Goal: Task Accomplishment & Management: Use online tool/utility

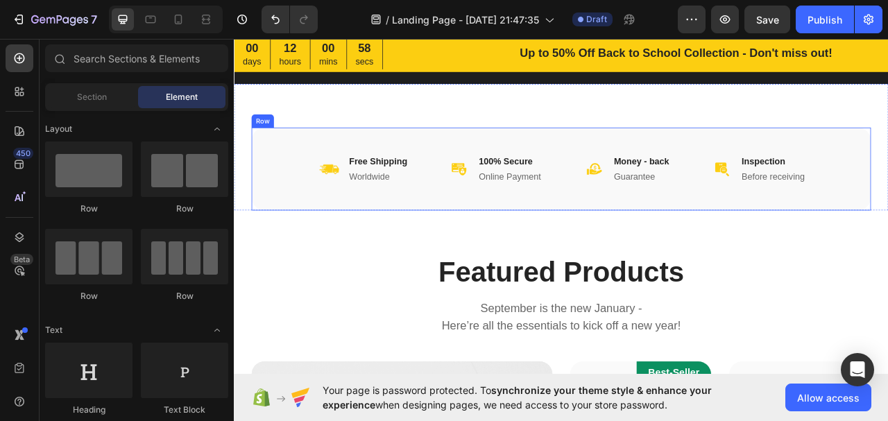
scroll to position [347, 0]
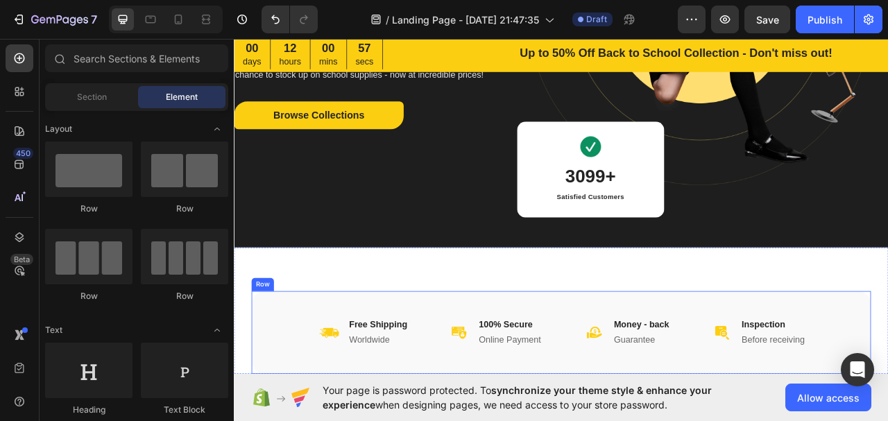
click at [792, 364] on div "Image Free Shipping Heading Worldwide Heading Row Image 100% Secure Heading Onl…" at bounding box center [650, 413] width 788 height 105
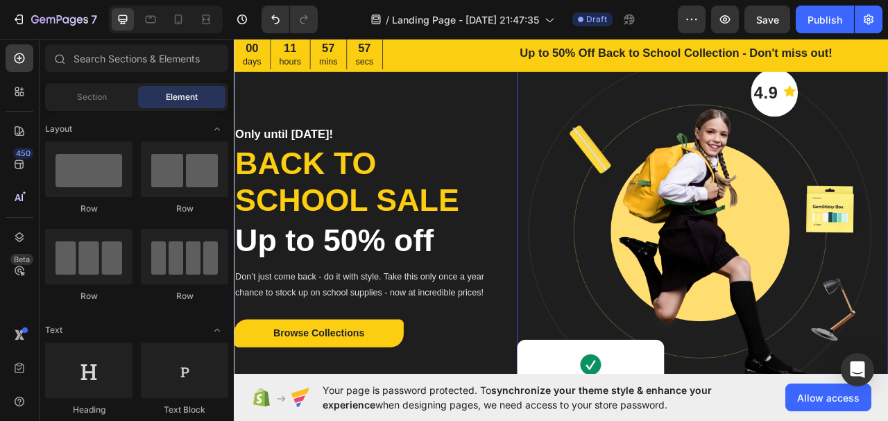
scroll to position [0, 0]
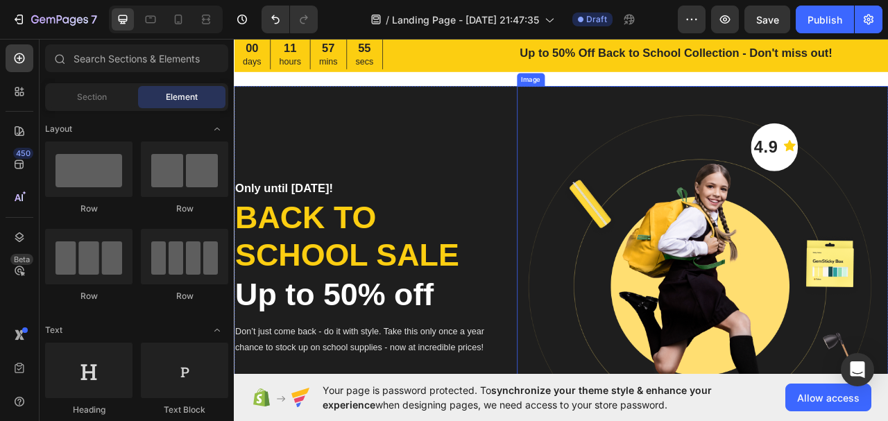
click at [888, 198] on img at bounding box center [830, 365] width 473 height 530
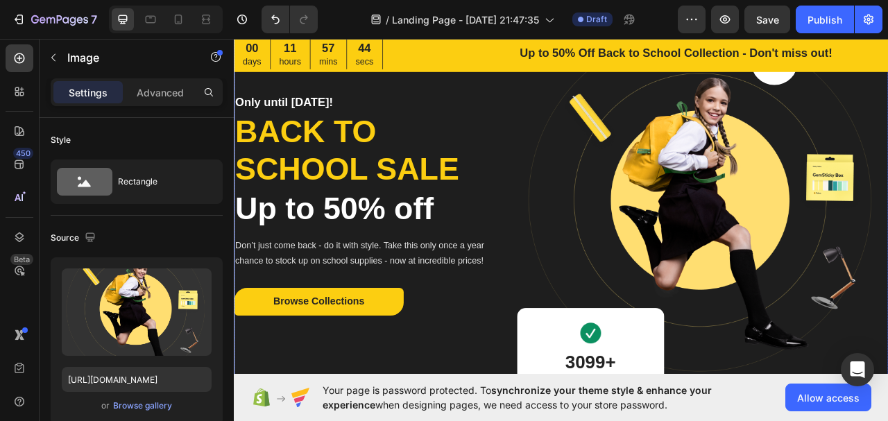
scroll to position [69, 0]
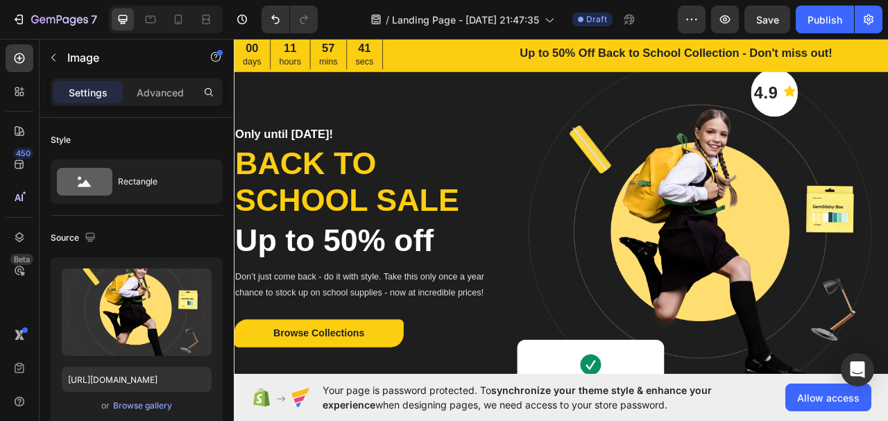
click at [770, 192] on img at bounding box center [830, 296] width 473 height 530
click at [612, 118] on img at bounding box center [830, 296] width 473 height 530
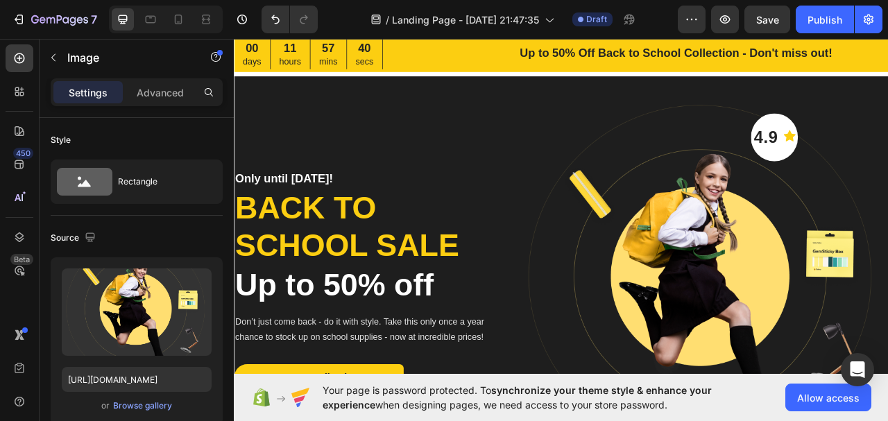
scroll to position [0, 0]
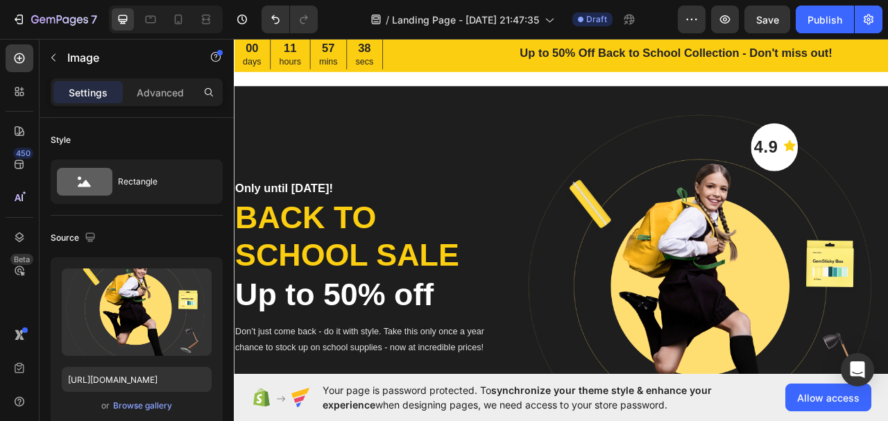
click at [837, 259] on img at bounding box center [830, 365] width 473 height 530
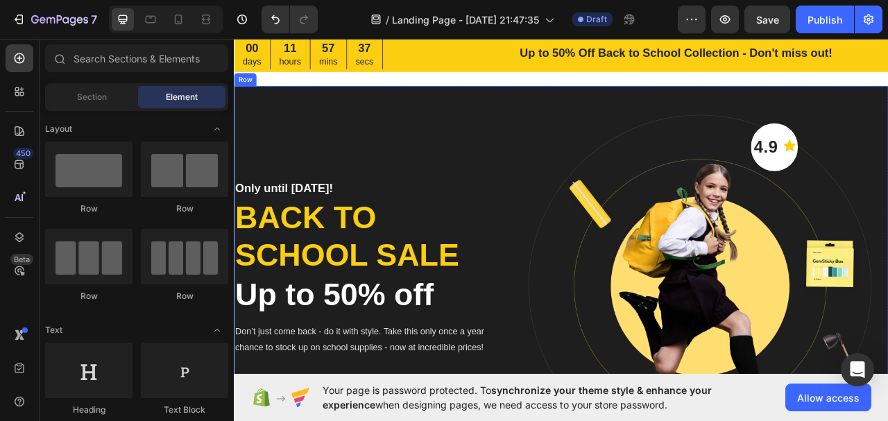
click at [369, 252] on p "Back to school sale" at bounding box center [402, 291] width 335 height 95
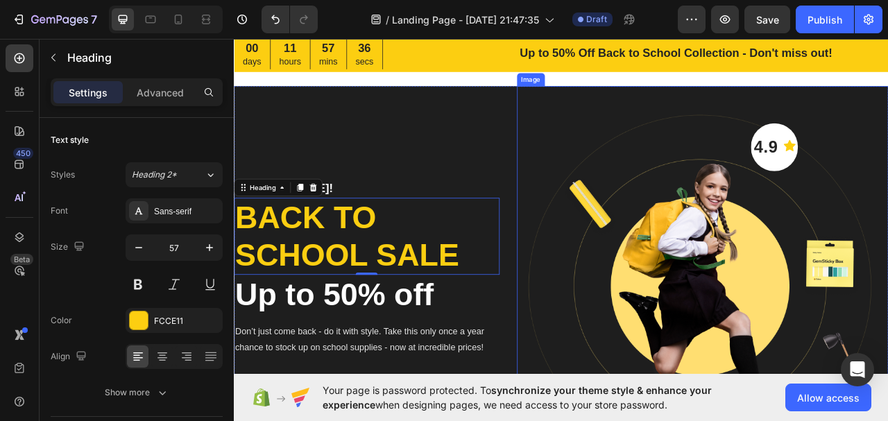
click at [605, 186] on img at bounding box center [830, 365] width 473 height 530
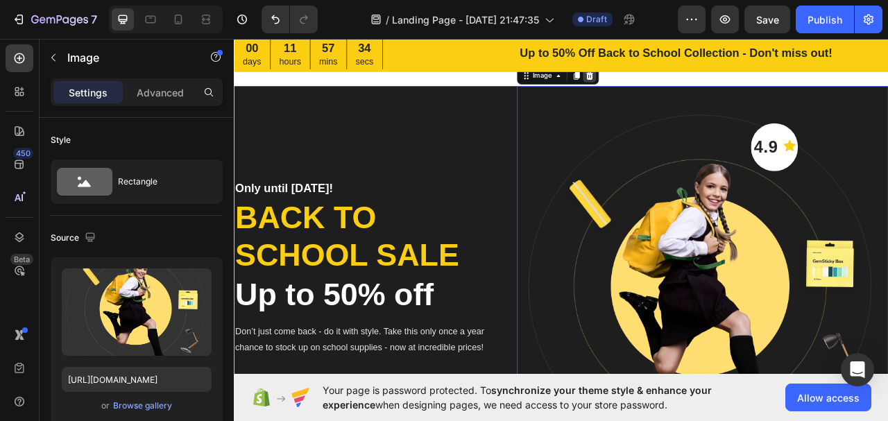
click at [687, 87] on div at bounding box center [686, 86] width 17 height 17
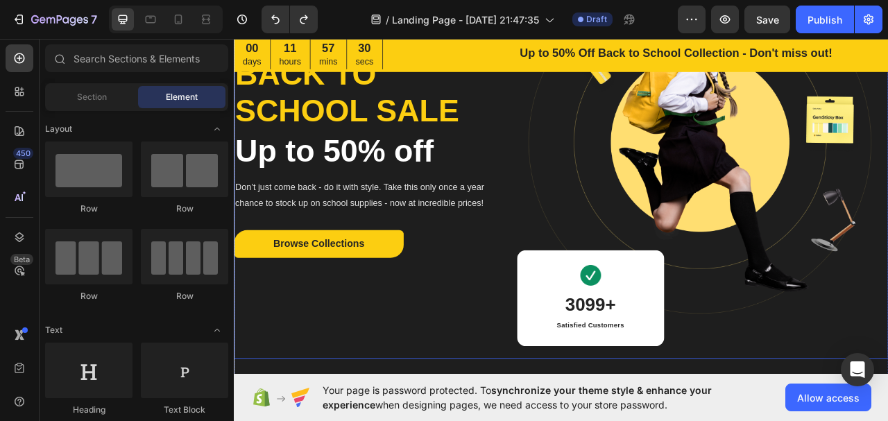
scroll to position [208, 0]
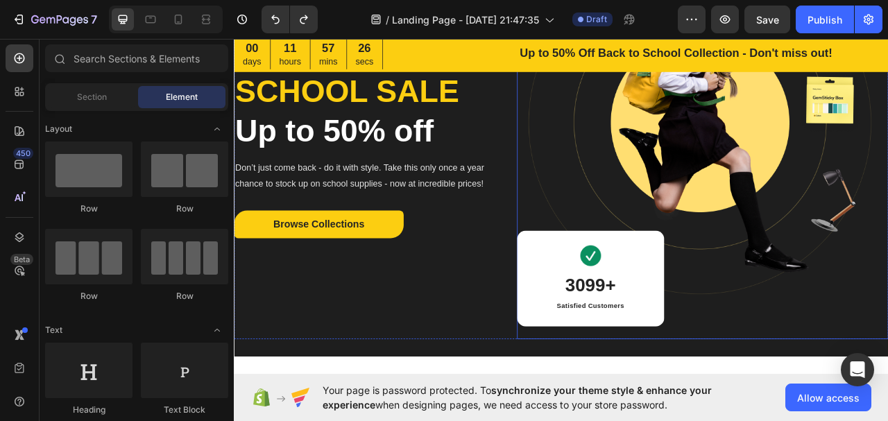
click at [691, 195] on img at bounding box center [830, 157] width 473 height 530
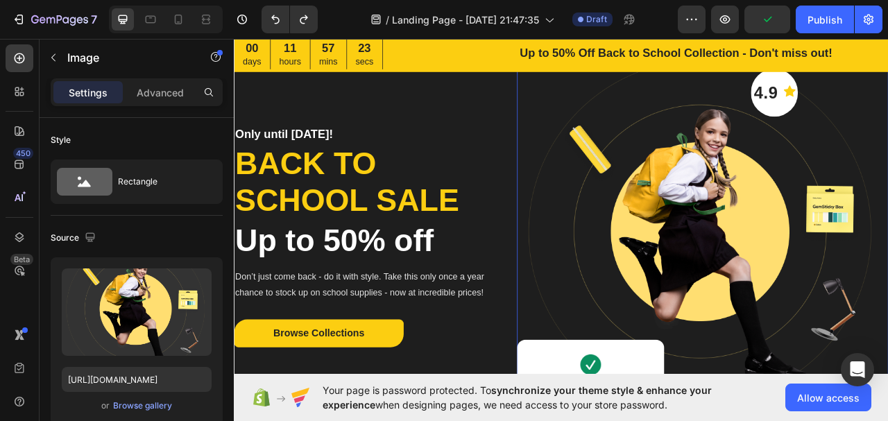
scroll to position [0, 0]
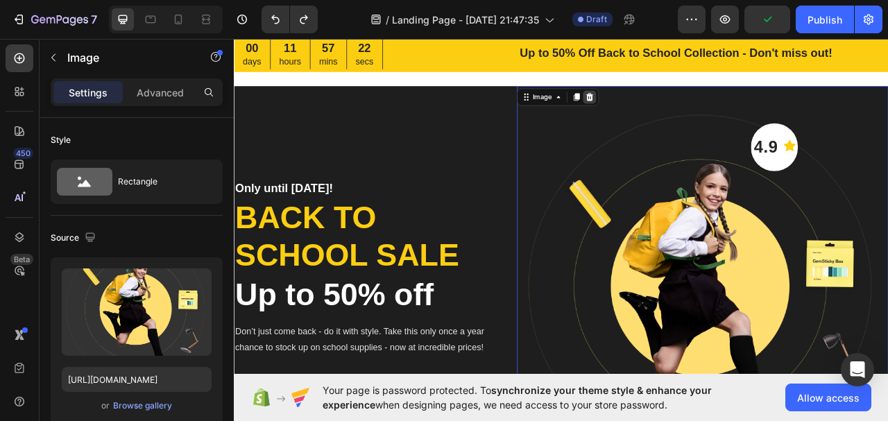
click at [683, 116] on icon at bounding box center [686, 114] width 9 height 10
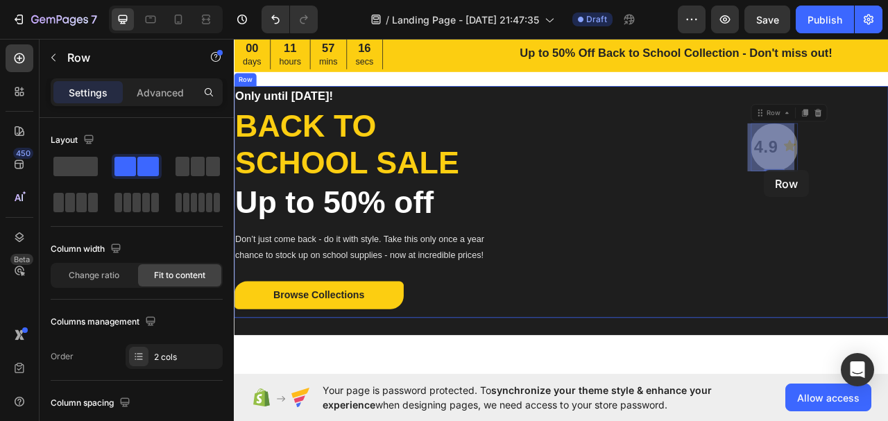
drag, startPoint x: 920, startPoint y: 160, endPoint x: 911, endPoint y: 192, distance: 32.5
drag, startPoint x: 929, startPoint y: 133, endPoint x: 920, endPoint y: 180, distance: 48.1
drag, startPoint x: 911, startPoint y: 202, endPoint x: 882, endPoint y: 237, distance: 45.3
click at [882, 237] on div "4.9 Text block Icon Row 0 Image 3099+ Heading Satisfied Customers Text block Row" at bounding box center [830, 247] width 473 height 295
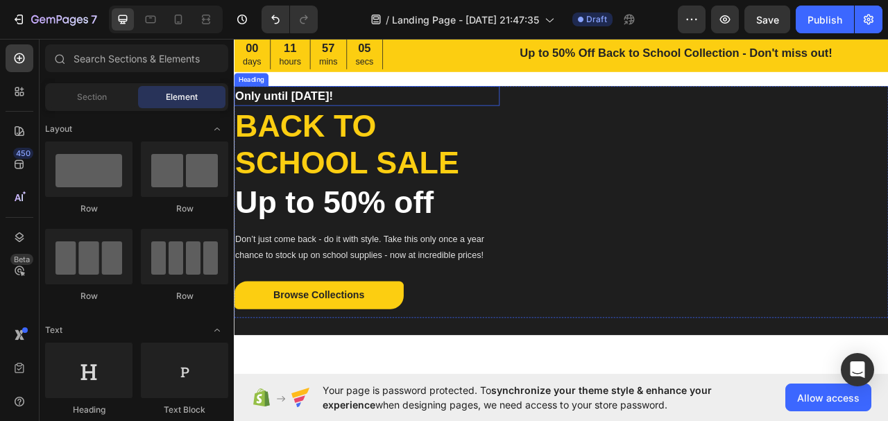
click at [329, 117] on p "Only until [DATE]!" at bounding box center [402, 112] width 335 height 22
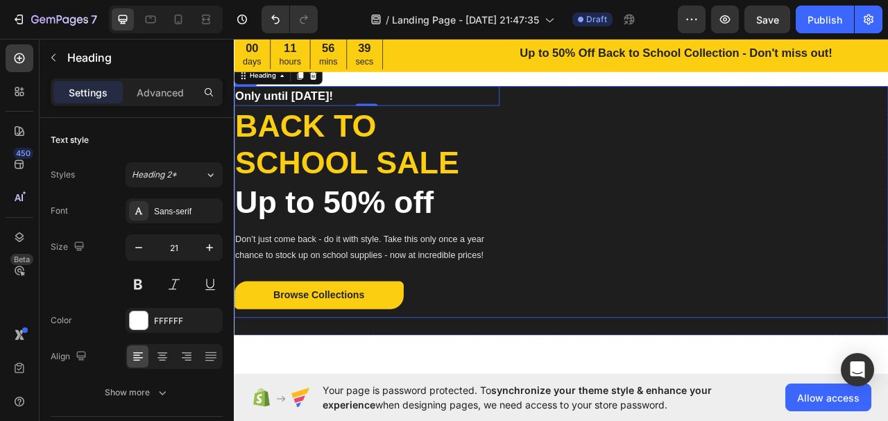
scroll to position [69, 0]
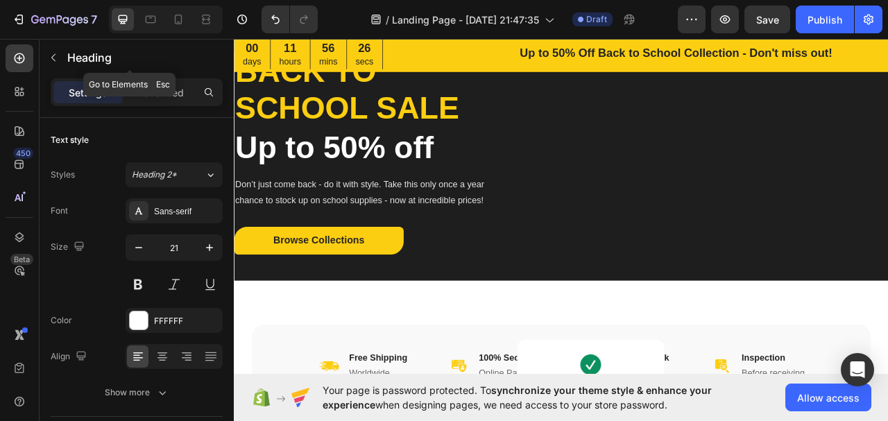
click at [56, 56] on icon "button" at bounding box center [53, 57] width 11 height 11
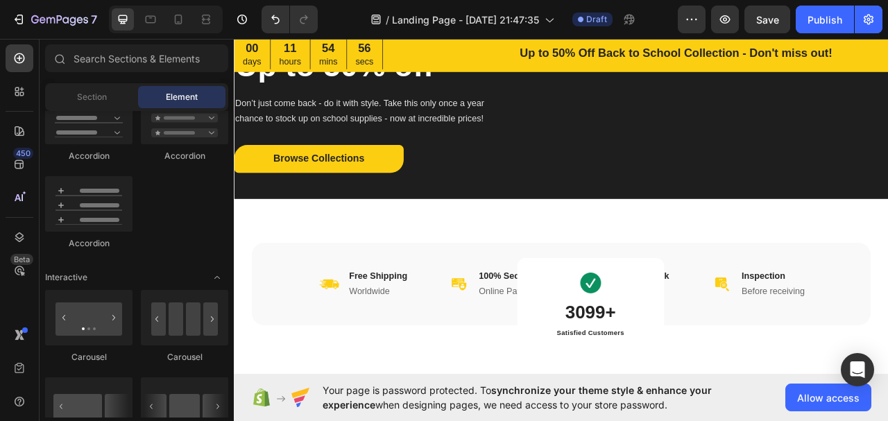
scroll to position [0, 0]
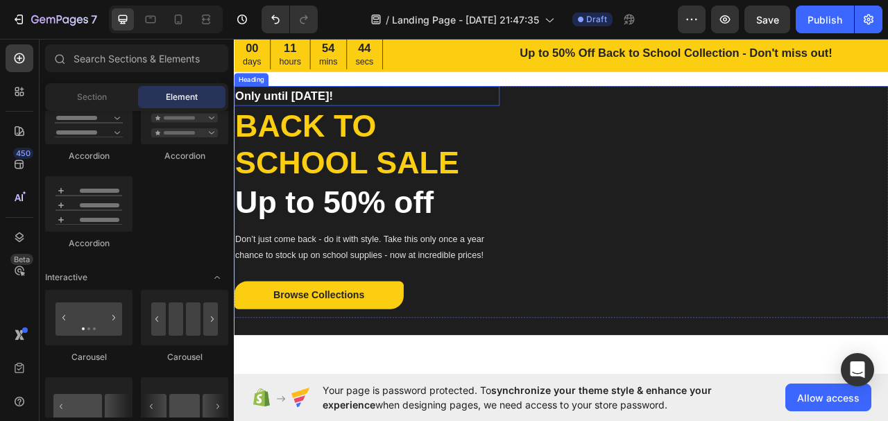
click at [327, 107] on p "Only until [DATE]!" at bounding box center [402, 112] width 335 height 22
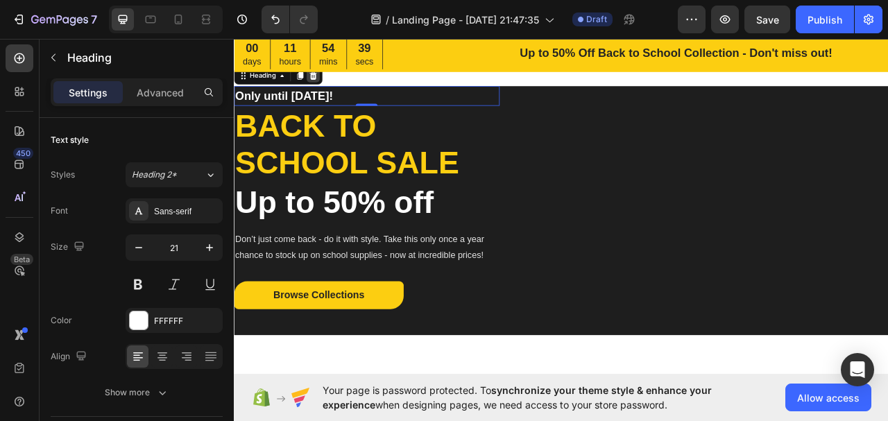
click at [336, 89] on icon at bounding box center [334, 86] width 11 height 11
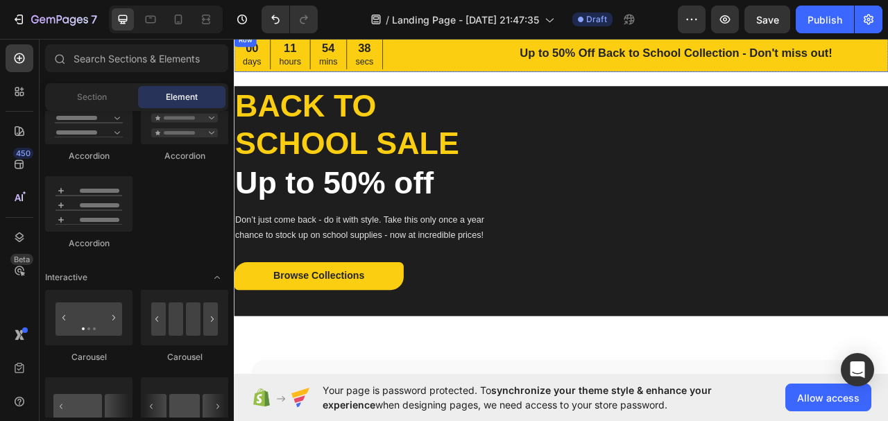
click at [526, 71] on div "Up to 50% Off Back to School Collection - Don't miss out! Heading" at bounding box center [796, 57] width 541 height 49
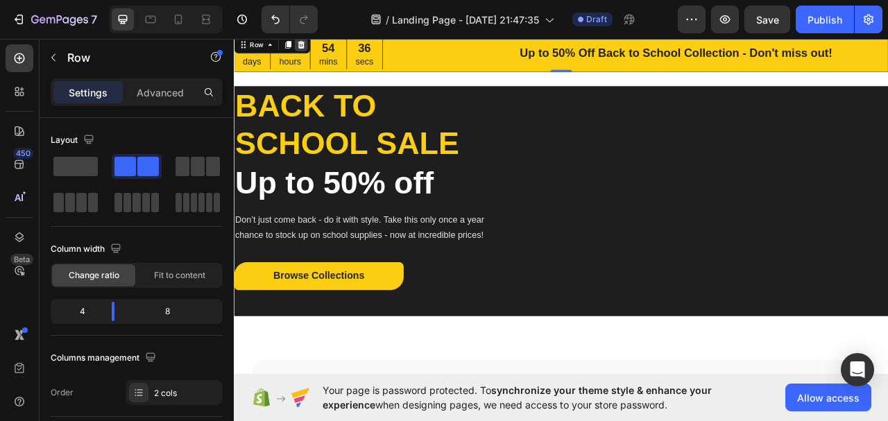
click at [321, 48] on icon at bounding box center [319, 47] width 9 height 10
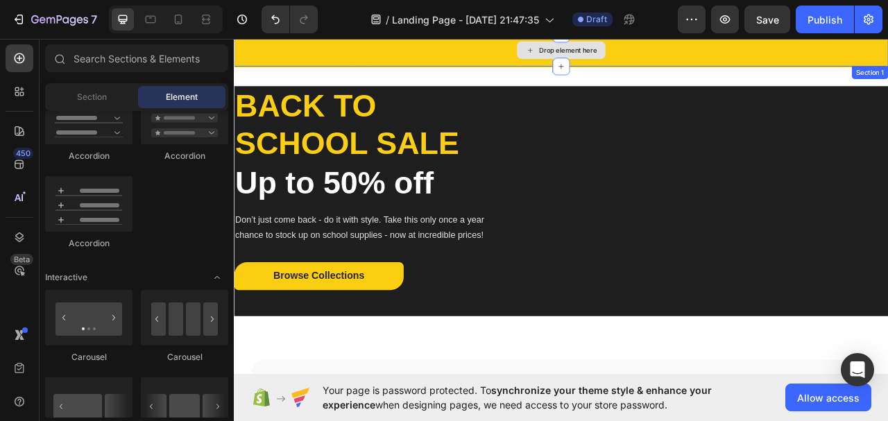
click at [419, 62] on div "Drop element here" at bounding box center [650, 54] width 833 height 42
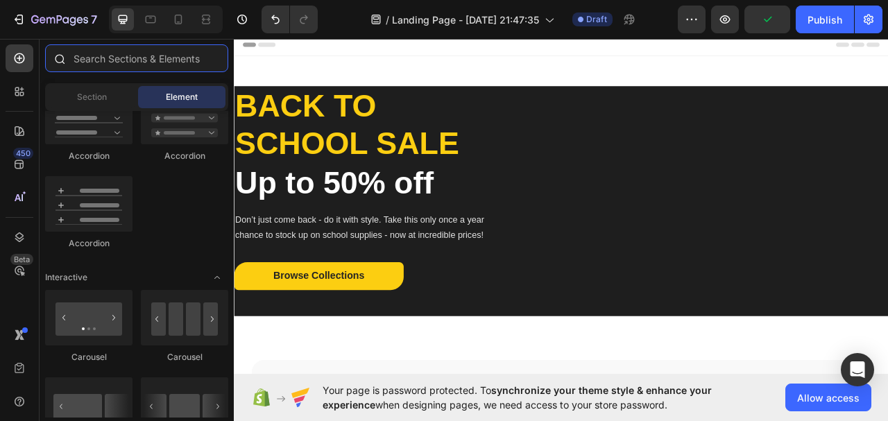
click at [99, 58] on input "text" at bounding box center [136, 58] width 183 height 28
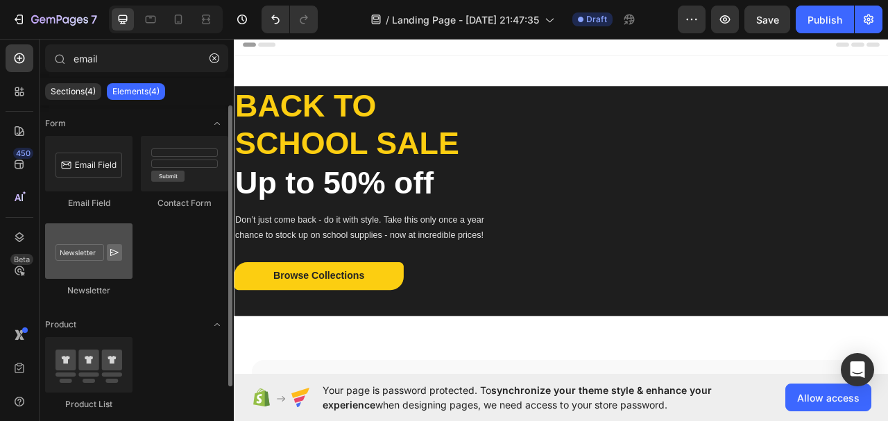
click at [94, 258] on div at bounding box center [88, 251] width 87 height 56
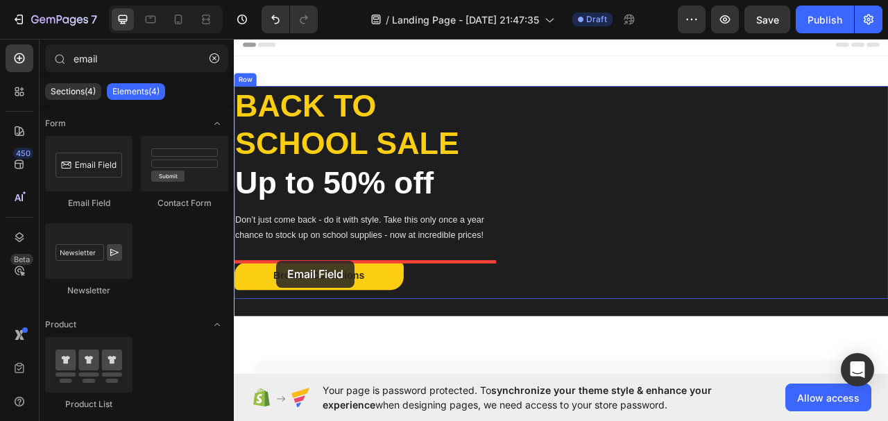
drag, startPoint x: 307, startPoint y: 185, endPoint x: 288, endPoint y: 322, distance: 138.1
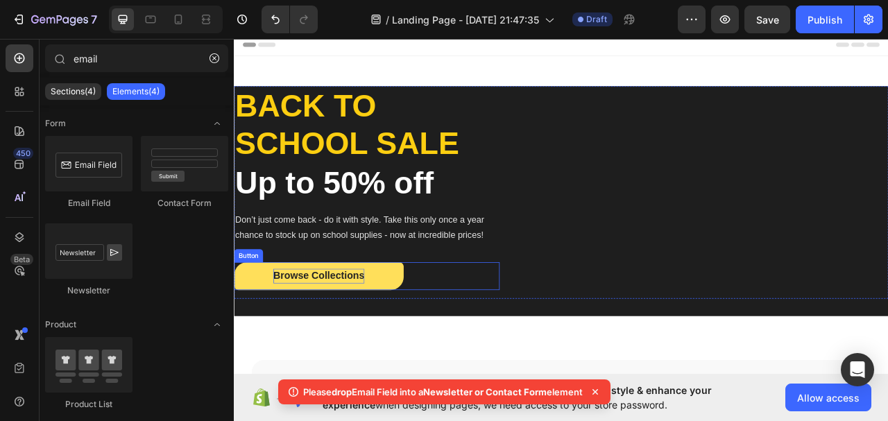
click at [392, 335] on div "Browse Collections" at bounding box center [342, 341] width 116 height 19
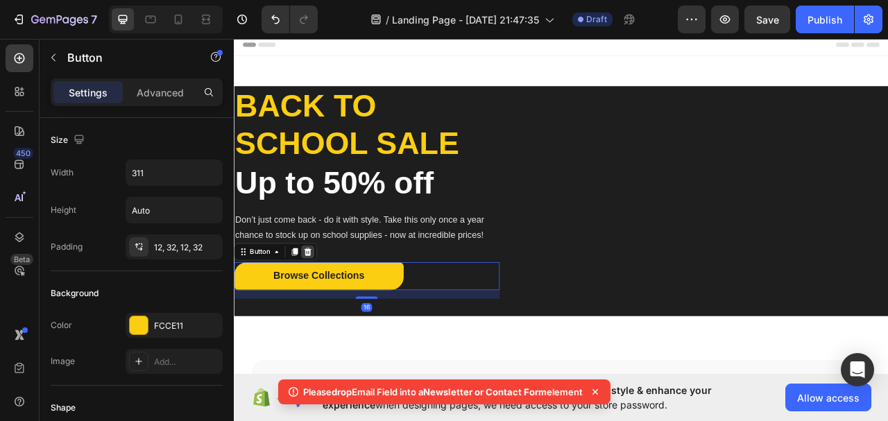
click at [326, 312] on icon at bounding box center [327, 310] width 11 height 11
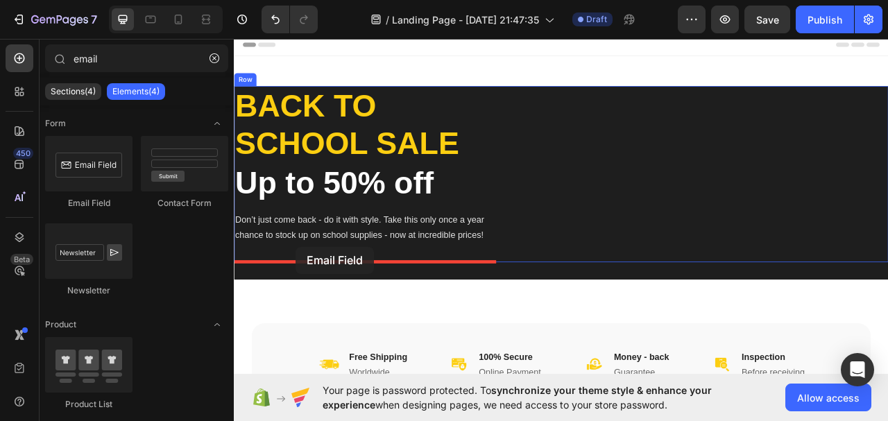
drag, startPoint x: 335, startPoint y: 207, endPoint x: 312, endPoint y: 305, distance: 100.4
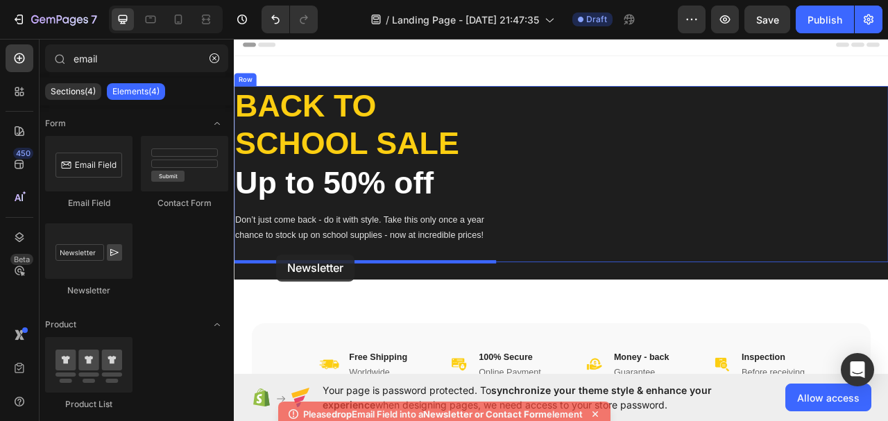
drag, startPoint x: 319, startPoint y: 274, endPoint x: 285, endPoint y: 314, distance: 51.7
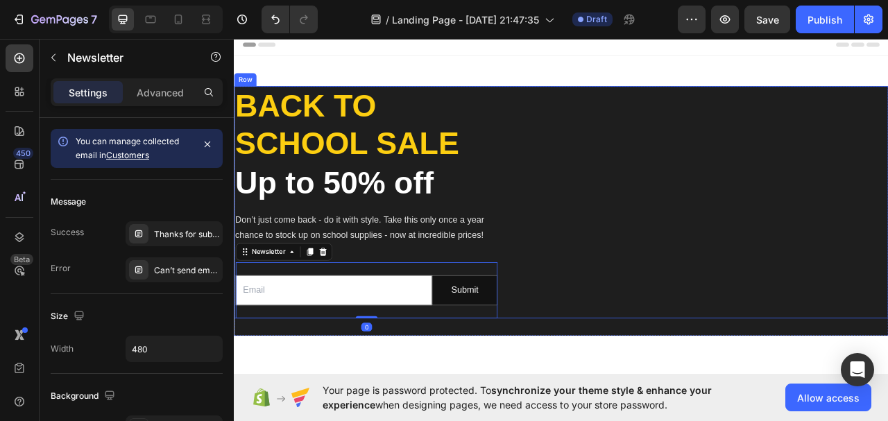
click at [621, 309] on div "Image 3099+ Heading Satisfied Customers Text block Row" at bounding box center [830, 248] width 473 height 296
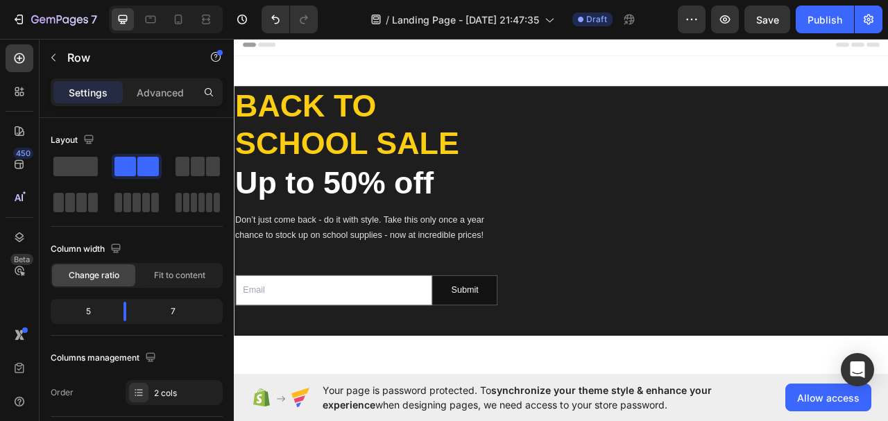
click at [729, 196] on div "Image 3099+ Heading Satisfied Customers Text block Row" at bounding box center [830, 248] width 473 height 296
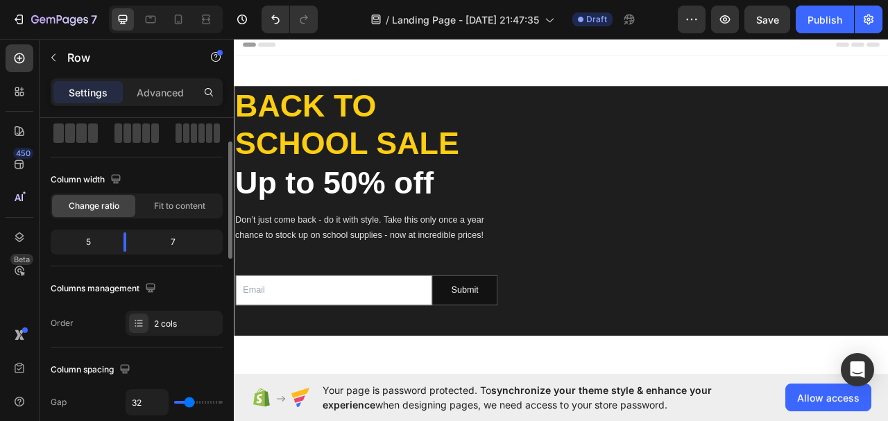
scroll to position [208, 0]
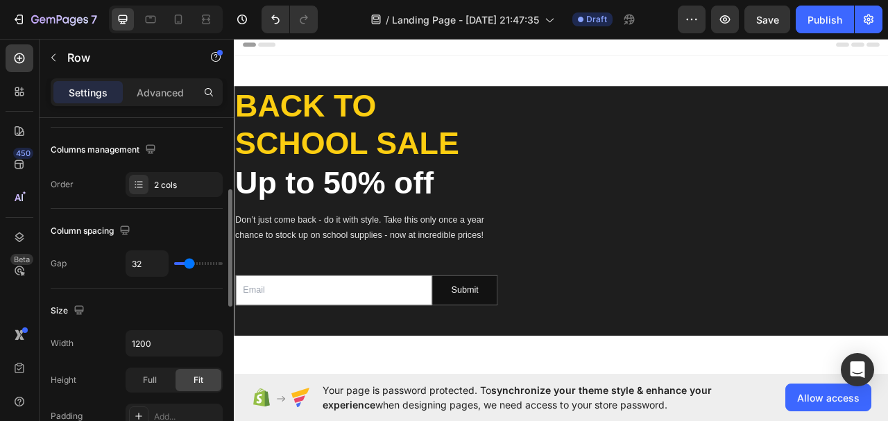
click at [721, 205] on div "Image 3099+ Heading Satisfied Customers Text block Row" at bounding box center [830, 248] width 473 height 296
click at [663, 269] on div "Image 3099+ Heading Satisfied Customers Text block Row" at bounding box center [830, 248] width 473 height 296
click at [627, 380] on div "Image 3099+ Heading Satisfied Customers Text block Row" at bounding box center [830, 248] width 473 height 296
click at [701, 360] on div "Image 3099+ Heading Satisfied Customers Text block Row" at bounding box center [830, 248] width 473 height 296
click at [721, 291] on div "Image 3099+ Heading Satisfied Customers Text block Row" at bounding box center [830, 248] width 473 height 296
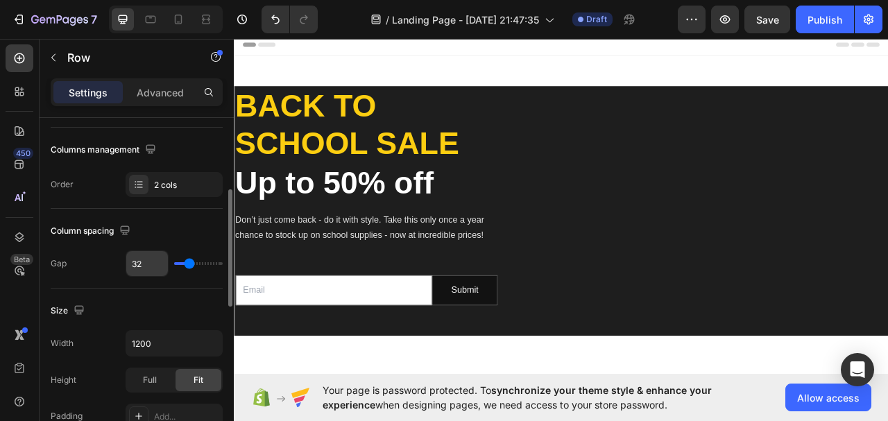
scroll to position [278, 0]
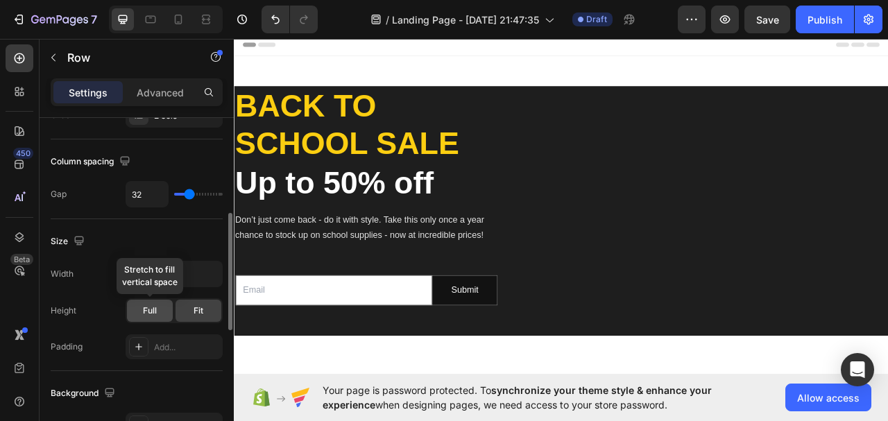
click at [161, 313] on div "Full" at bounding box center [150, 311] width 46 height 22
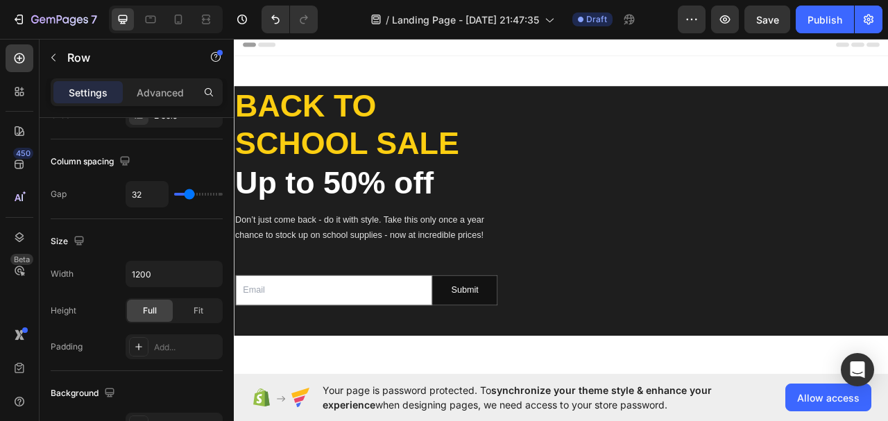
click at [752, 208] on div "Image 3099+ Heading Satisfied Customers Text block Row" at bounding box center [830, 248] width 473 height 296
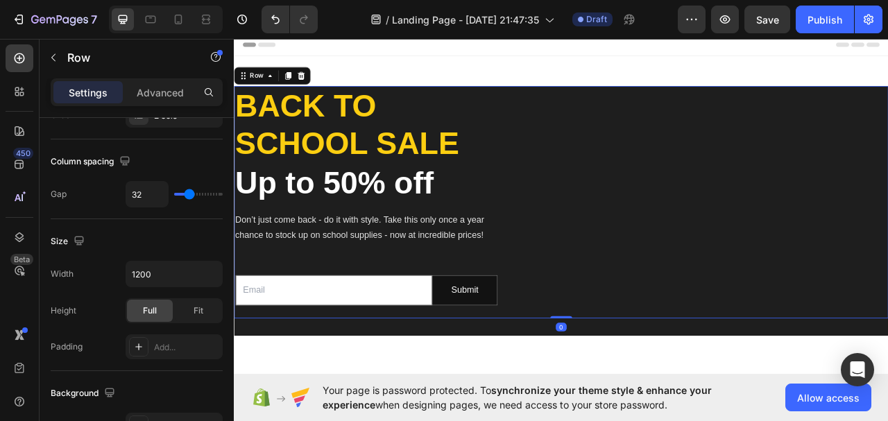
drag, startPoint x: 718, startPoint y: 161, endPoint x: 717, endPoint y: 170, distance: 9.0
click at [717, 170] on div "Image 3099+ Heading Satisfied Customers Text block Row" at bounding box center [830, 248] width 473 height 296
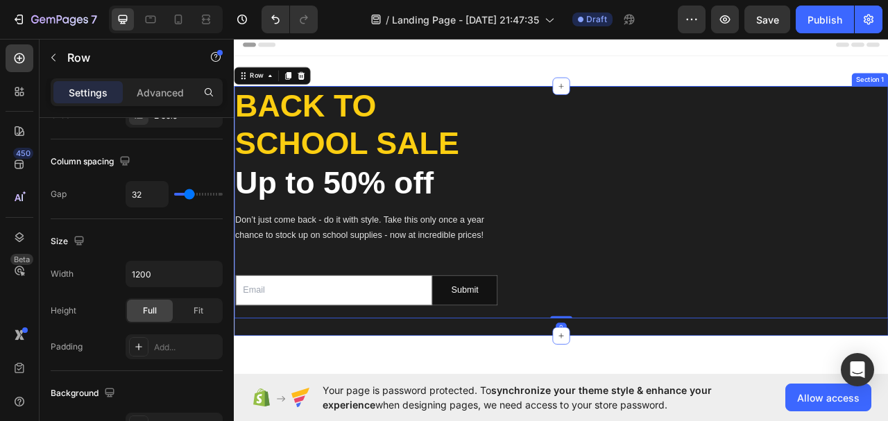
click at [737, 404] on div "Back to school sale Heading Up to 50% off Heading Don’t just come back - do it …" at bounding box center [650, 259] width 833 height 318
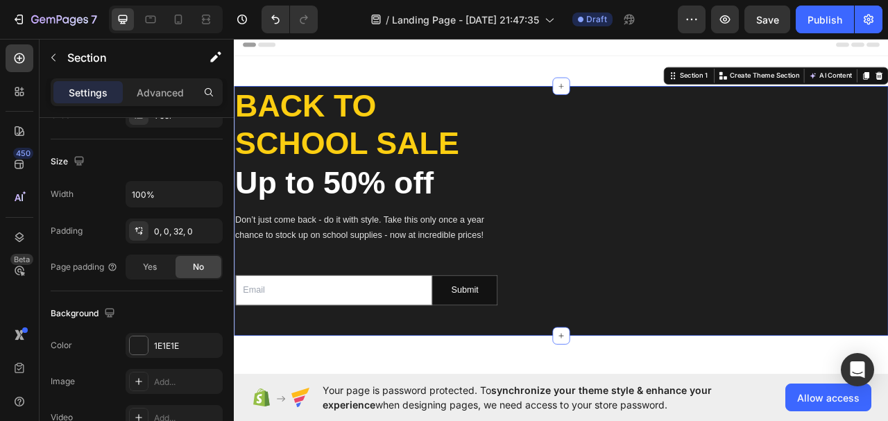
scroll to position [0, 0]
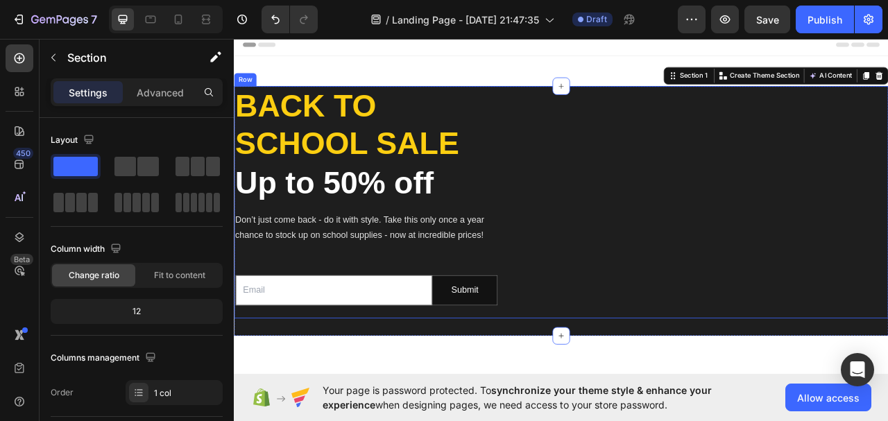
click at [727, 323] on div "Image 3099+ Heading Satisfied Customers Text block Row" at bounding box center [830, 248] width 473 height 296
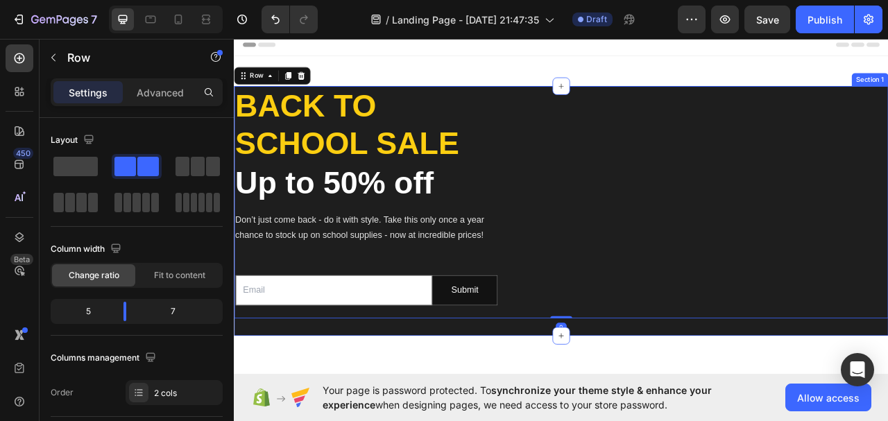
click at [751, 406] on div "Back to school sale Heading Up to 50% off Heading Don’t just come back - do it …" at bounding box center [650, 259] width 833 height 318
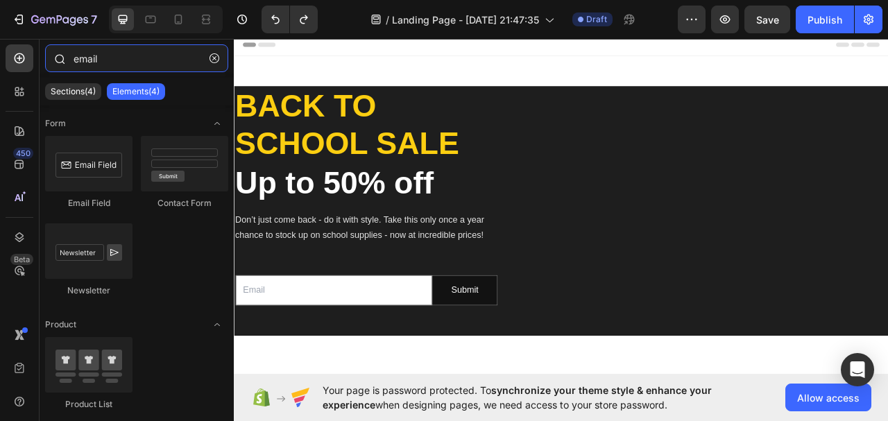
click at [157, 66] on input "email" at bounding box center [136, 58] width 183 height 28
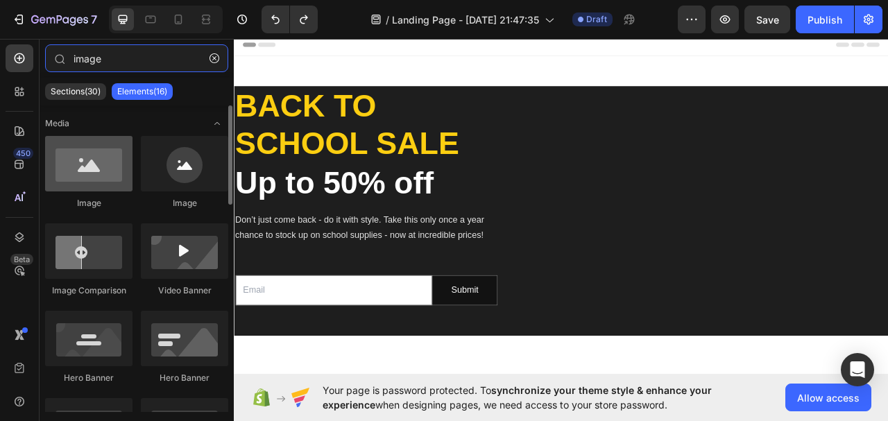
type input "image"
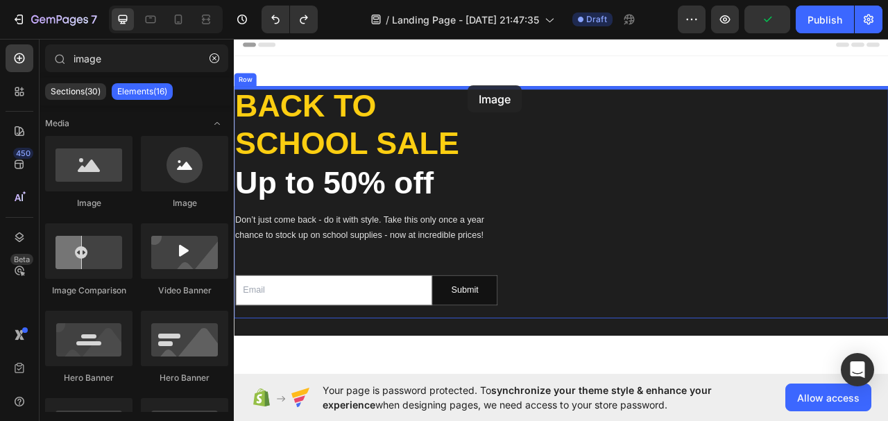
drag, startPoint x: 312, startPoint y: 194, endPoint x: 532, endPoint y: 99, distance: 239.4
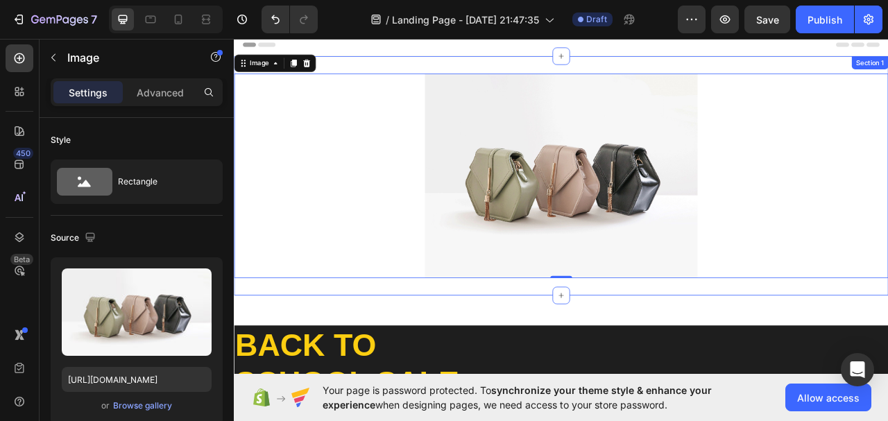
click at [647, 345] on div "Image 0 Section 1" at bounding box center [650, 214] width 833 height 305
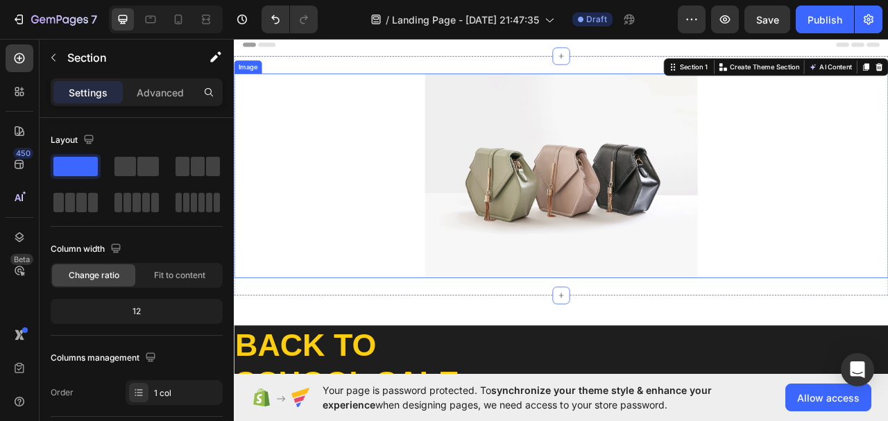
click at [649, 341] on img at bounding box center [650, 214] width 347 height 260
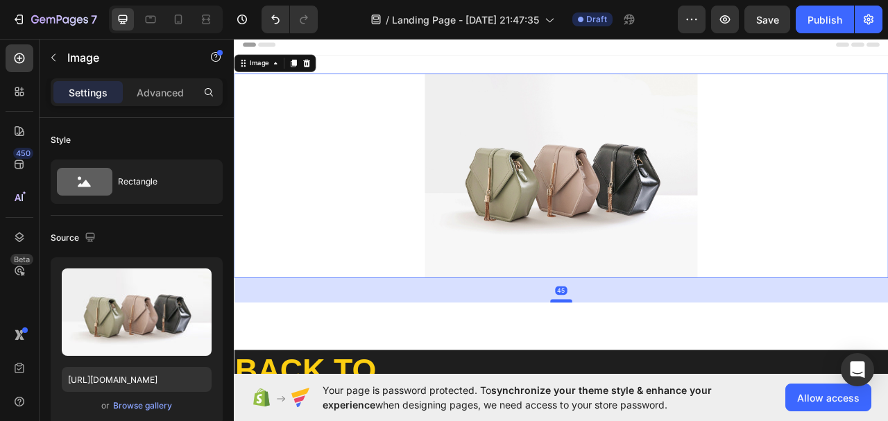
drag, startPoint x: 649, startPoint y: 341, endPoint x: 648, endPoint y: 373, distance: 31.2
click at [648, 373] on div at bounding box center [650, 373] width 28 height 4
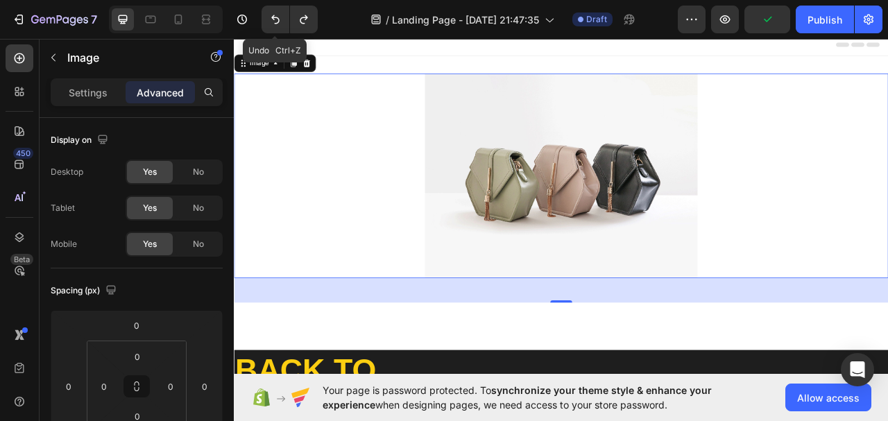
click at [272, 16] on icon "Undo/Redo" at bounding box center [275, 19] width 8 height 9
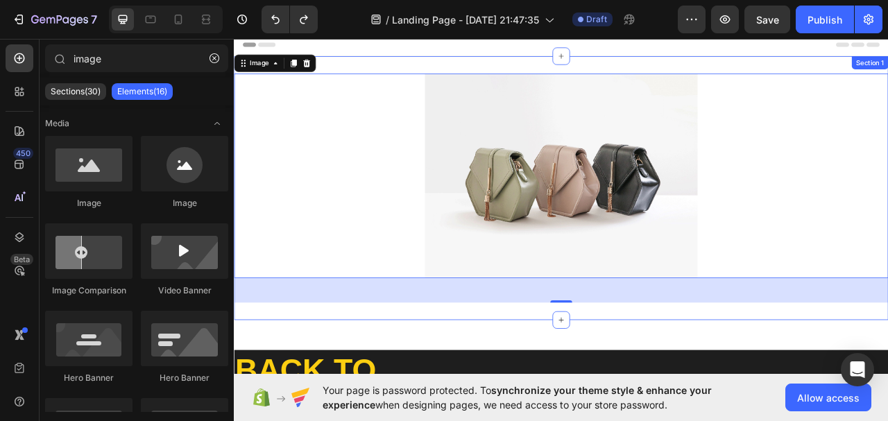
click at [437, 56] on div "Header" at bounding box center [650, 47] width 811 height 28
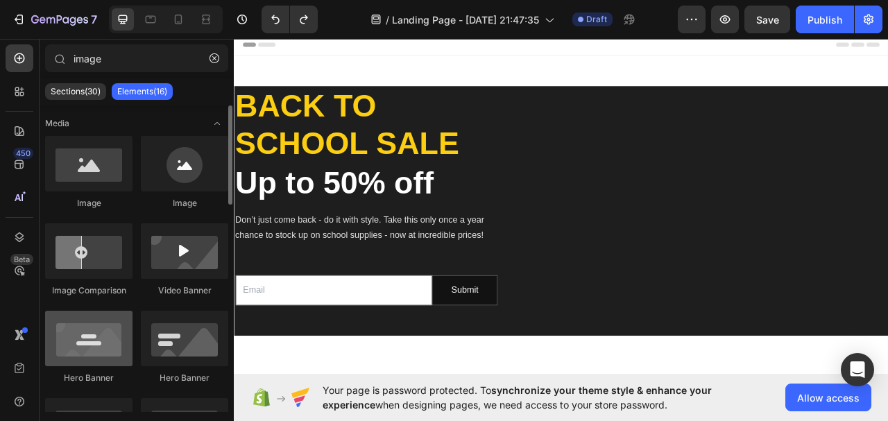
scroll to position [69, 0]
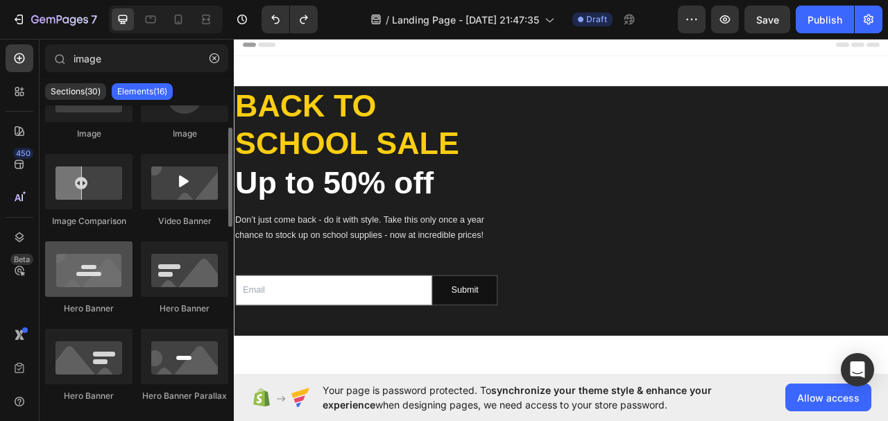
click at [114, 289] on div at bounding box center [88, 270] width 87 height 56
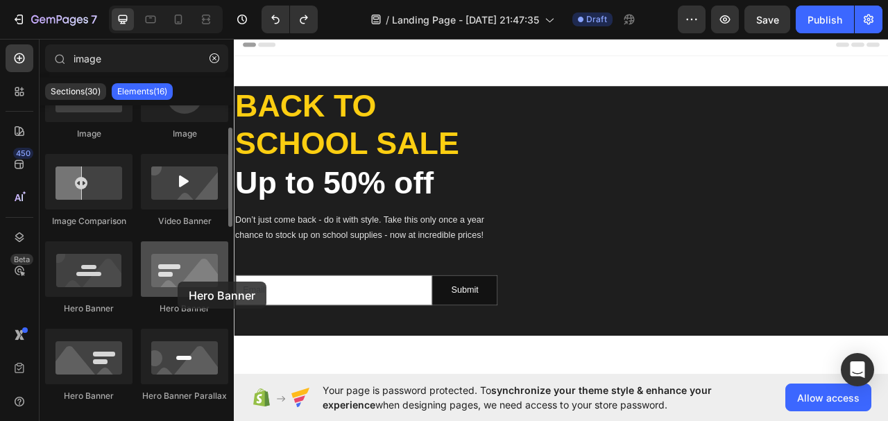
click at [178, 282] on div at bounding box center [184, 270] width 87 height 56
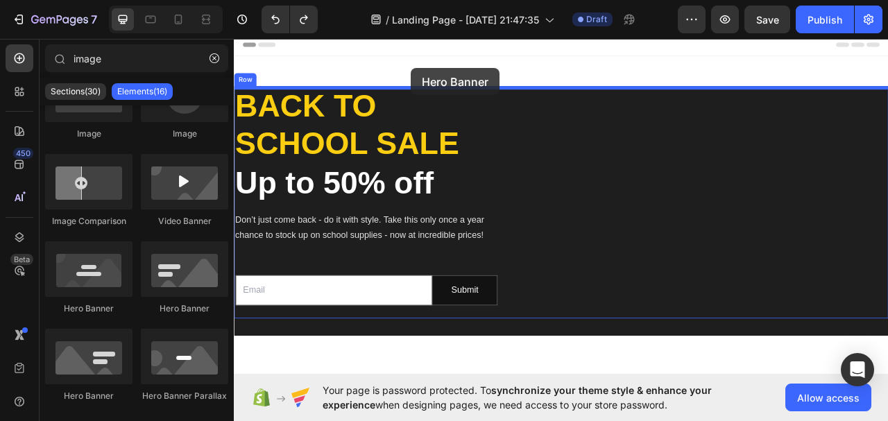
drag, startPoint x: 421, startPoint y: 308, endPoint x: 459, endPoint y: 77, distance: 234.3
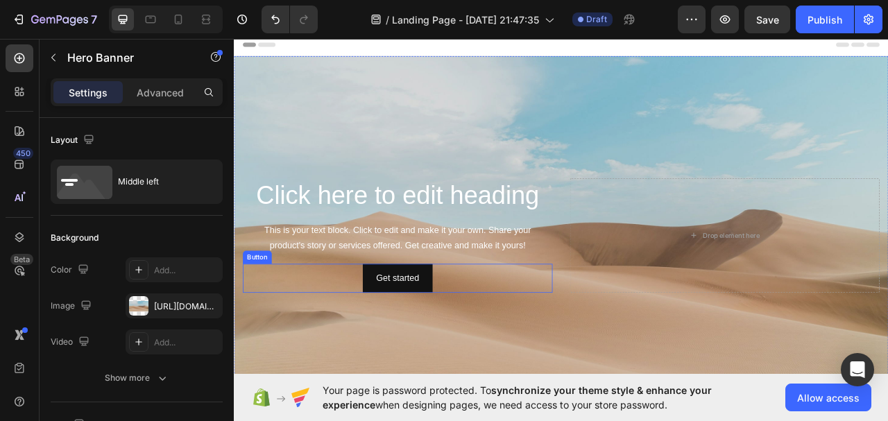
click at [361, 342] on div "Get started Button" at bounding box center [442, 344] width 394 height 37
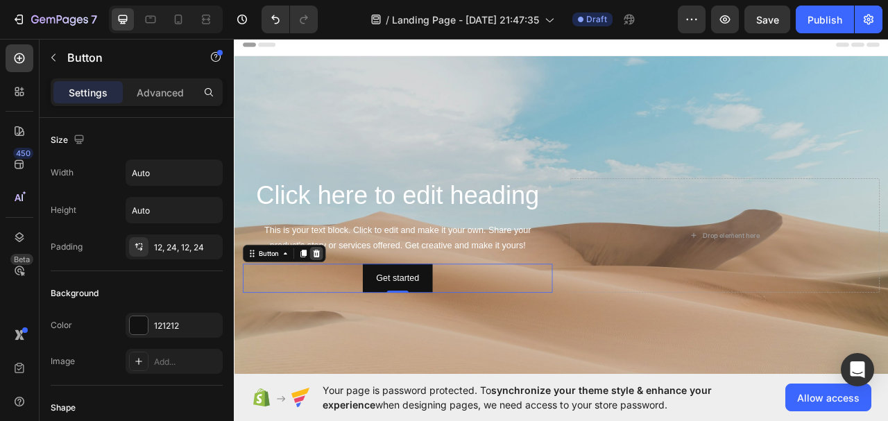
click at [339, 311] on icon at bounding box center [339, 313] width 9 height 10
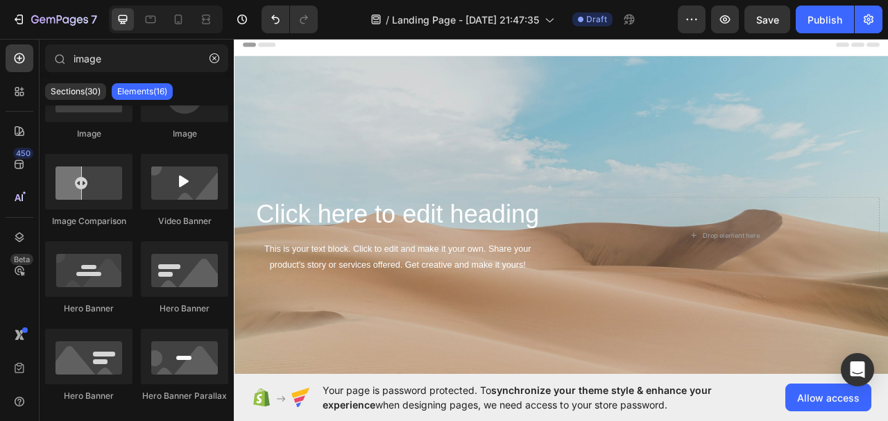
scroll to position [0, 0]
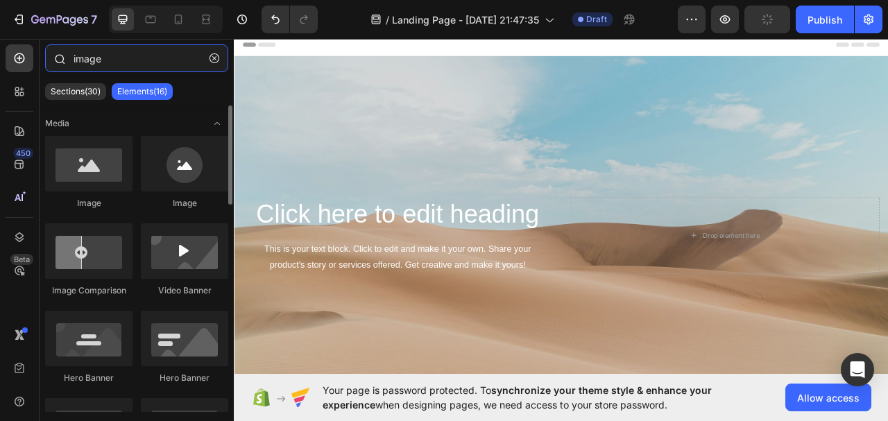
click at [132, 59] on input "image" at bounding box center [136, 58] width 183 height 28
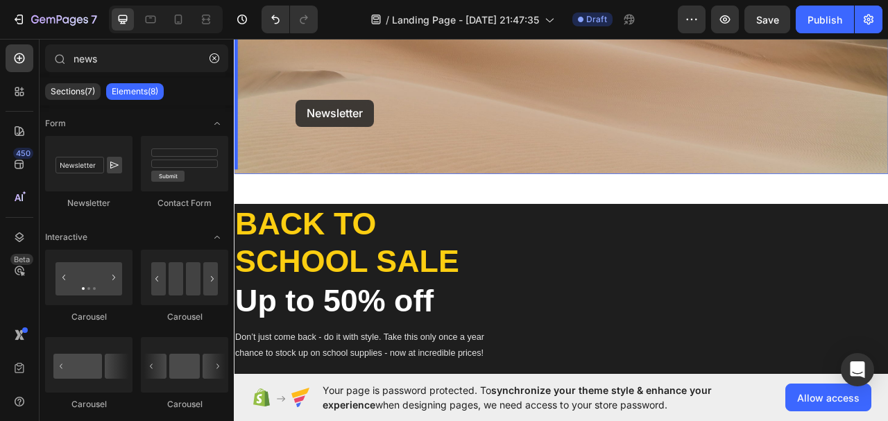
scroll to position [242, 0]
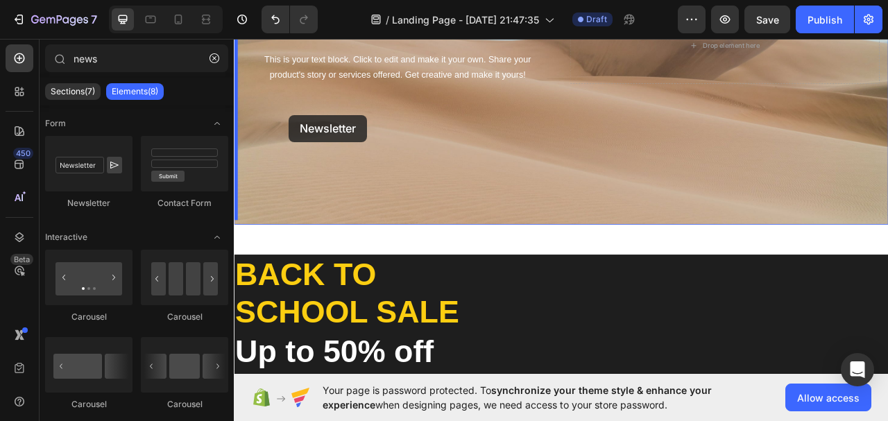
drag, startPoint x: 330, startPoint y: 178, endPoint x: 304, endPoint y: 137, distance: 48.9
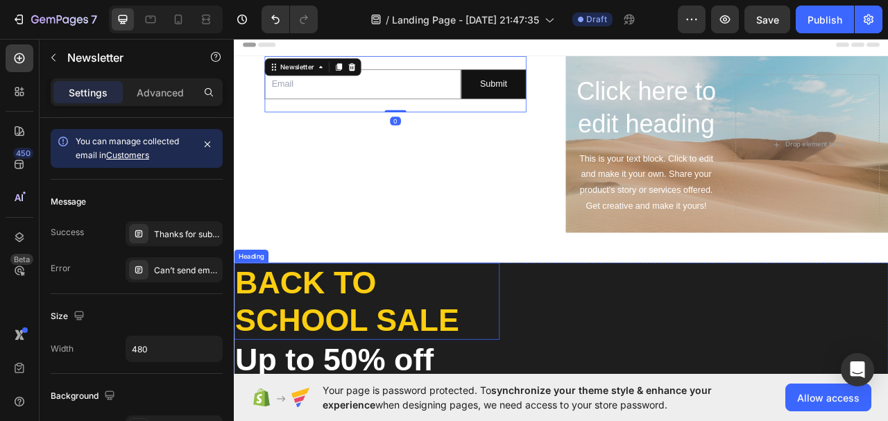
scroll to position [0, 0]
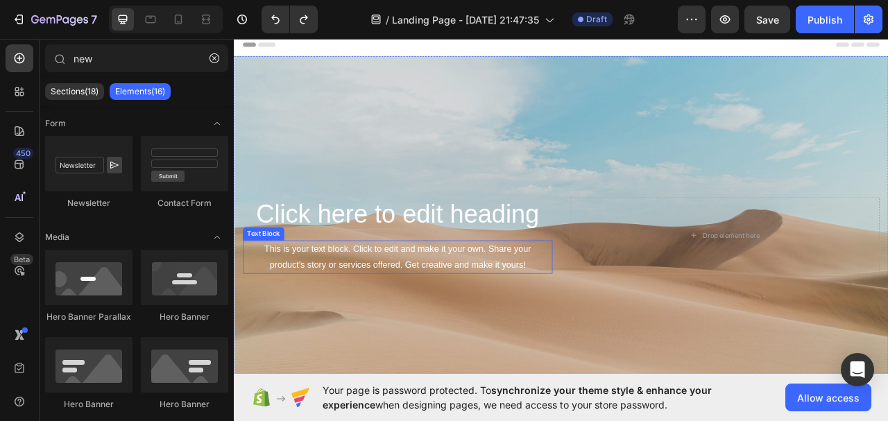
type input "ne"
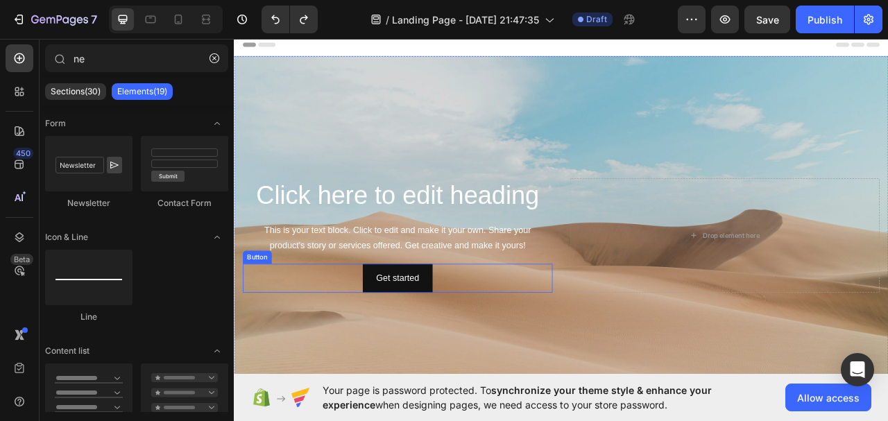
click at [500, 336] on div "Get started Button" at bounding box center [442, 344] width 394 height 37
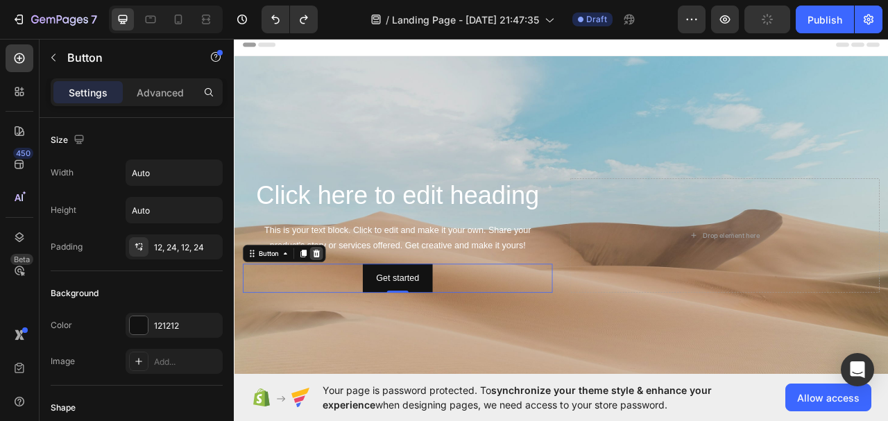
click at [339, 313] on icon at bounding box center [339, 313] width 9 height 10
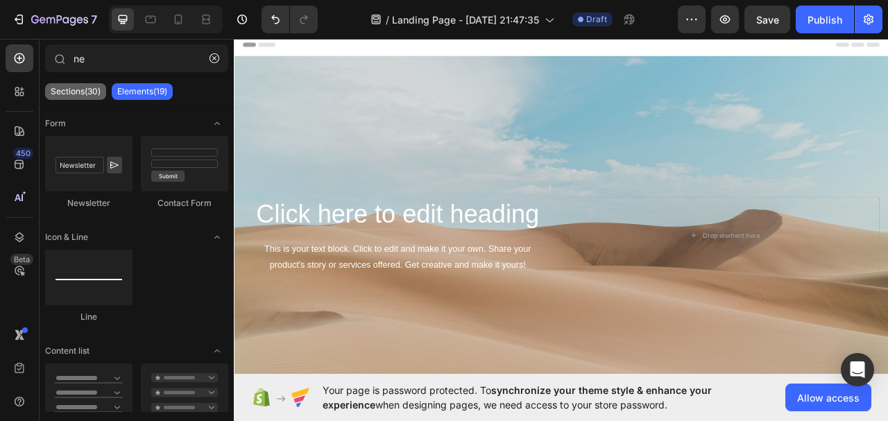
click at [70, 91] on p "Sections(30)" at bounding box center [76, 91] width 50 height 11
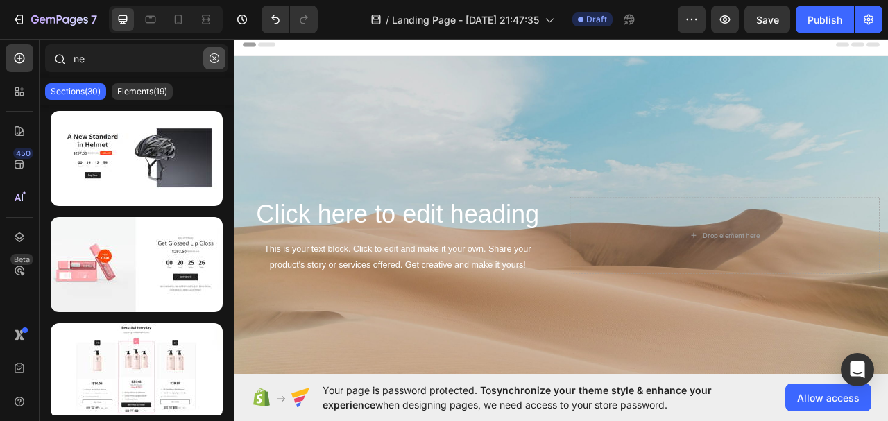
click at [216, 62] on icon "button" at bounding box center [215, 58] width 10 height 10
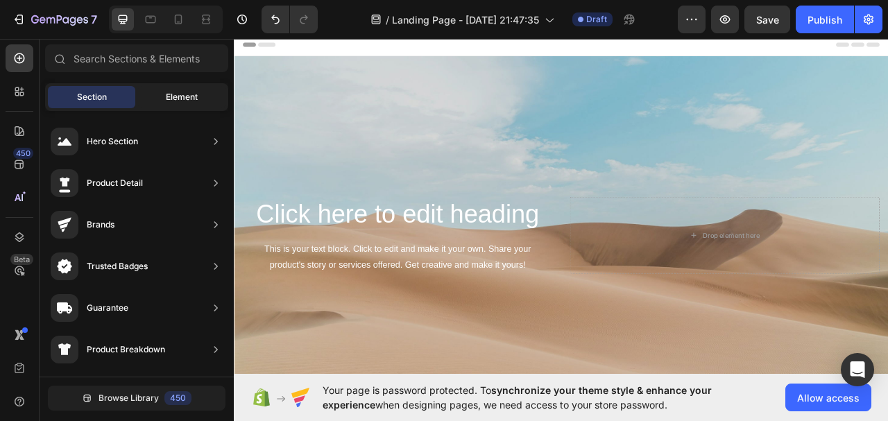
click at [174, 90] on div "Element" at bounding box center [181, 97] width 87 height 22
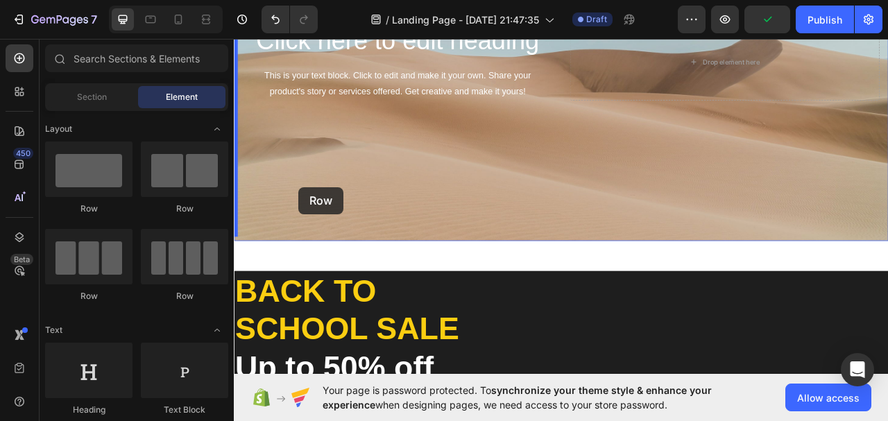
drag, startPoint x: 336, startPoint y: 214, endPoint x: 447, endPoint y: 216, distance: 111.1
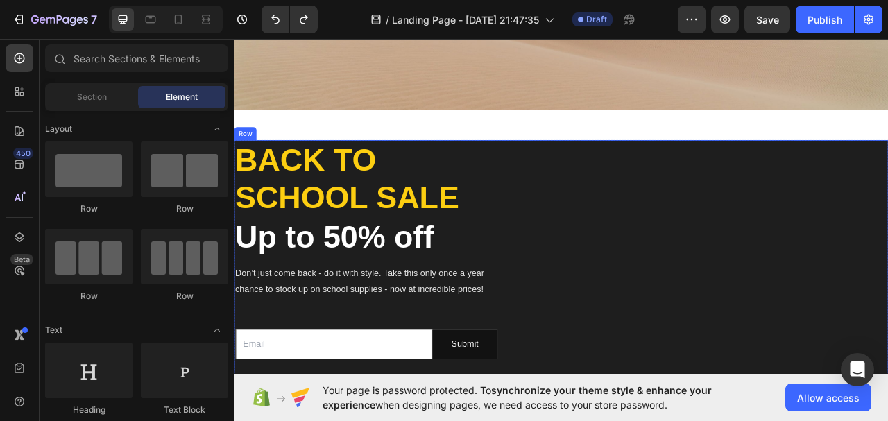
scroll to position [347, 0]
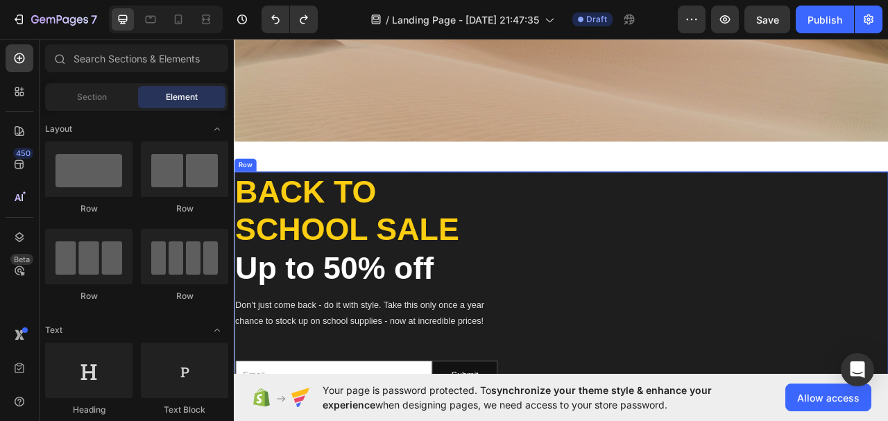
click at [817, 209] on div "Image 3099+ Heading Satisfied Customers Text block Row" at bounding box center [830, 357] width 473 height 296
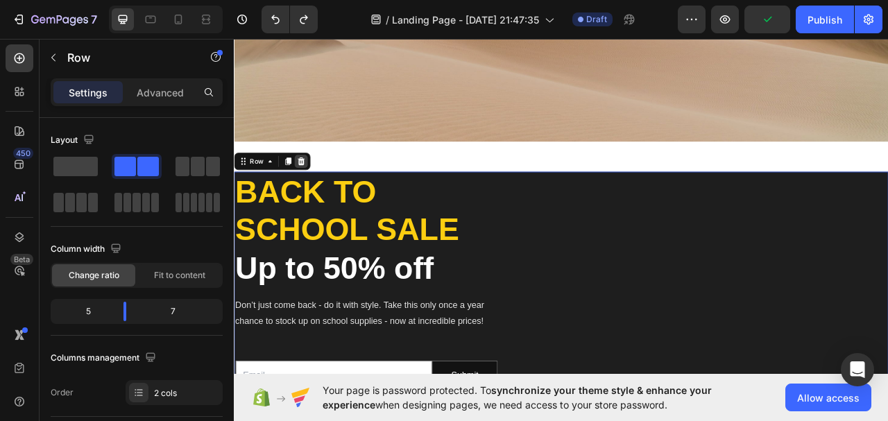
click at [321, 190] on icon at bounding box center [319, 195] width 11 height 11
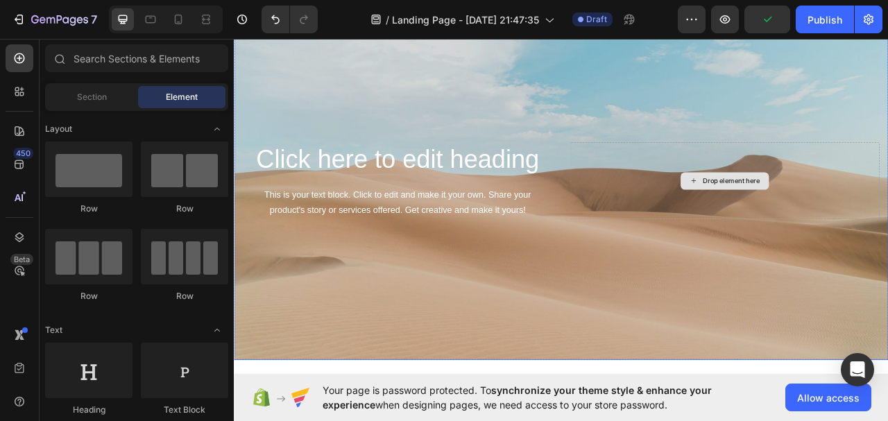
scroll to position [0, 0]
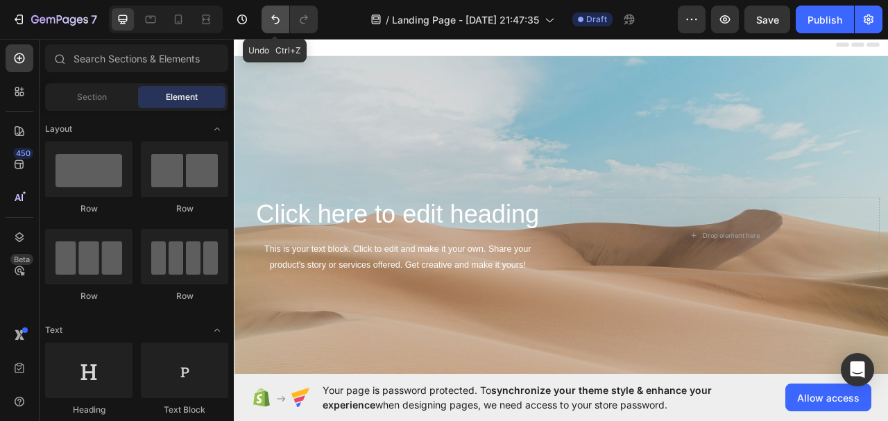
click at [267, 19] on button "Undo/Redo" at bounding box center [276, 20] width 28 height 28
click at [274, 17] on icon "Undo/Redo" at bounding box center [276, 19] width 14 height 14
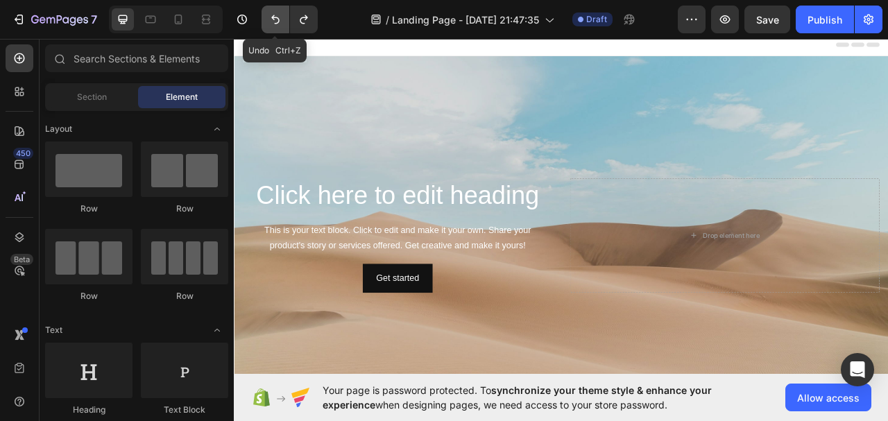
click at [274, 17] on icon "Undo/Redo" at bounding box center [276, 19] width 14 height 14
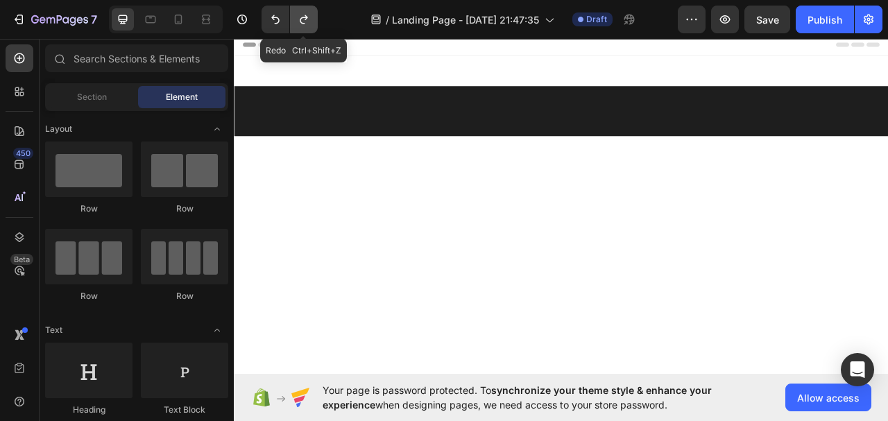
click at [303, 22] on icon "Undo/Redo" at bounding box center [304, 19] width 14 height 14
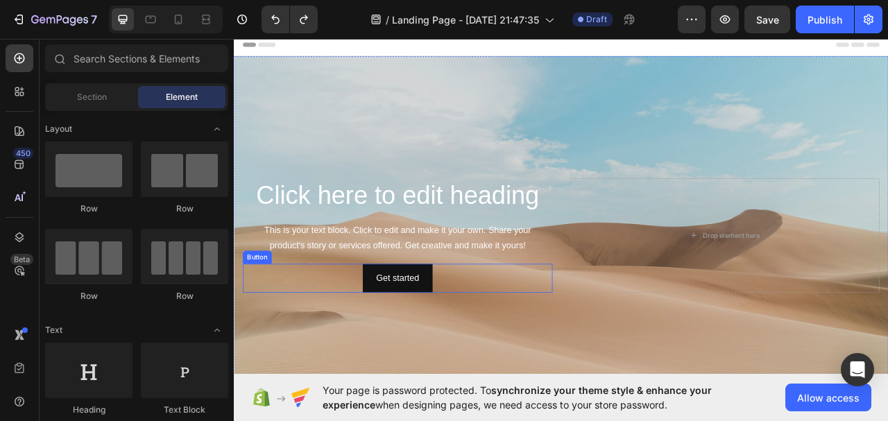
click at [619, 339] on div "Get started Button" at bounding box center [442, 344] width 394 height 37
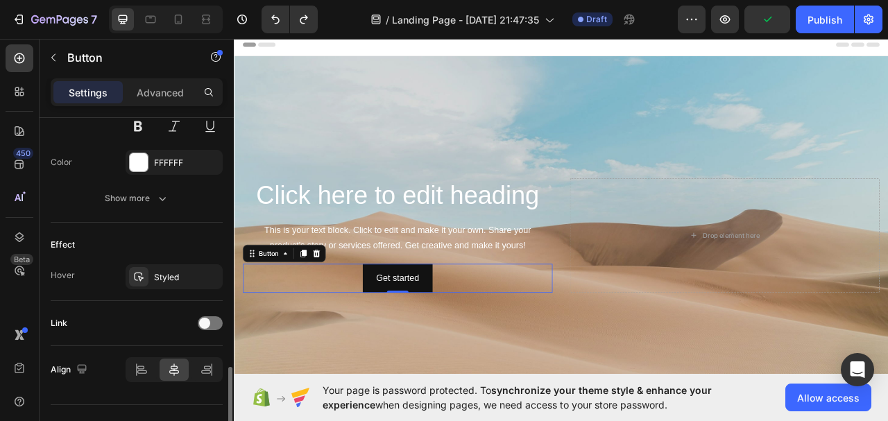
scroll to position [649, 0]
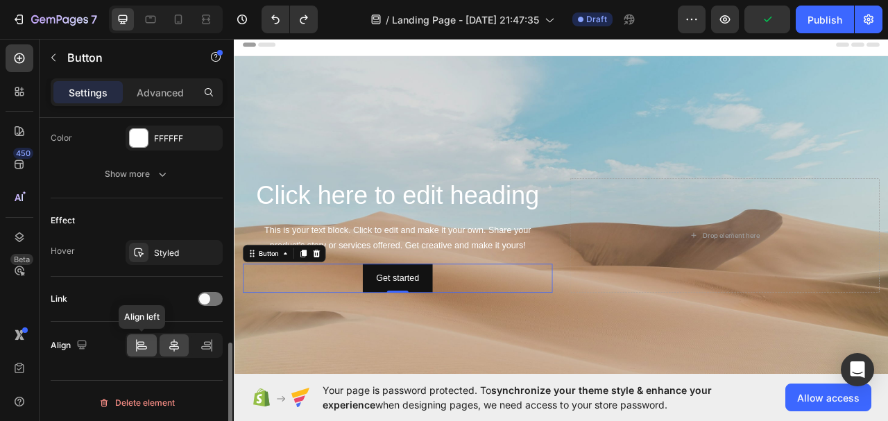
click at [145, 347] on icon at bounding box center [142, 346] width 14 height 14
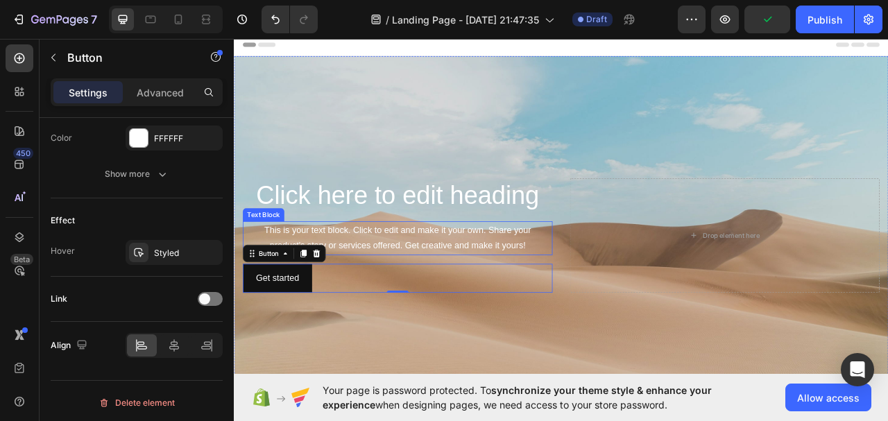
click at [437, 289] on div "This is your text block. Click to edit and make it your own. Share your product…" at bounding box center [442, 293] width 394 height 43
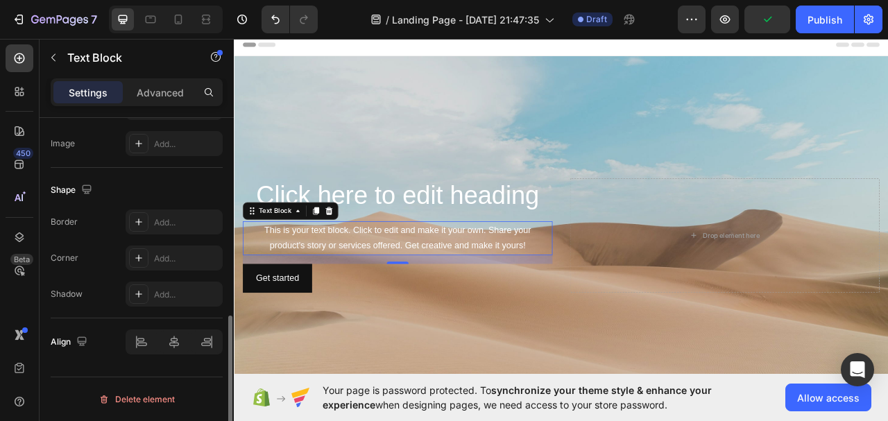
scroll to position [0, 0]
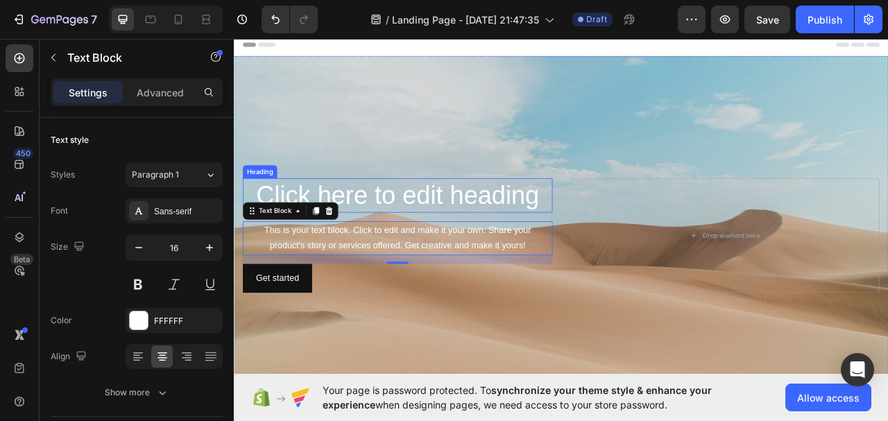
click at [444, 217] on h2 "Click here to edit heading" at bounding box center [442, 239] width 394 height 44
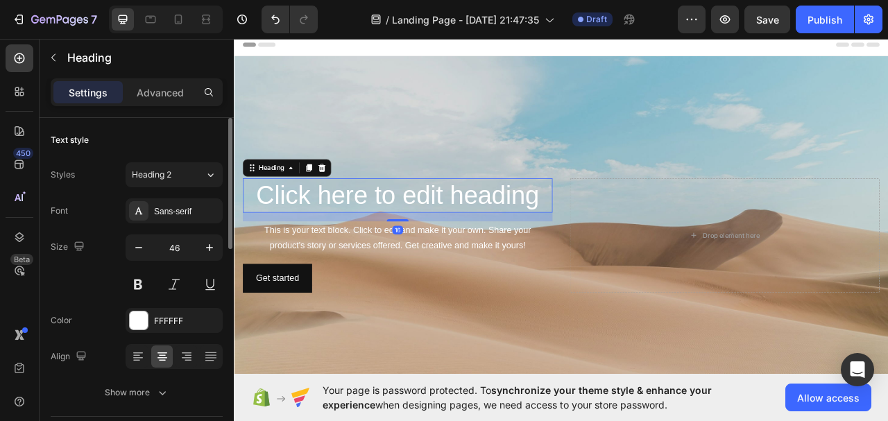
scroll to position [69, 0]
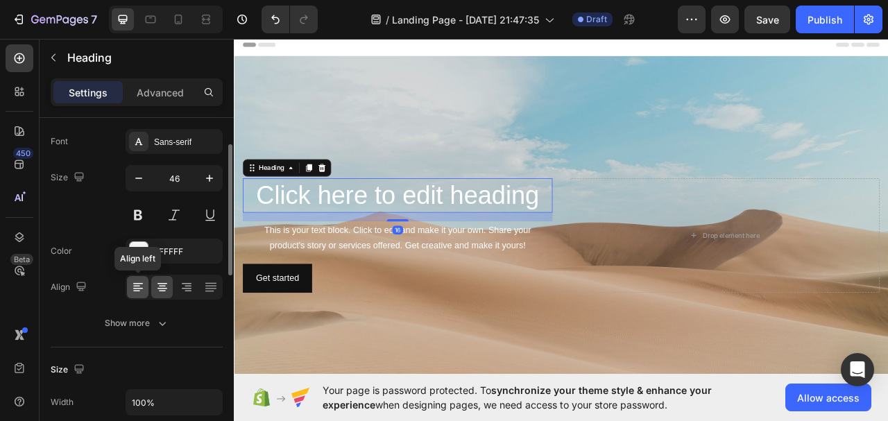
click at [133, 283] on icon at bounding box center [138, 287] width 14 height 14
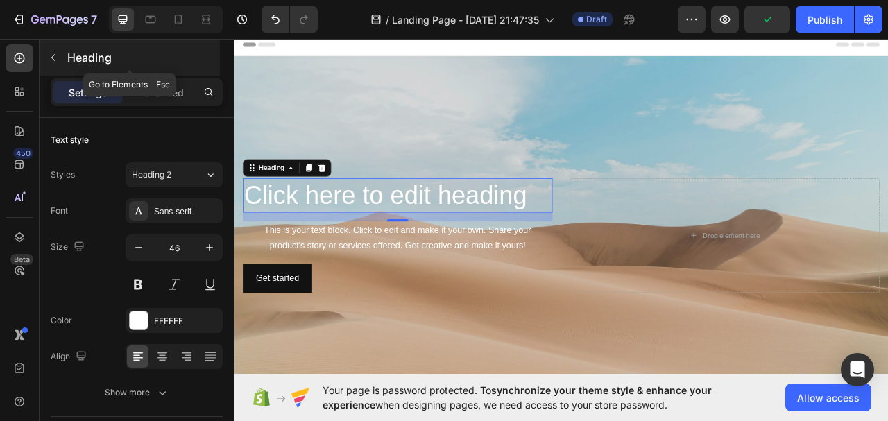
click at [56, 56] on icon "button" at bounding box center [53, 57] width 11 height 11
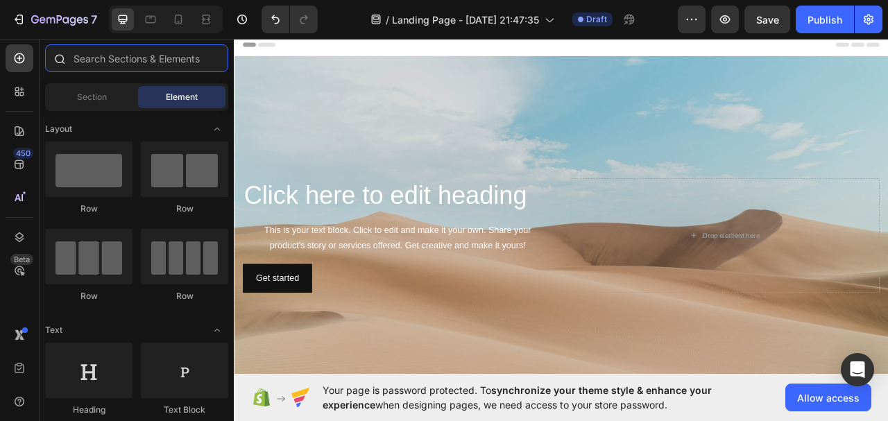
click at [116, 60] on input "text" at bounding box center [136, 58] width 183 height 28
click at [105, 99] on span "Section" at bounding box center [92, 97] width 30 height 12
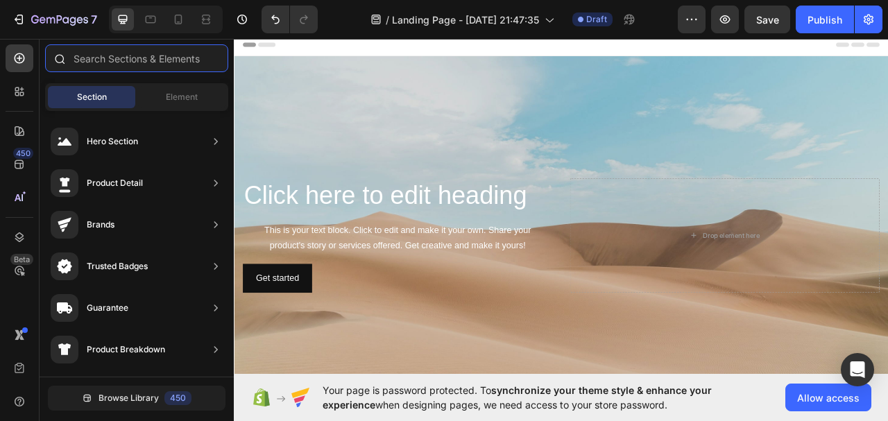
click at [130, 56] on input "text" at bounding box center [136, 58] width 183 height 28
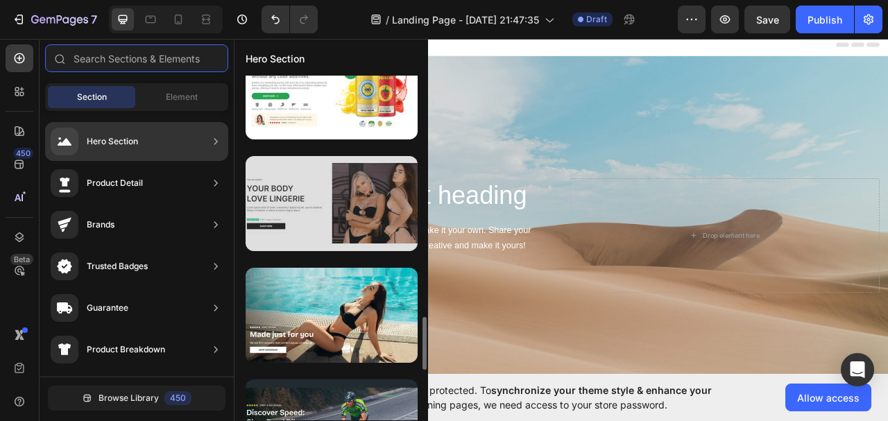
scroll to position [1111, 0]
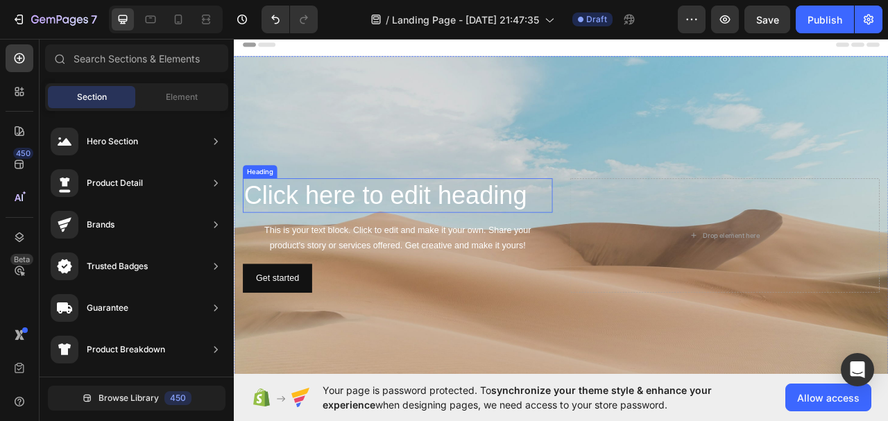
click at [393, 217] on h2 "Click here to edit heading" at bounding box center [442, 239] width 394 height 44
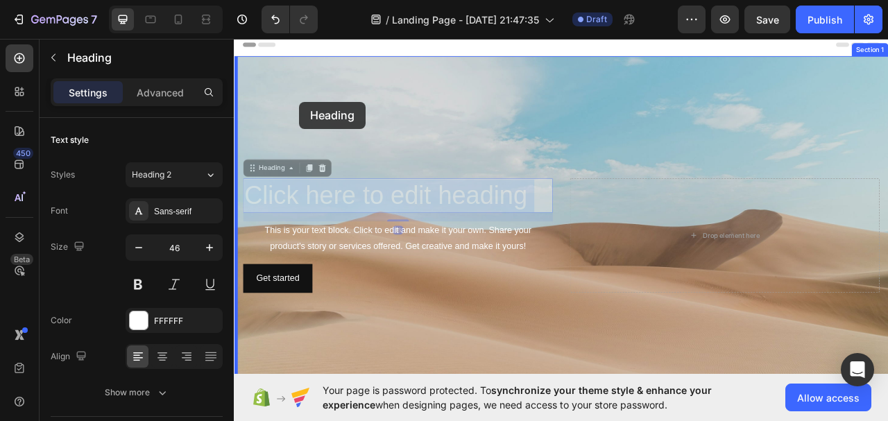
drag, startPoint x: 321, startPoint y: 223, endPoint x: 316, endPoint y: 120, distance: 103.5
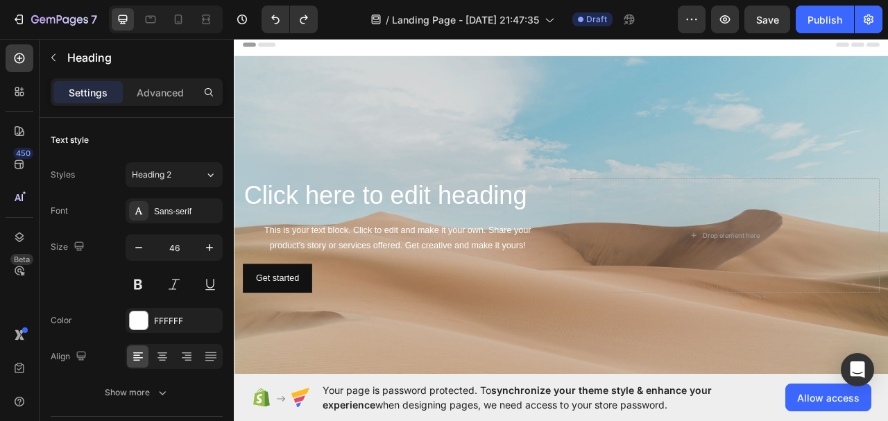
click at [375, 241] on h2 "Click here to edit heading" at bounding box center [442, 239] width 394 height 44
click at [381, 175] on div "Background Image" at bounding box center [650, 290] width 833 height 456
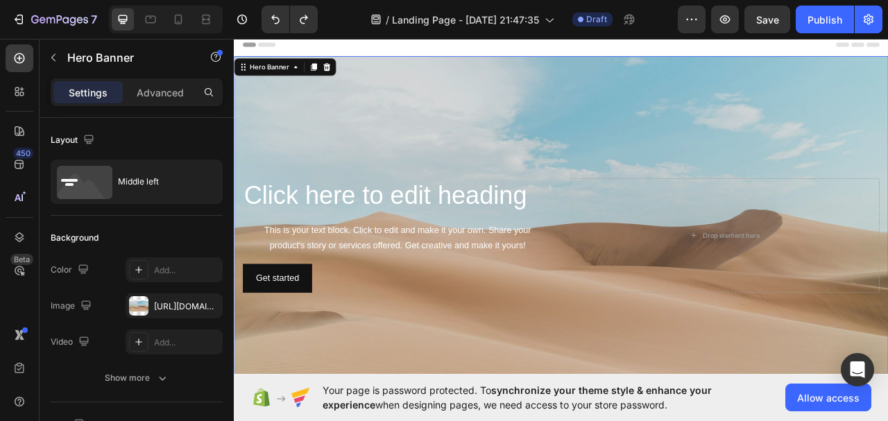
click at [537, 208] on div "Background Image" at bounding box center [650, 290] width 833 height 456
click at [543, 219] on p "Click here to edit heading" at bounding box center [441, 240] width 391 height 42
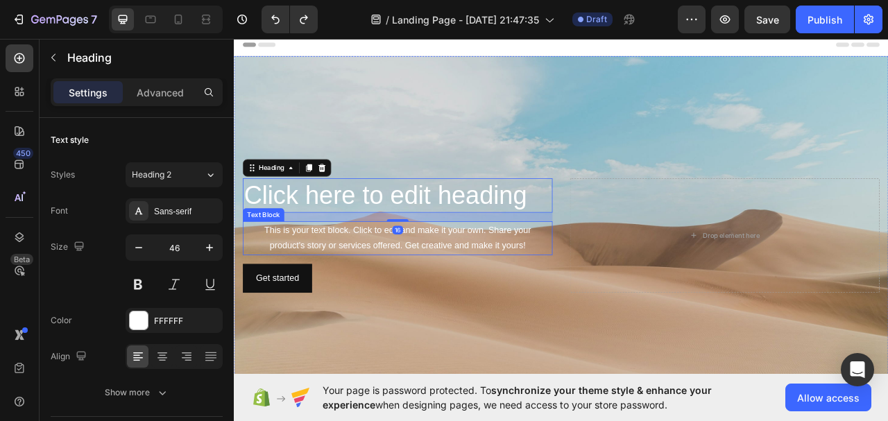
click at [560, 309] on div "This is your text block. Click to edit and make it your own. Share your product…" at bounding box center [442, 293] width 394 height 43
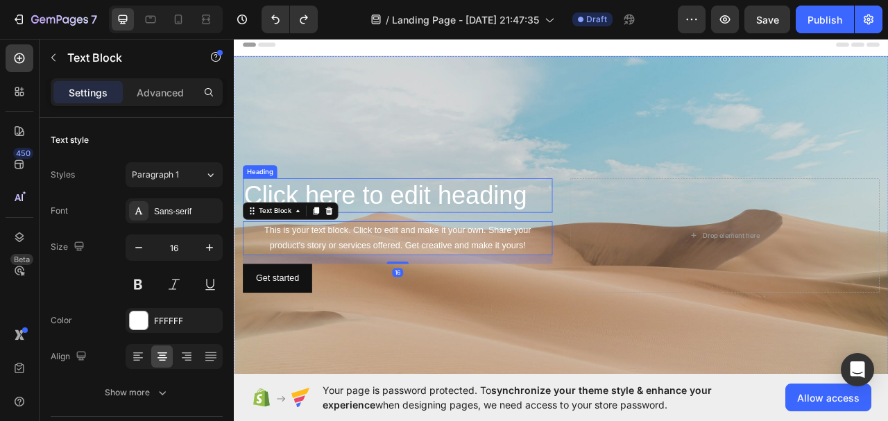
click at [256, 219] on p "Click here to edit heading" at bounding box center [441, 240] width 391 height 42
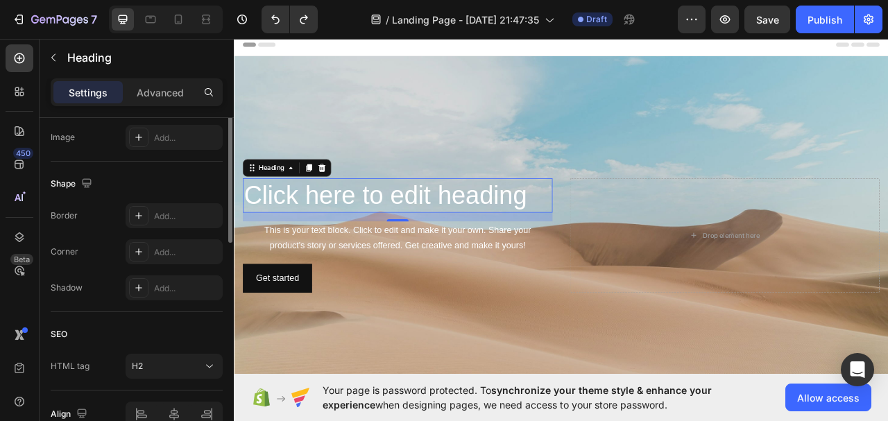
scroll to position [347, 0]
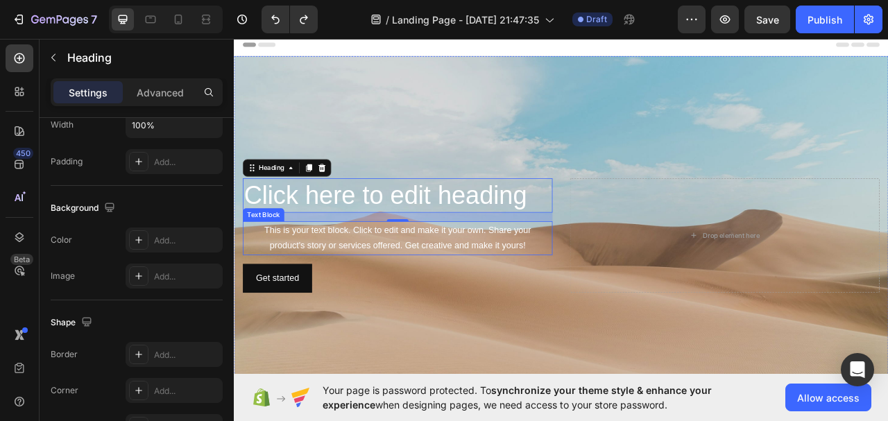
click at [496, 294] on div "This is your text block. Click to edit and make it your own. Share your product…" at bounding box center [442, 293] width 394 height 43
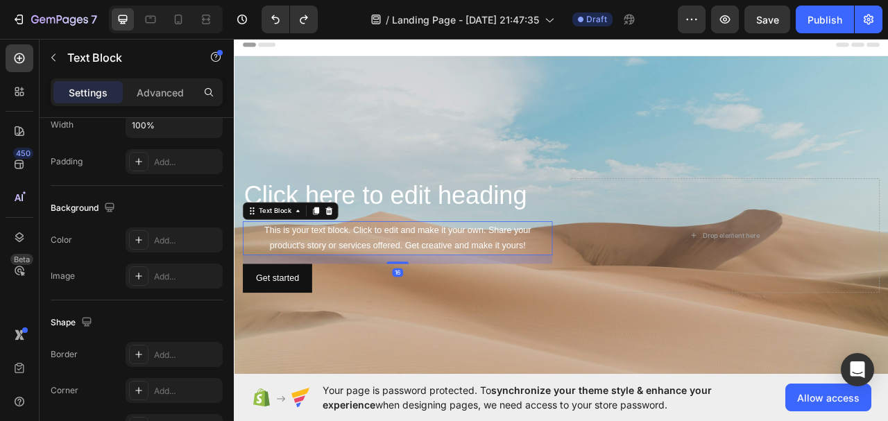
scroll to position [0, 0]
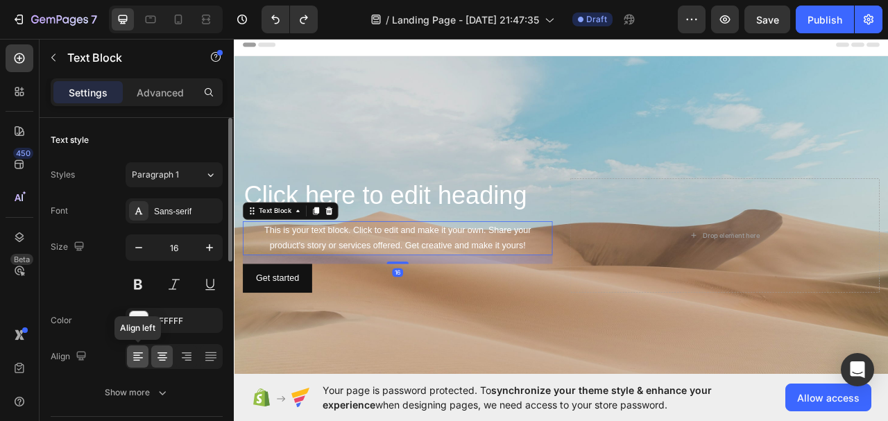
click at [139, 356] on icon at bounding box center [138, 357] width 14 height 14
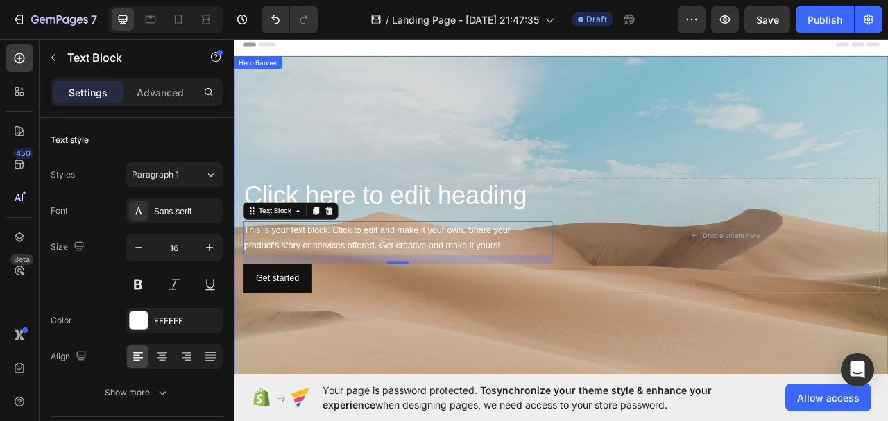
click at [492, 406] on div "Background Image" at bounding box center [650, 290] width 833 height 456
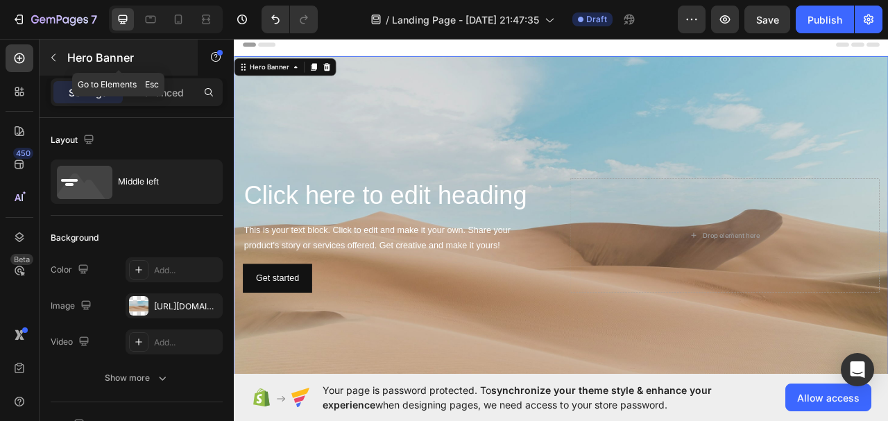
click at [56, 56] on icon "button" at bounding box center [53, 57] width 11 height 11
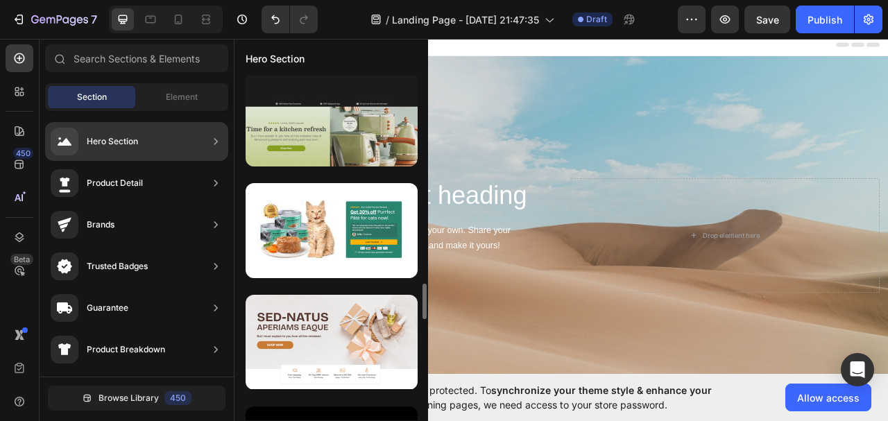
scroll to position [2089, 0]
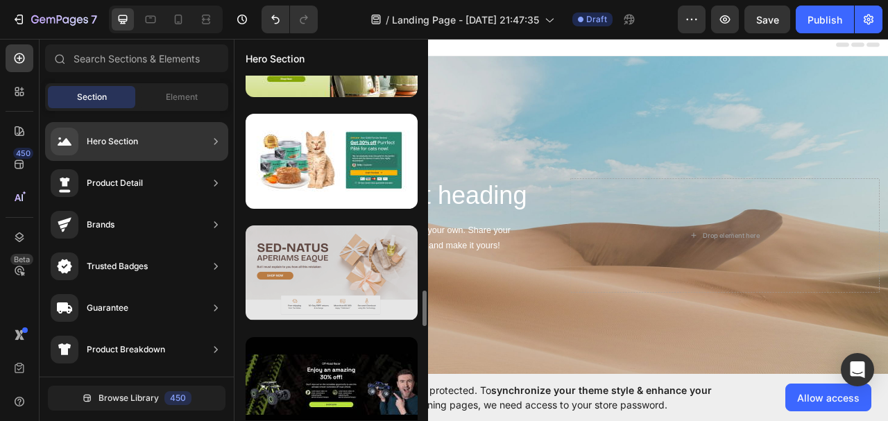
click at [375, 271] on div at bounding box center [332, 273] width 172 height 95
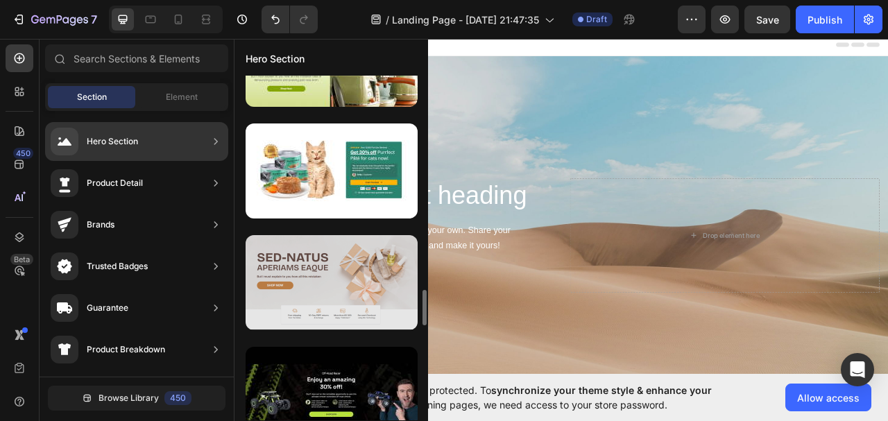
scroll to position [2149, 0]
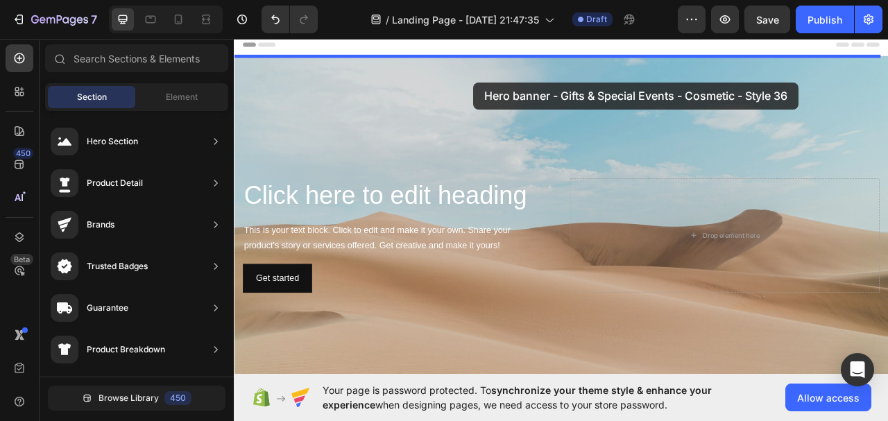
drag, startPoint x: 559, startPoint y: 238, endPoint x: 539, endPoint y: 95, distance: 144.4
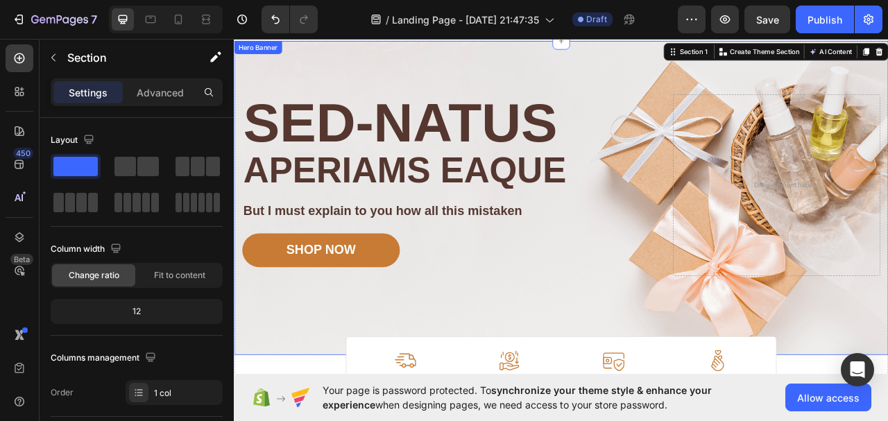
scroll to position [0, 0]
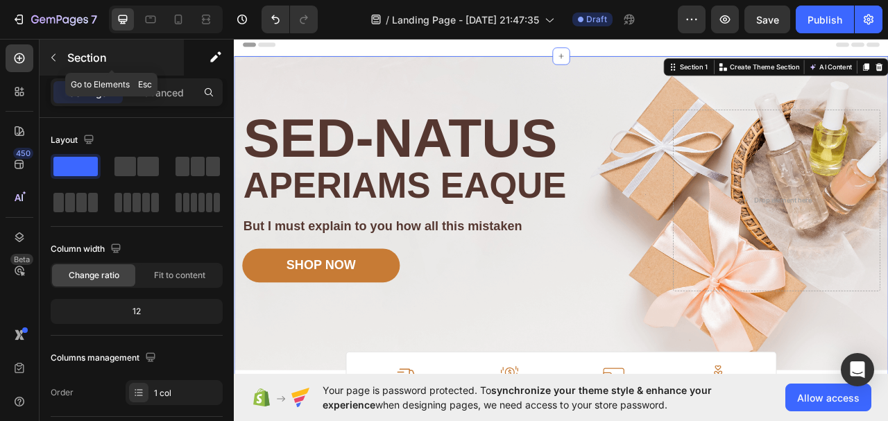
click at [57, 50] on button "button" at bounding box center [53, 58] width 22 height 22
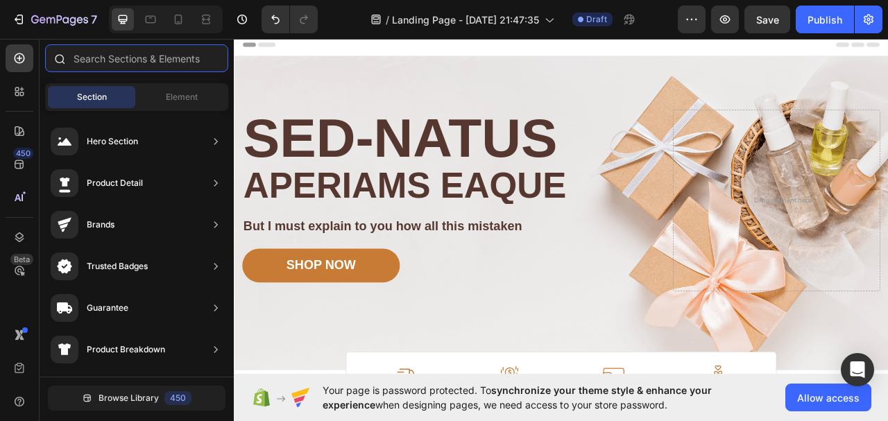
click at [158, 70] on input "text" at bounding box center [136, 58] width 183 height 28
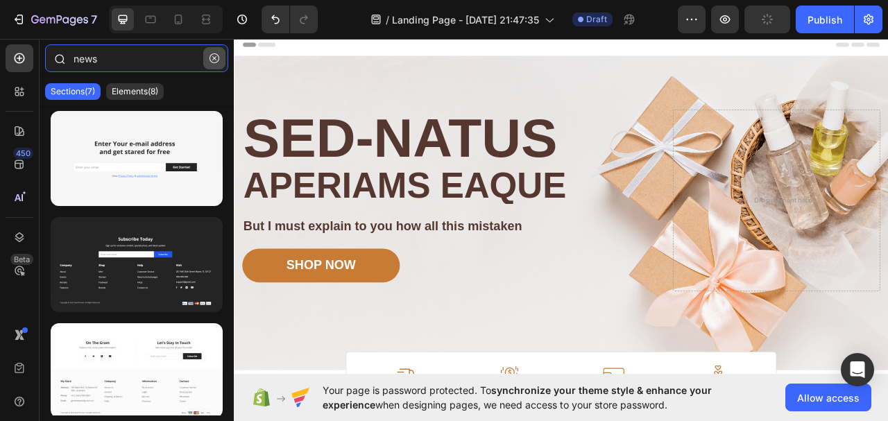
type input "news"
click at [218, 58] on icon "button" at bounding box center [215, 58] width 10 height 10
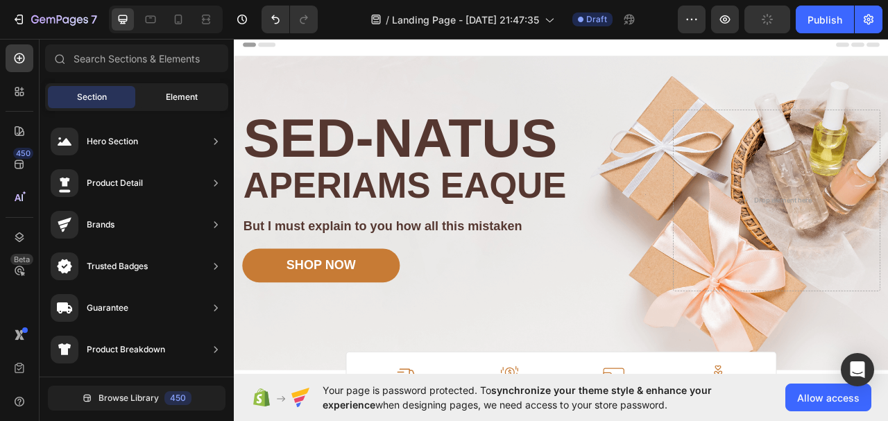
click at [164, 95] on div "Element" at bounding box center [181, 97] width 87 height 22
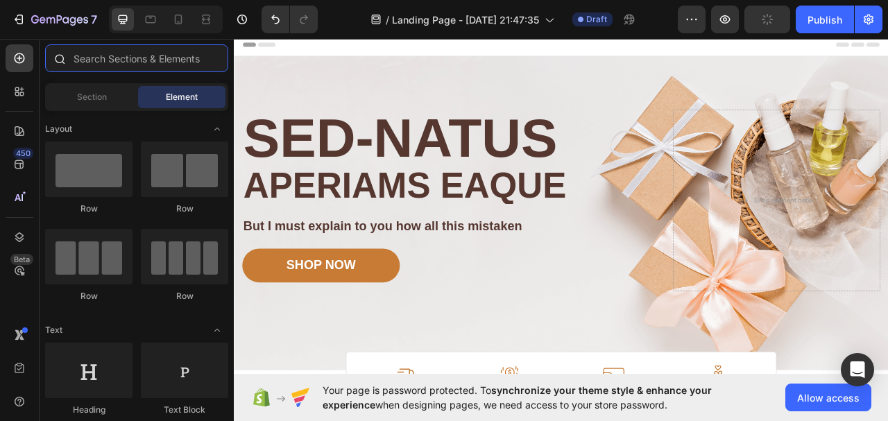
click at [170, 52] on input "text" at bounding box center [136, 58] width 183 height 28
click at [96, 102] on span "Section" at bounding box center [92, 97] width 30 height 12
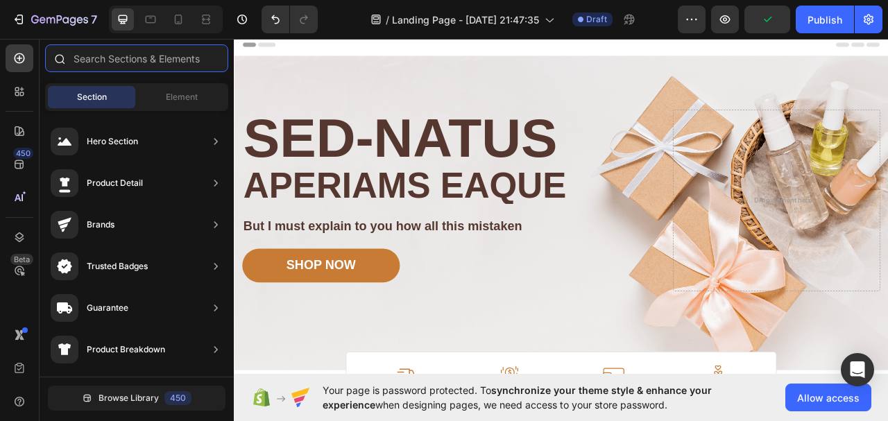
click at [158, 63] on input "text" at bounding box center [136, 58] width 183 height 28
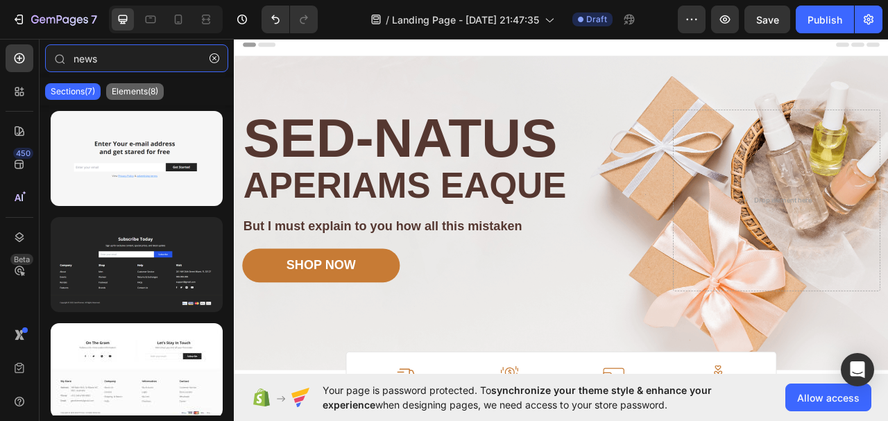
type input "news"
click at [158, 87] on p "Elements(8)" at bounding box center [135, 91] width 47 height 11
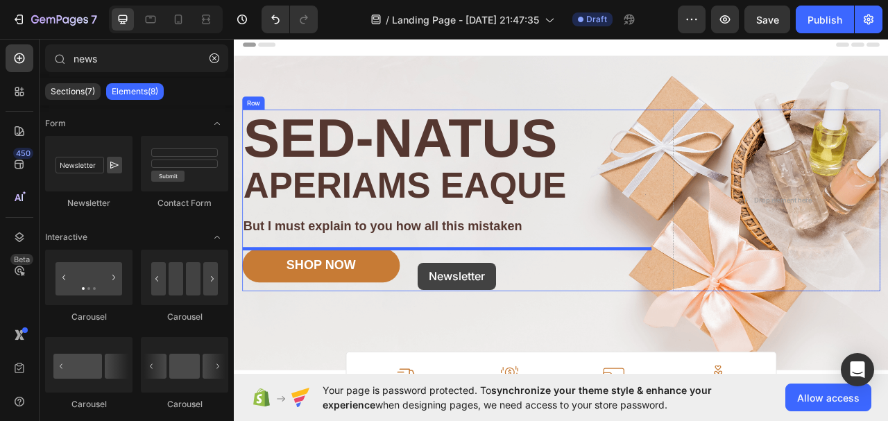
drag, startPoint x: 341, startPoint y: 181, endPoint x: 468, endPoint y: 324, distance: 191.2
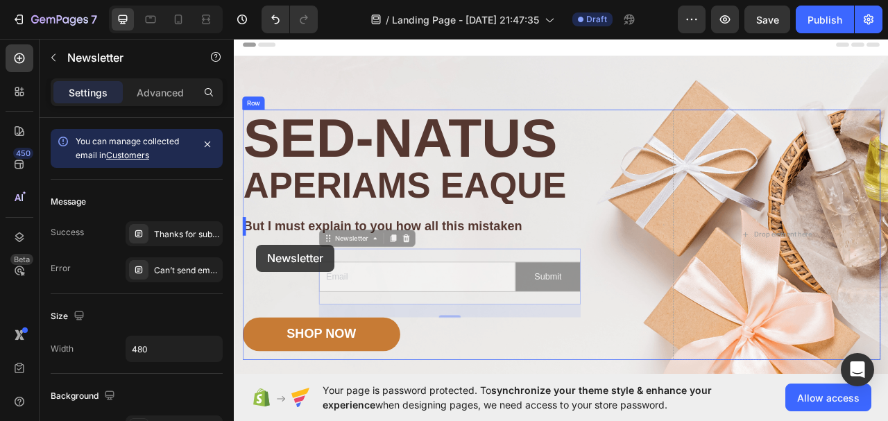
drag, startPoint x: 398, startPoint y: 295, endPoint x: 262, endPoint y: 302, distance: 136.2
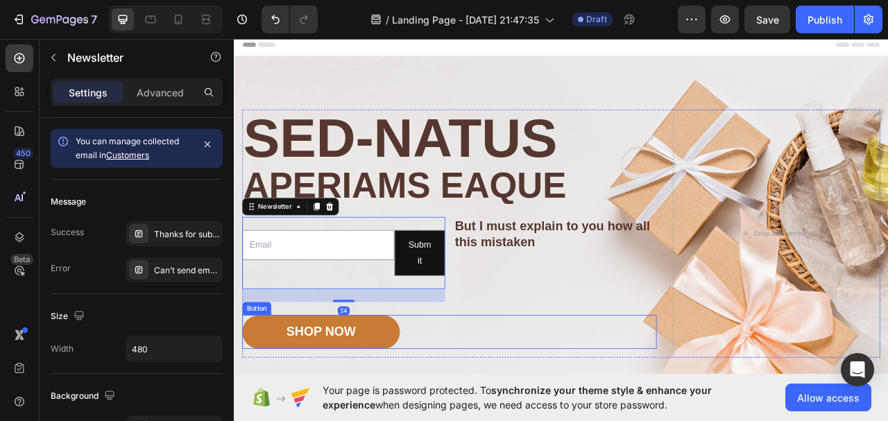
click at [458, 399] on div "SHOP NOW Button" at bounding box center [507, 412] width 527 height 43
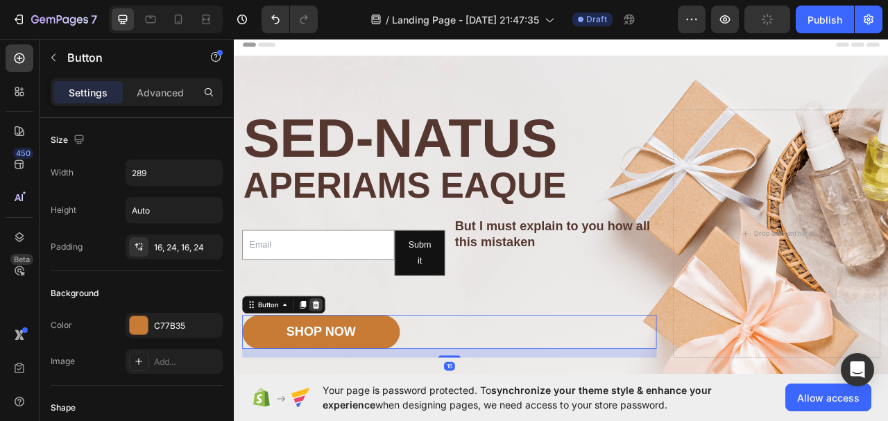
click at [339, 378] on icon at bounding box center [337, 378] width 11 height 11
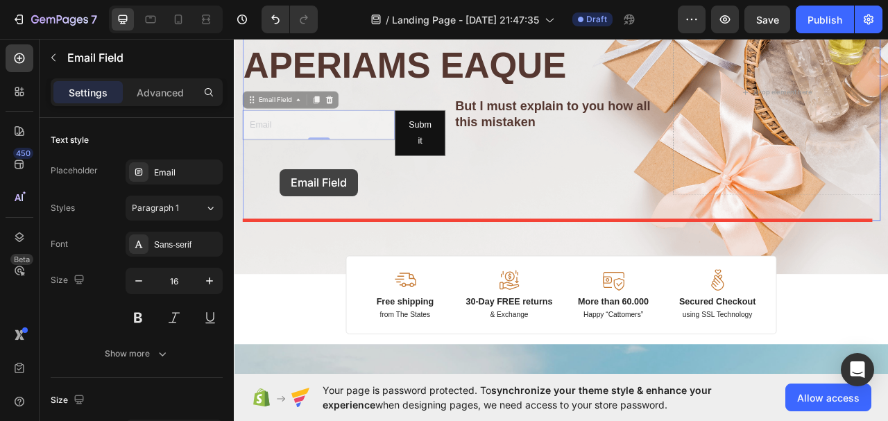
scroll to position [160, 0]
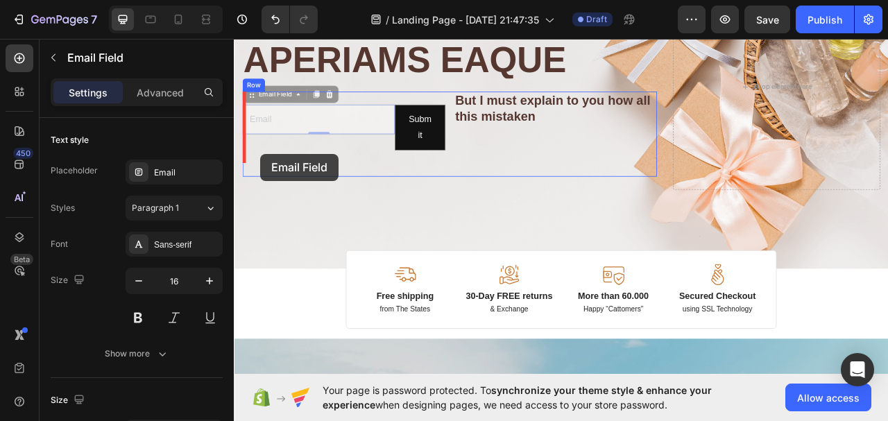
drag, startPoint x: 262, startPoint y: 273, endPoint x: 267, endPoint y: 186, distance: 87.6
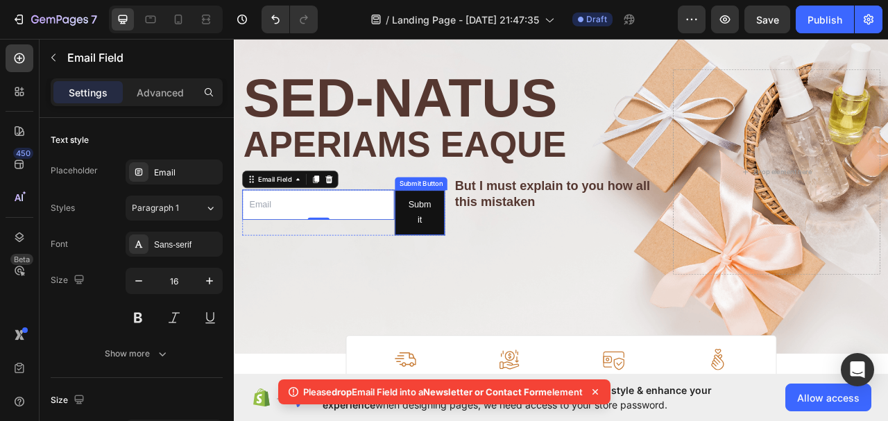
scroll to position [21, 0]
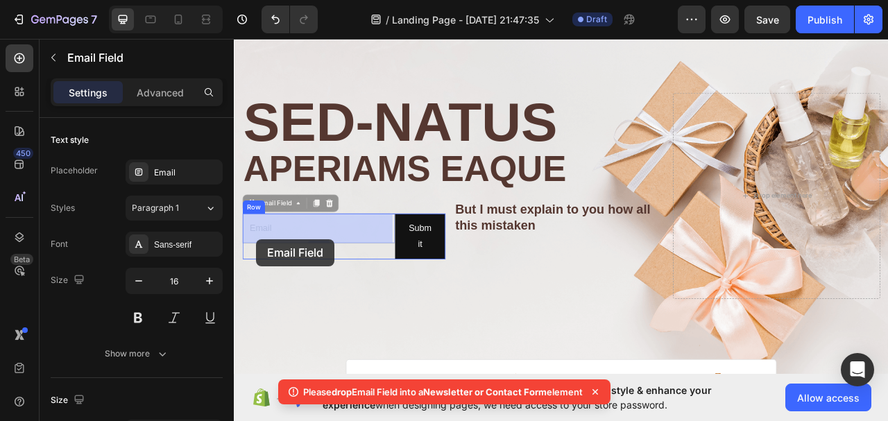
drag, startPoint x: 269, startPoint y: 249, endPoint x: 262, endPoint y: 295, distance: 46.2
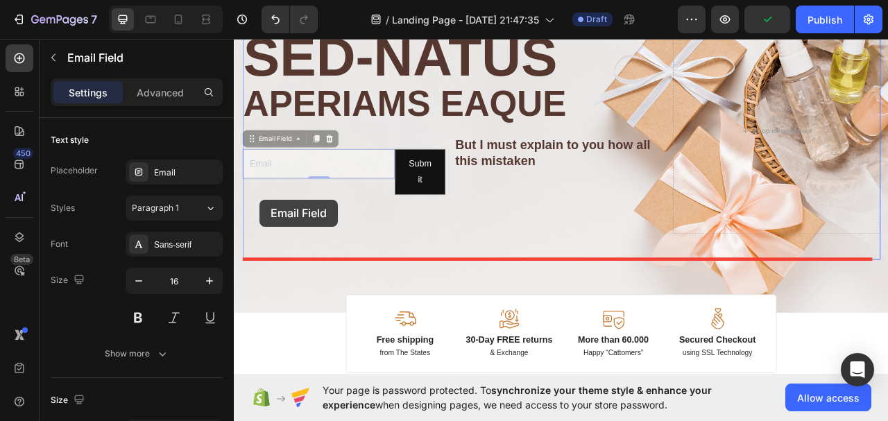
scroll to position [108, 0]
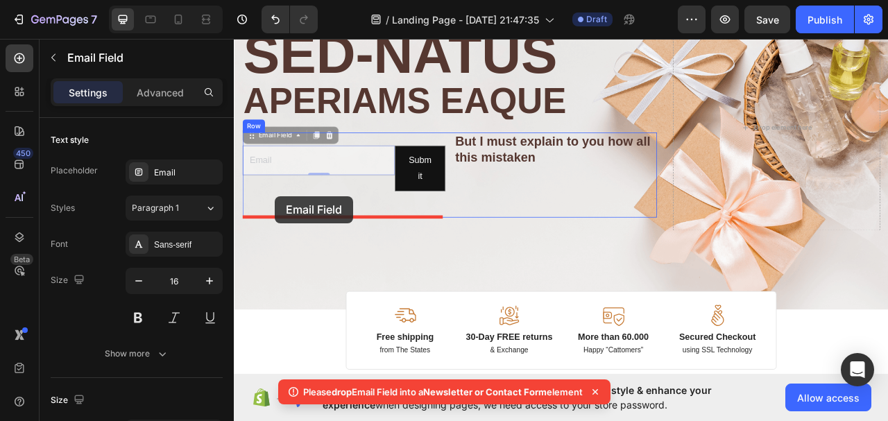
drag, startPoint x: 292, startPoint y: 163, endPoint x: 286, endPoint y: 240, distance: 77.3
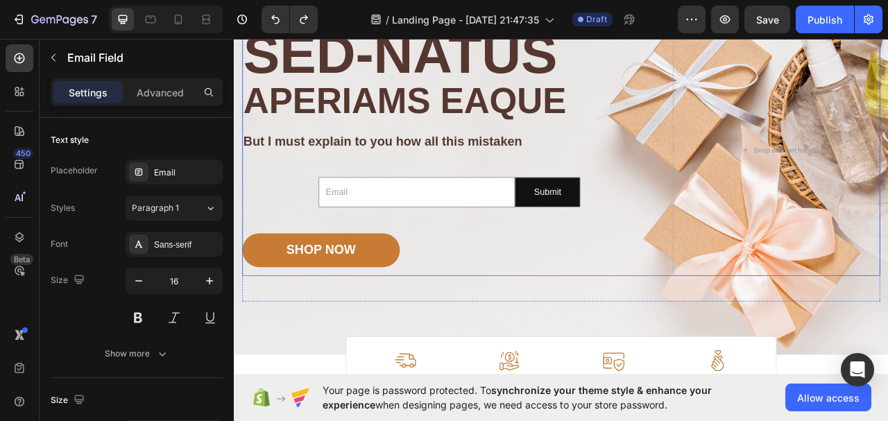
click at [364, 193] on div "Sed-natus Heading aperiams eaque Text Block But I must explain to you how all t…" at bounding box center [507, 181] width 527 height 319
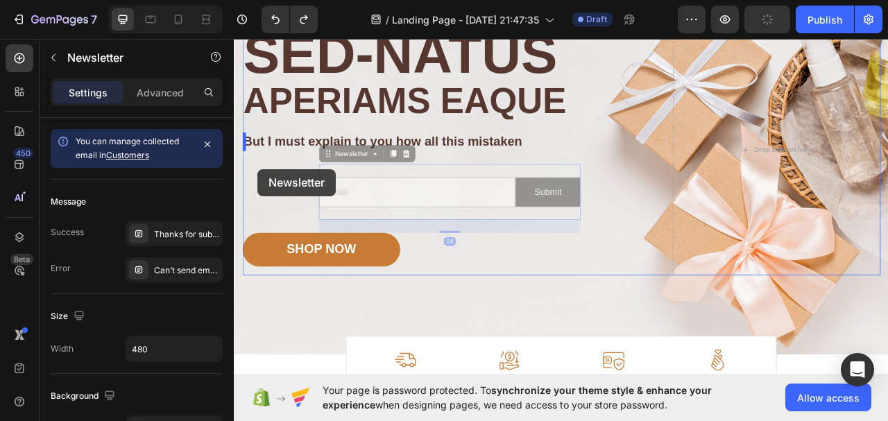
drag, startPoint x: 376, startPoint y: 193, endPoint x: 264, endPoint y: 205, distance: 113.1
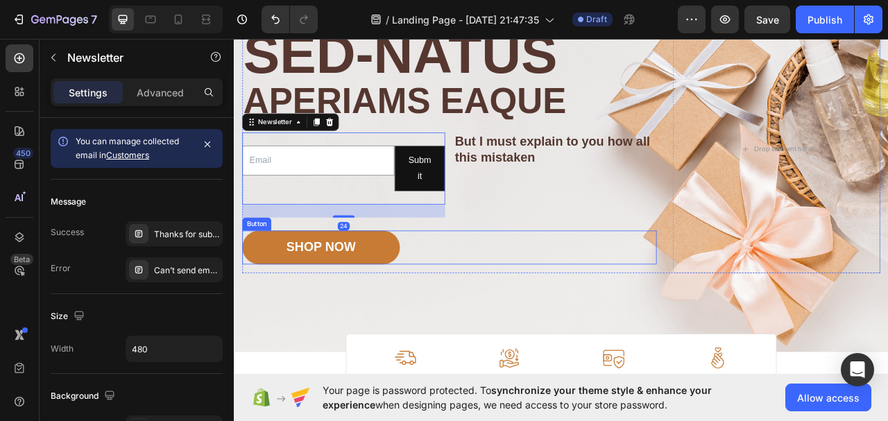
scroll to position [38, 0]
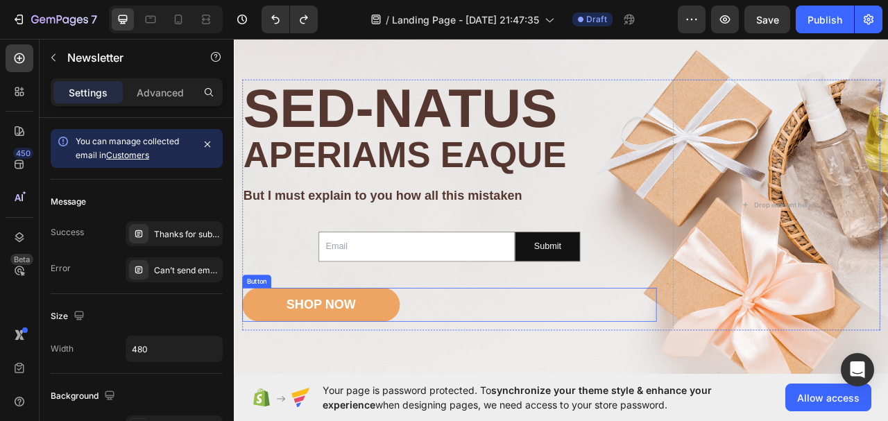
click at [405, 364] on button "SHOP NOW" at bounding box center [344, 378] width 201 height 43
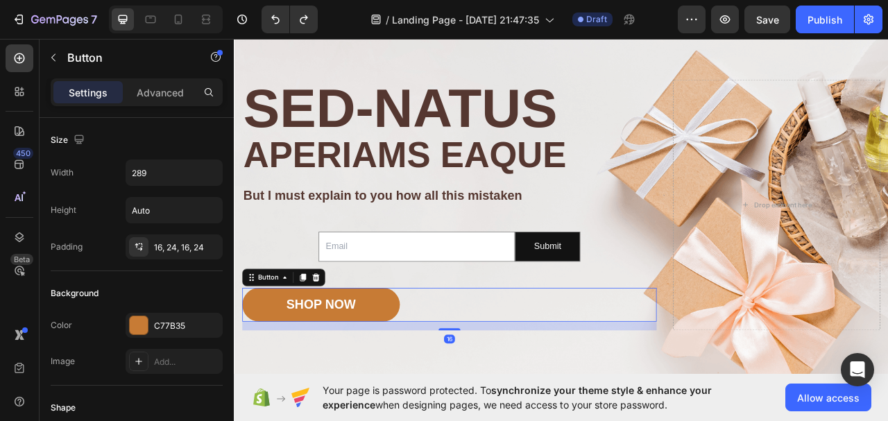
click at [343, 344] on icon at bounding box center [337, 343] width 11 height 11
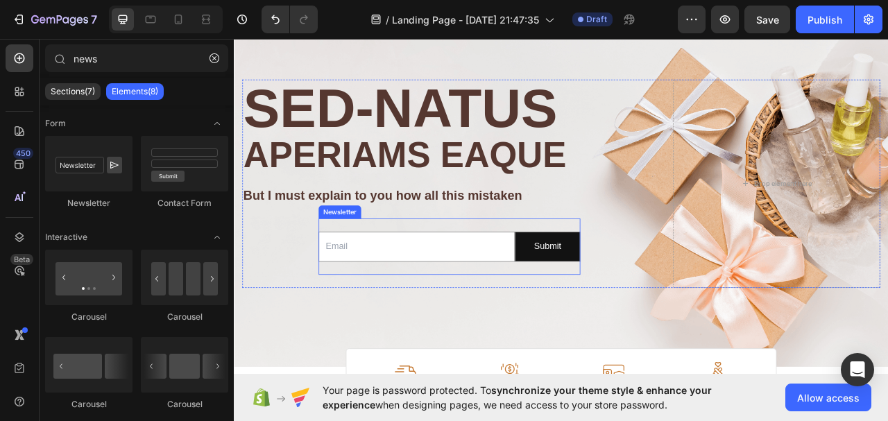
click at [371, 279] on div "Email Field Submit Submit Button Row Newsletter" at bounding box center [507, 304] width 333 height 71
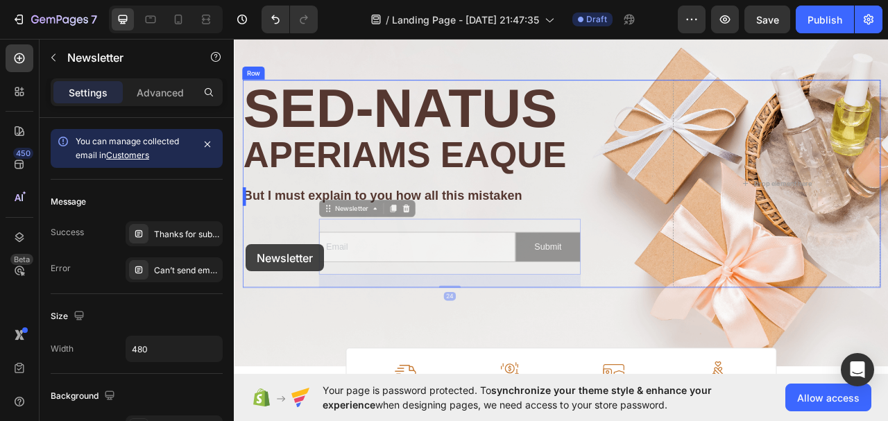
drag, startPoint x: 377, startPoint y: 257, endPoint x: 248, endPoint y: 301, distance: 135.9
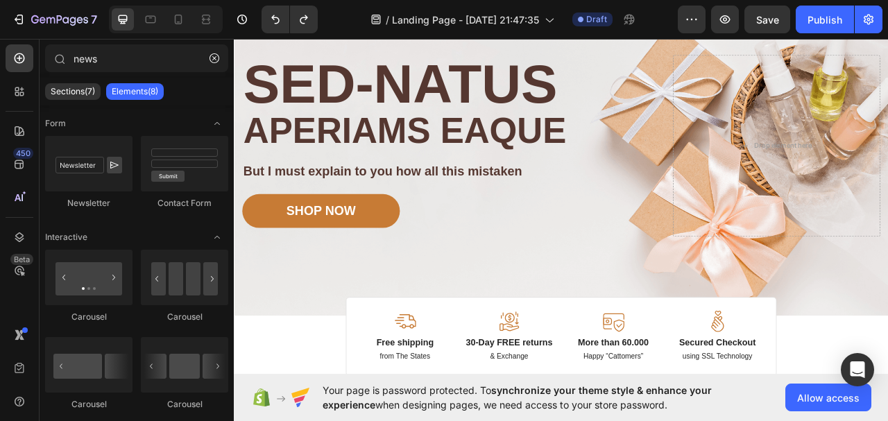
scroll to position [0, 0]
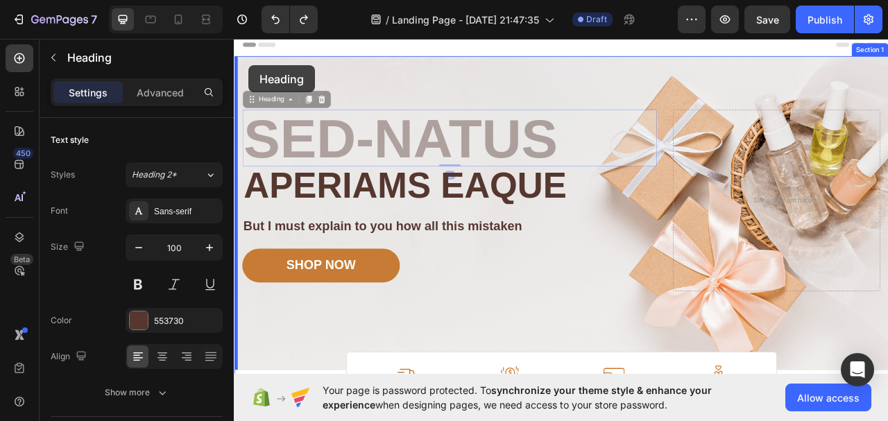
drag, startPoint x: 262, startPoint y: 120, endPoint x: 252, endPoint y: 74, distance: 47.7
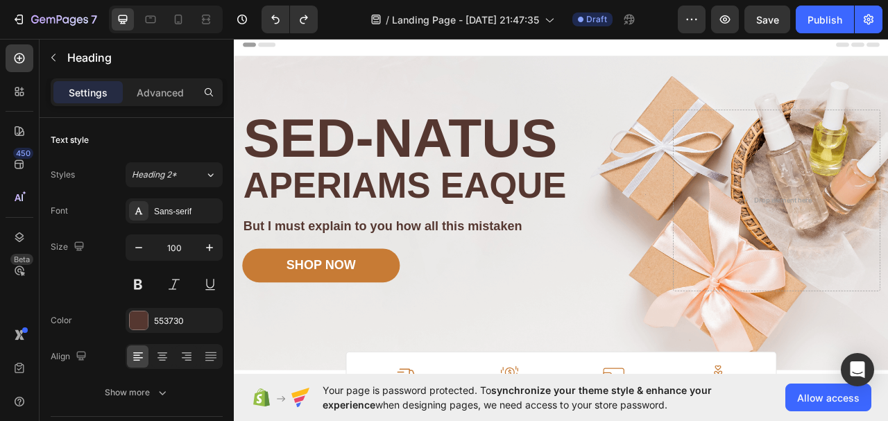
click at [298, 144] on h2 "Sed-natus" at bounding box center [507, 166] width 527 height 72
click at [373, 128] on div "Image Image Free shipping Text Block from The States Text Block Advanced List I…" at bounding box center [650, 262] width 833 height 400
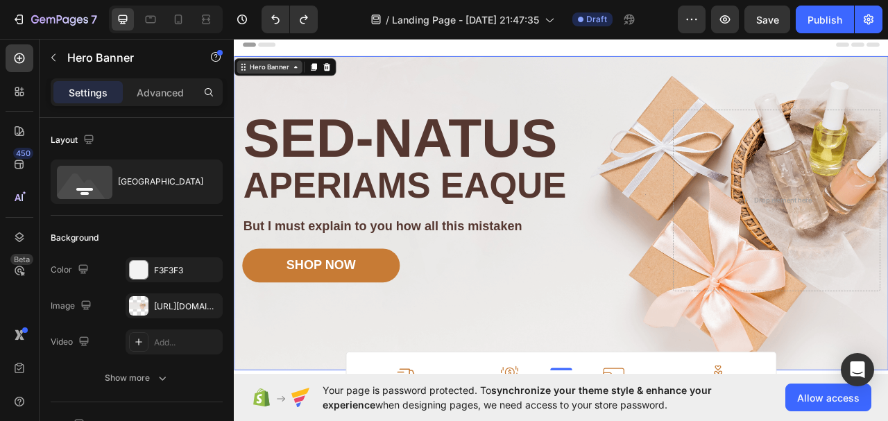
click at [278, 77] on div "Hero Banner" at bounding box center [279, 75] width 56 height 12
click at [437, 142] on p "Sed-natus" at bounding box center [508, 165] width 525 height 69
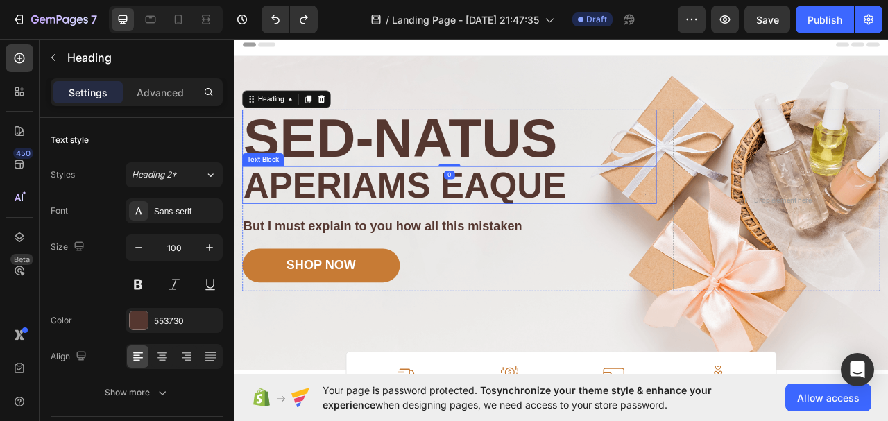
click at [663, 229] on p "aperiams eaque" at bounding box center [508, 225] width 525 height 45
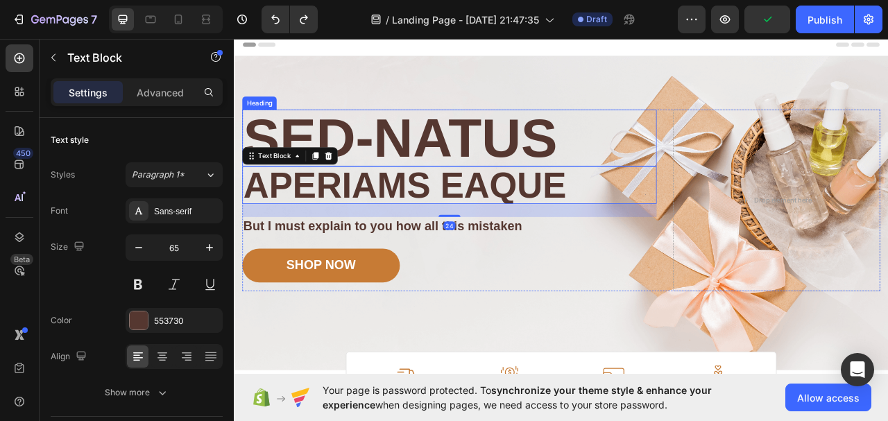
click at [681, 162] on p "Sed-natus" at bounding box center [508, 165] width 525 height 69
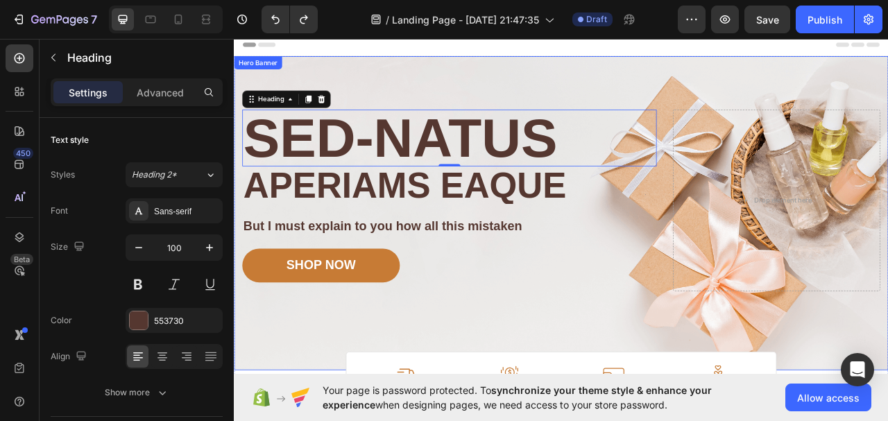
click at [642, 94] on div "Image Image Free shipping Text Block from The States Text Block Advanced List I…" at bounding box center [650, 262] width 833 height 400
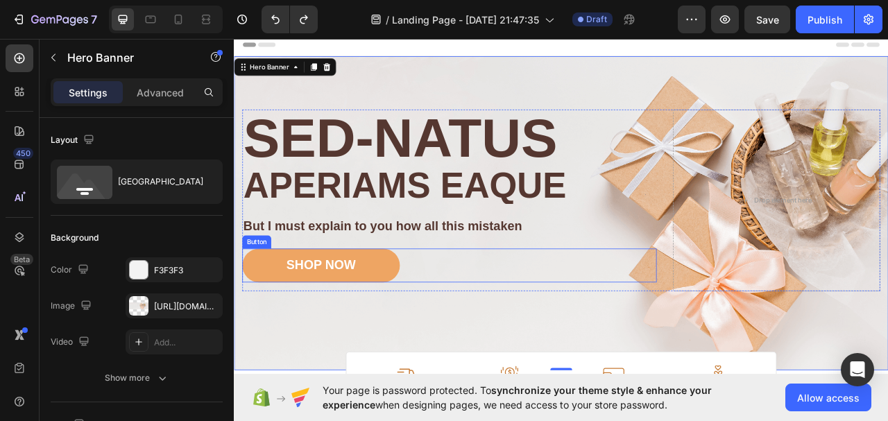
click at [423, 318] on button "SHOP NOW" at bounding box center [344, 328] width 201 height 43
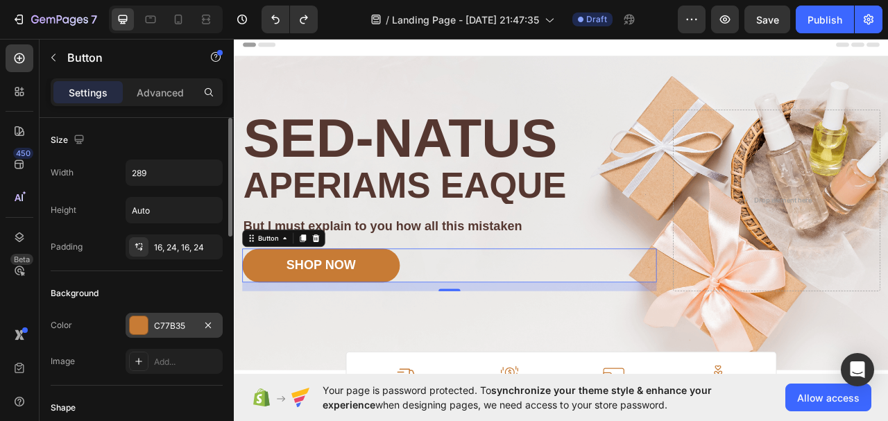
click at [142, 322] on div at bounding box center [139, 325] width 18 height 18
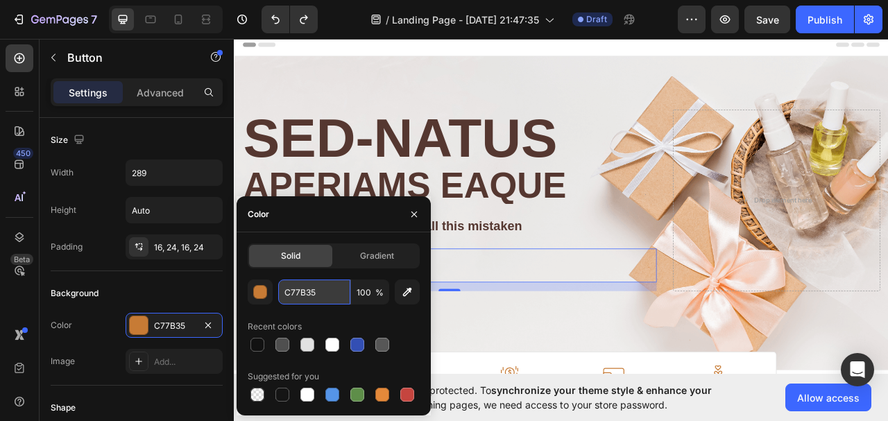
click at [316, 294] on input "C77B35" at bounding box center [314, 292] width 72 height 25
paste input "966C9F"
type input "966C9F"
click at [414, 212] on icon "button" at bounding box center [414, 214] width 11 height 11
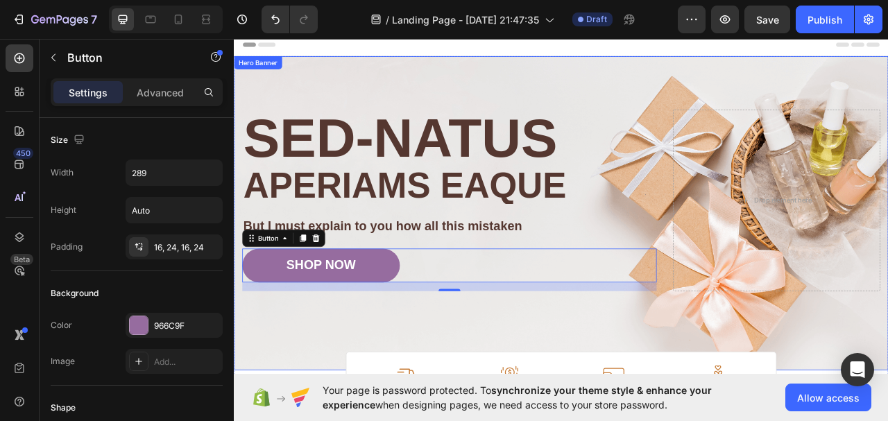
click at [422, 398] on div "Image Image Free shipping Text Block from The States Text Block Advanced List I…" at bounding box center [650, 262] width 833 height 400
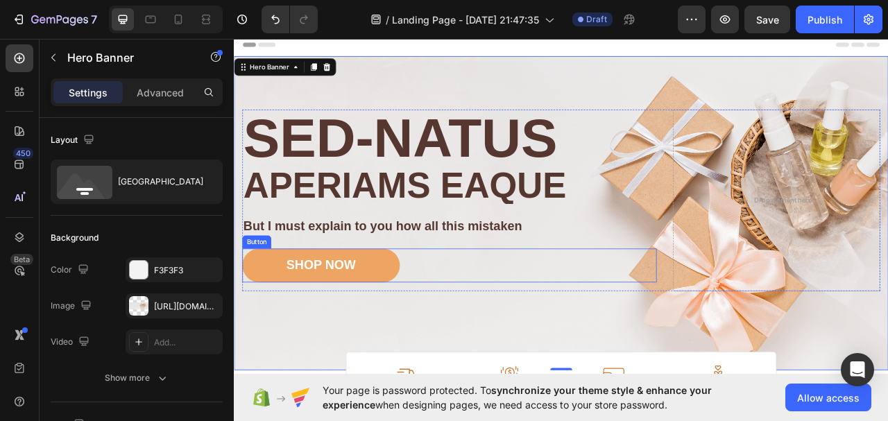
click at [425, 323] on button "SHOP NOW" at bounding box center [344, 328] width 201 height 43
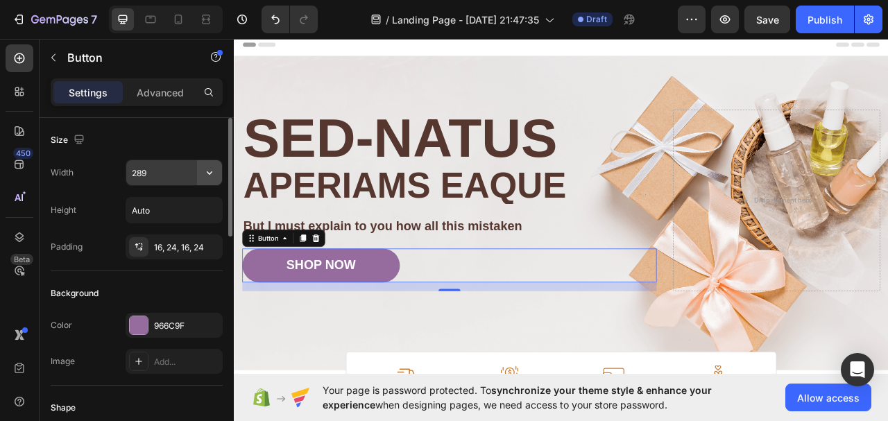
click at [207, 173] on icon "button" at bounding box center [210, 173] width 14 height 14
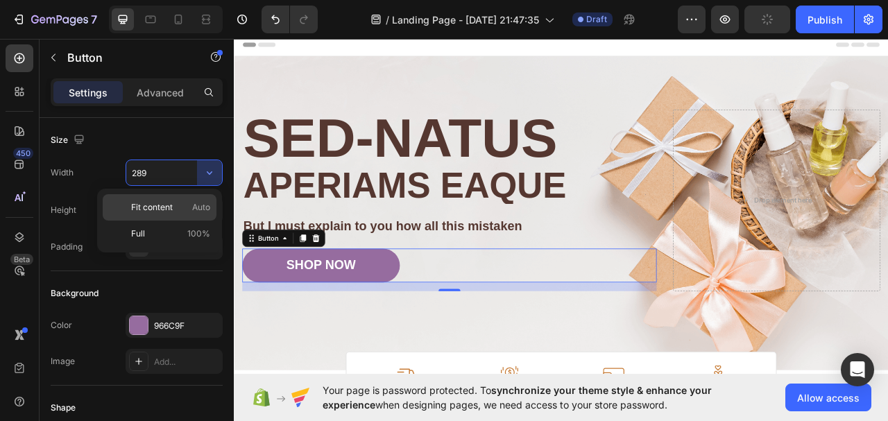
click at [203, 201] on span "Auto" at bounding box center [201, 207] width 18 height 12
type input "Auto"
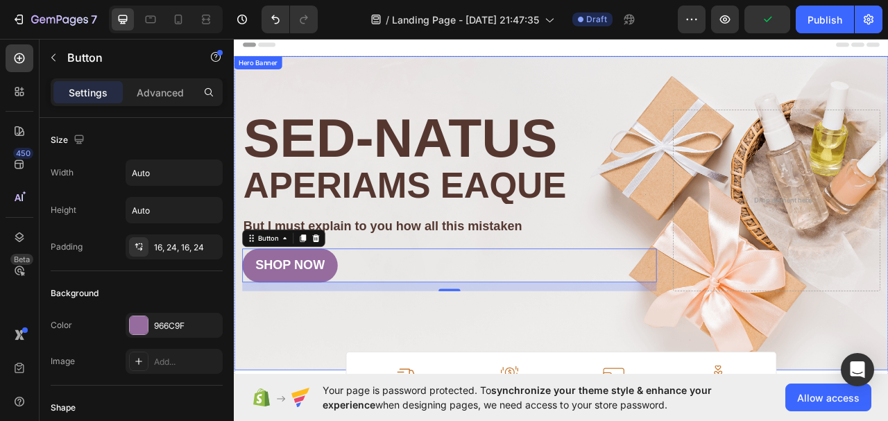
click at [292, 410] on div "Image Image Free shipping Text Block from The States Text Block Advanced List I…" at bounding box center [650, 262] width 833 height 400
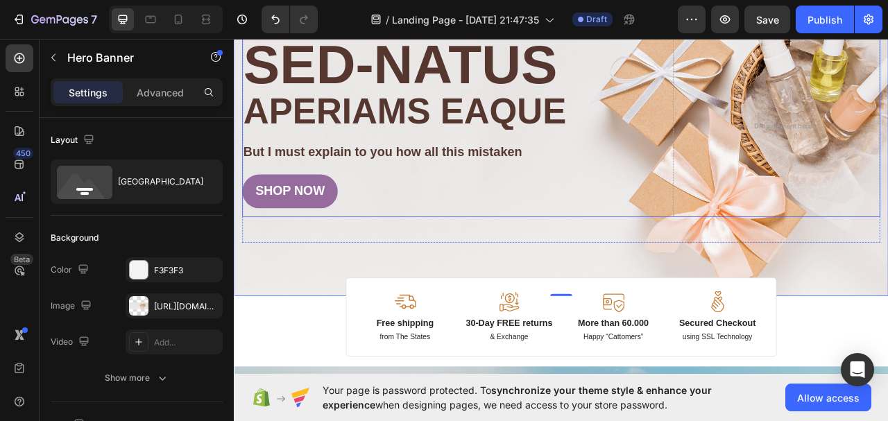
scroll to position [139, 0]
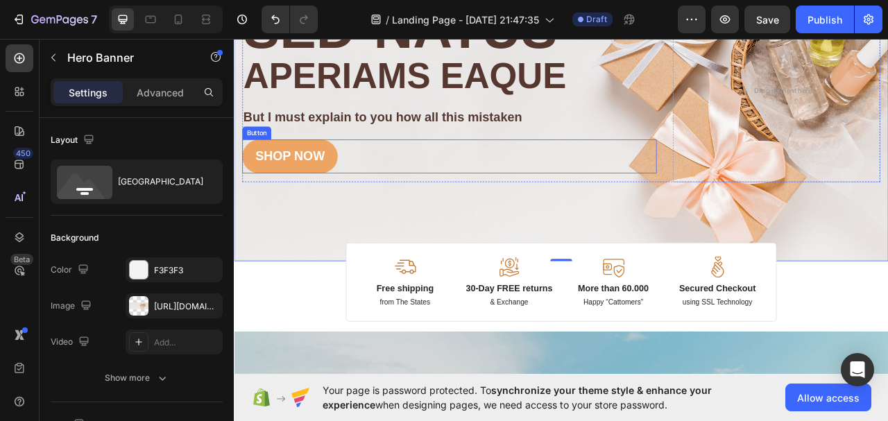
click at [356, 174] on button "SHOP NOW" at bounding box center [304, 189] width 121 height 43
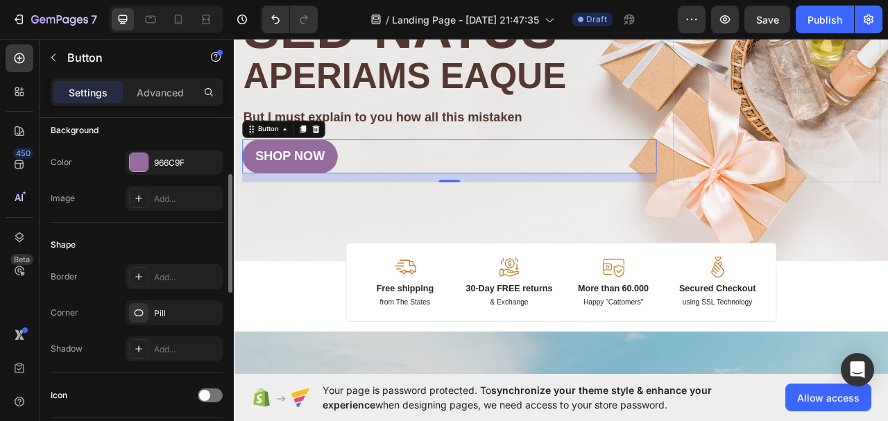
scroll to position [0, 0]
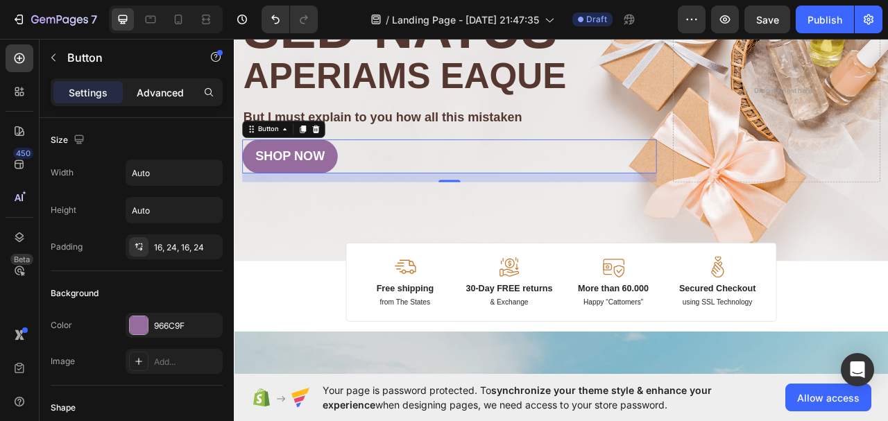
click at [169, 94] on p "Advanced" at bounding box center [160, 92] width 47 height 15
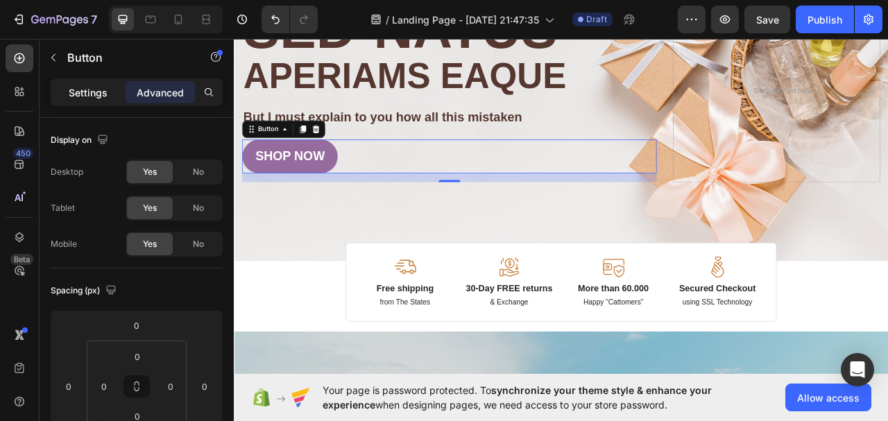
click at [82, 88] on p "Settings" at bounding box center [88, 92] width 39 height 15
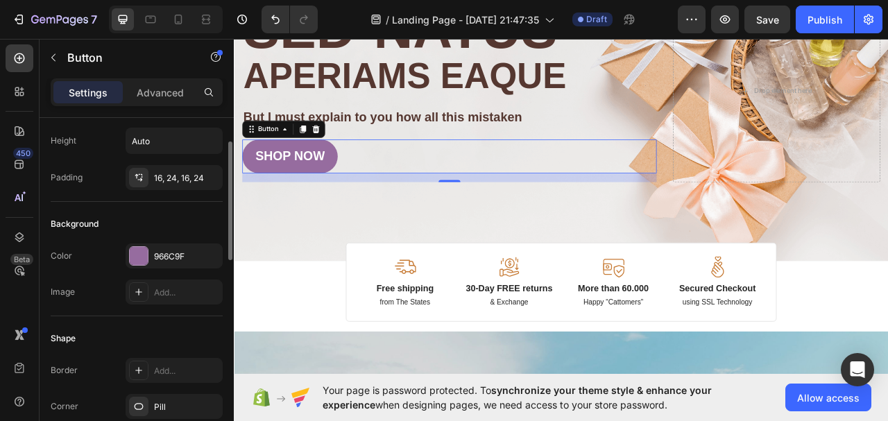
scroll to position [139, 0]
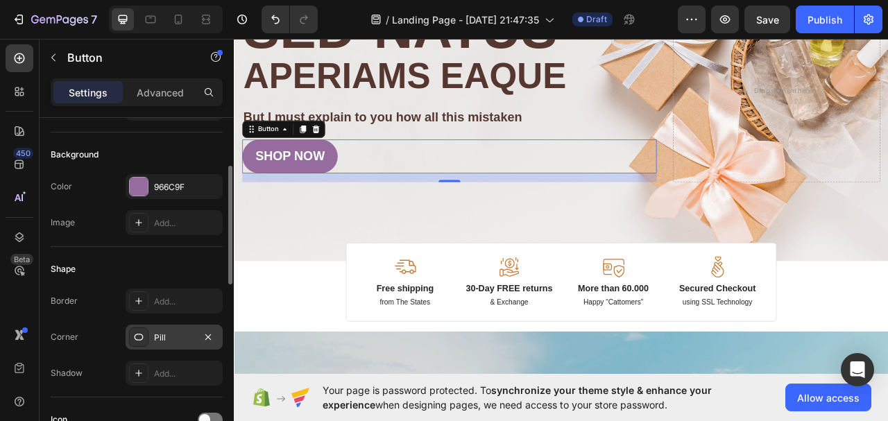
click at [149, 337] on div "Pill" at bounding box center [174, 337] width 97 height 25
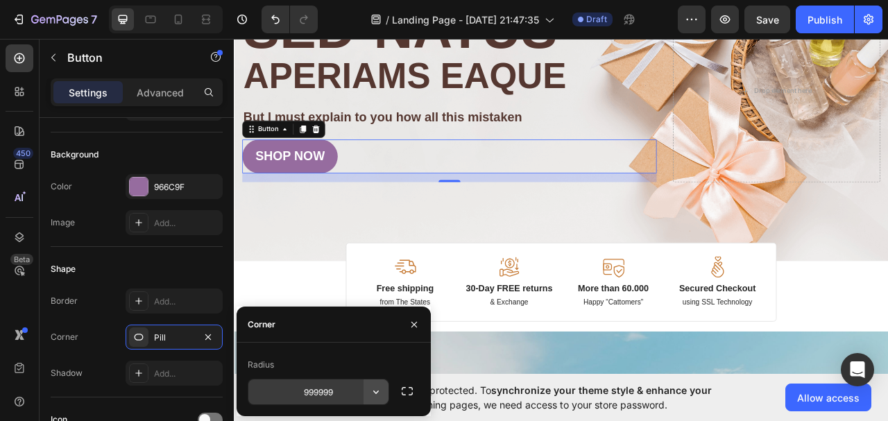
click at [374, 395] on icon "button" at bounding box center [376, 392] width 14 height 14
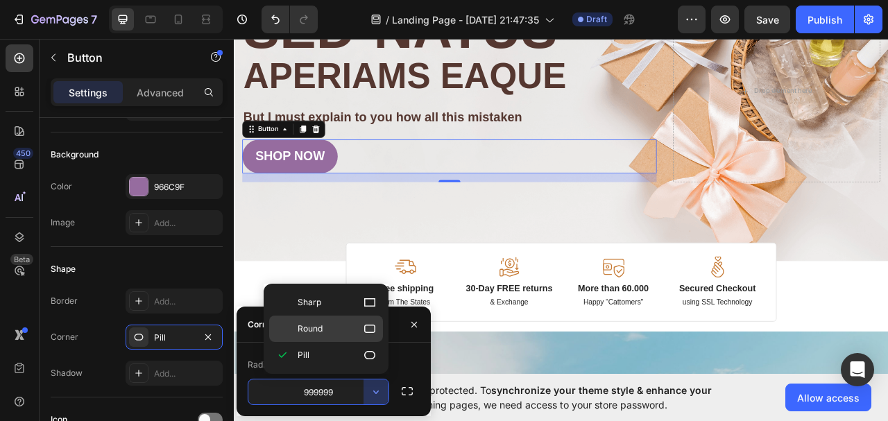
click at [363, 330] on icon at bounding box center [370, 329] width 14 height 14
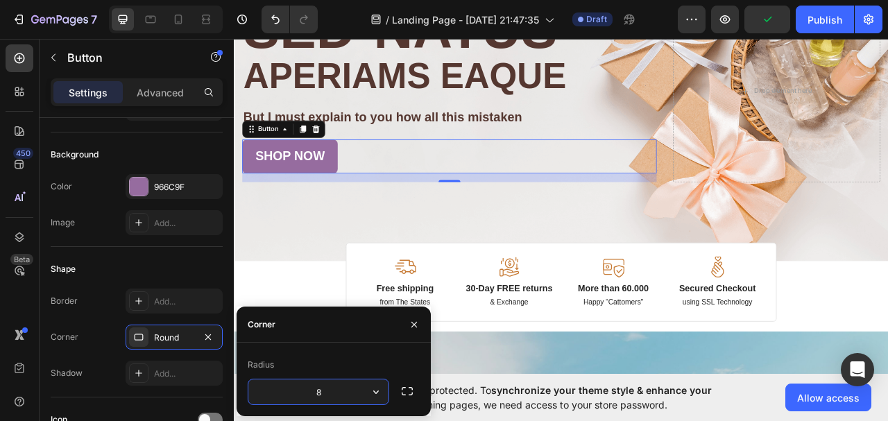
click at [329, 392] on input "8" at bounding box center [318, 392] width 140 height 25
type input "15"
click at [417, 321] on icon "button" at bounding box center [414, 324] width 11 height 11
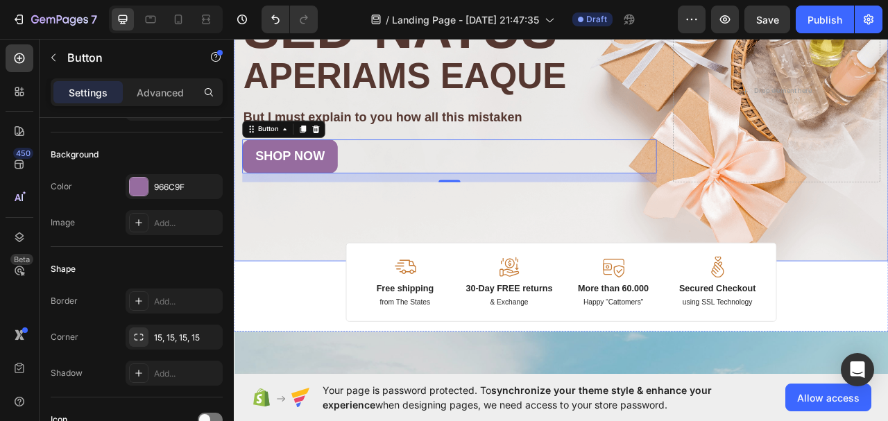
click at [326, 286] on div "Image Image Free shipping Text Block from The States Text Block Advanced List I…" at bounding box center [650, 123] width 833 height 400
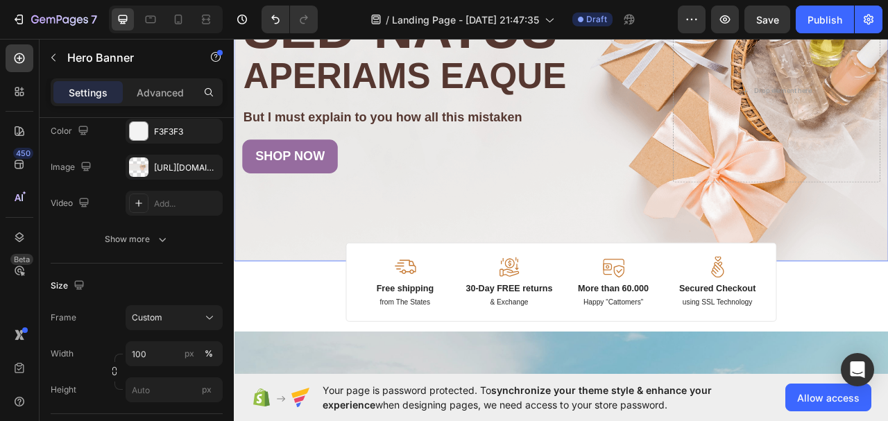
scroll to position [0, 0]
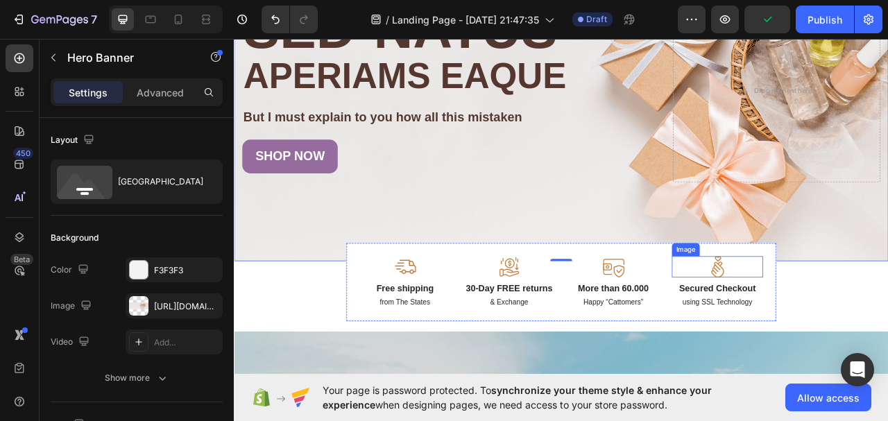
click at [844, 326] on img at bounding box center [850, 329] width 28 height 27
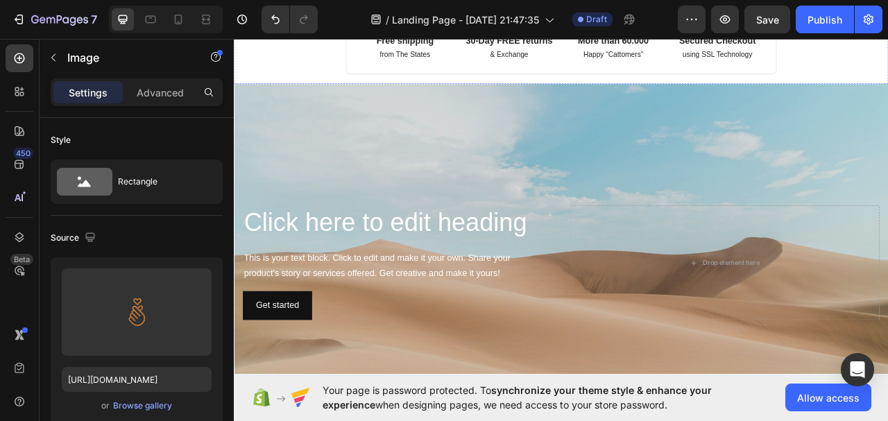
scroll to position [486, 0]
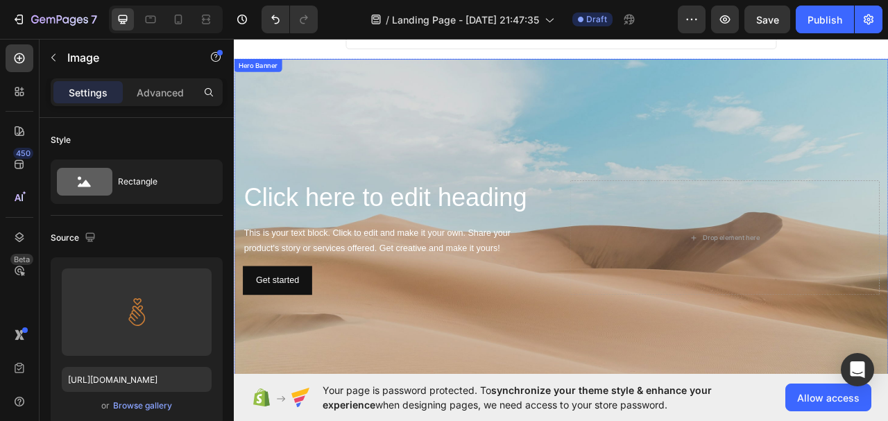
click at [822, 139] on div "Background Image" at bounding box center [650, 293] width 833 height 456
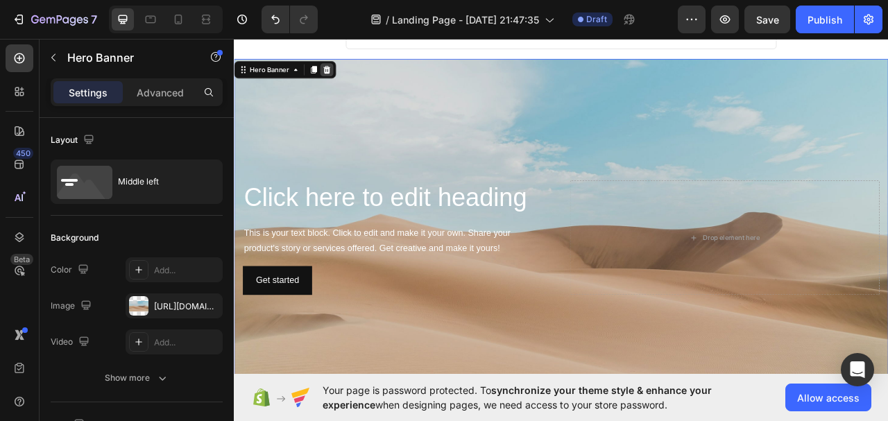
click at [348, 77] on icon at bounding box center [352, 79] width 9 height 10
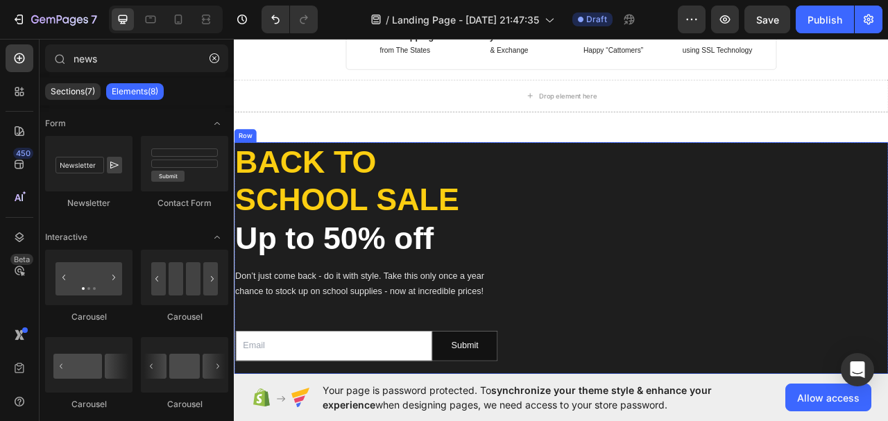
scroll to position [416, 0]
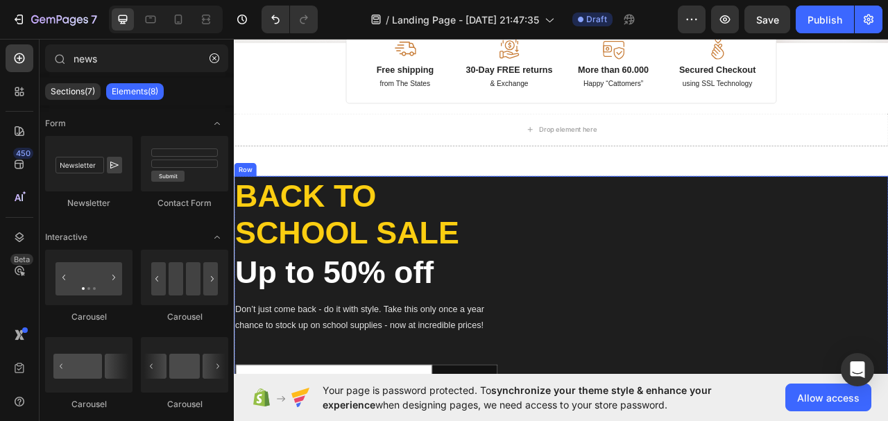
click at [618, 224] on div "Image 3099+ Heading Satisfied Customers Text block Row" at bounding box center [830, 362] width 473 height 296
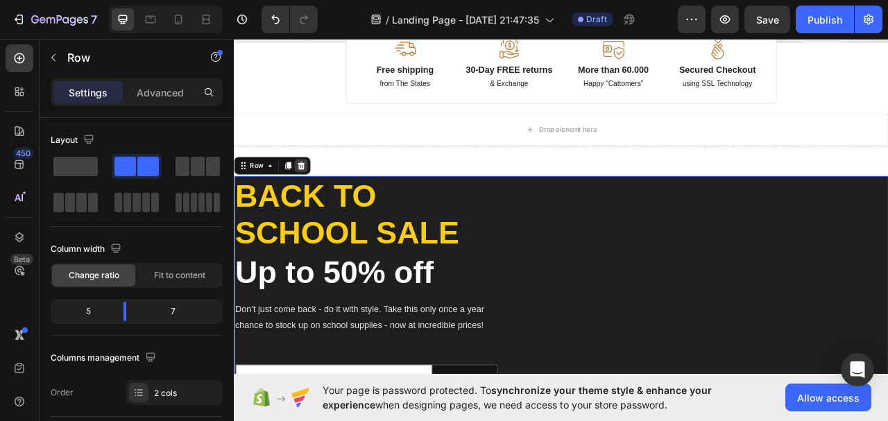
click at [320, 200] on icon at bounding box center [319, 201] width 11 height 11
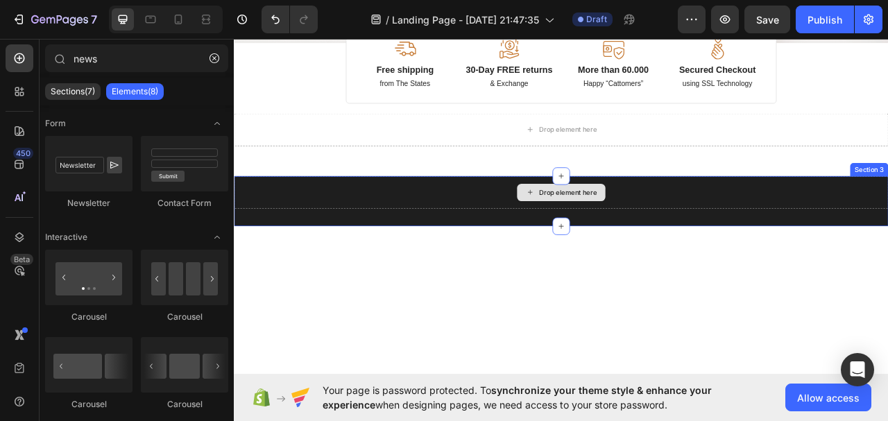
click at [391, 223] on div "Drop element here" at bounding box center [650, 235] width 833 height 42
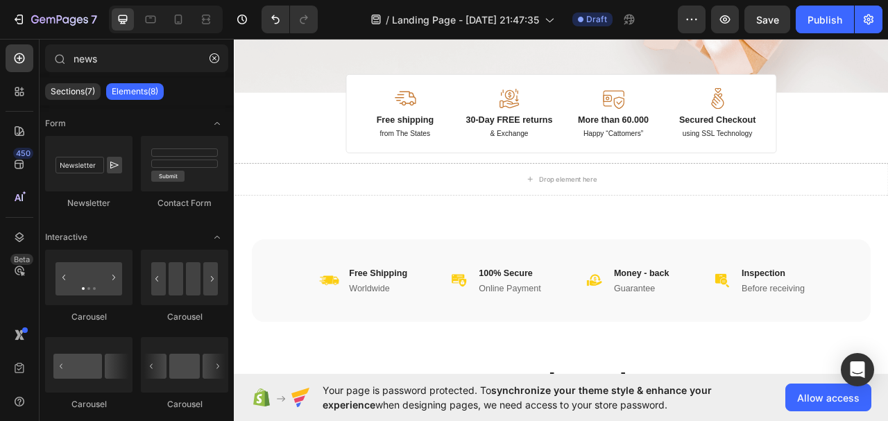
scroll to position [347, 0]
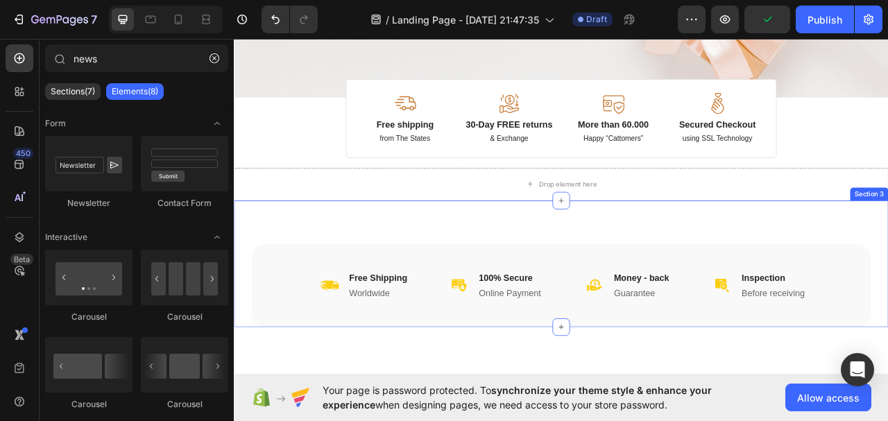
click at [697, 276] on div "Image Free Shipping Heading Worldwide Heading Row Image 100% Secure Heading Onl…" at bounding box center [650, 326] width 833 height 161
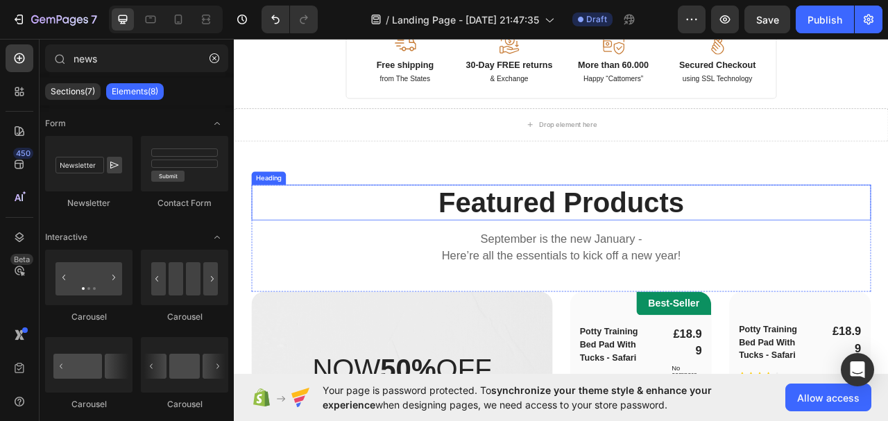
scroll to position [416, 0]
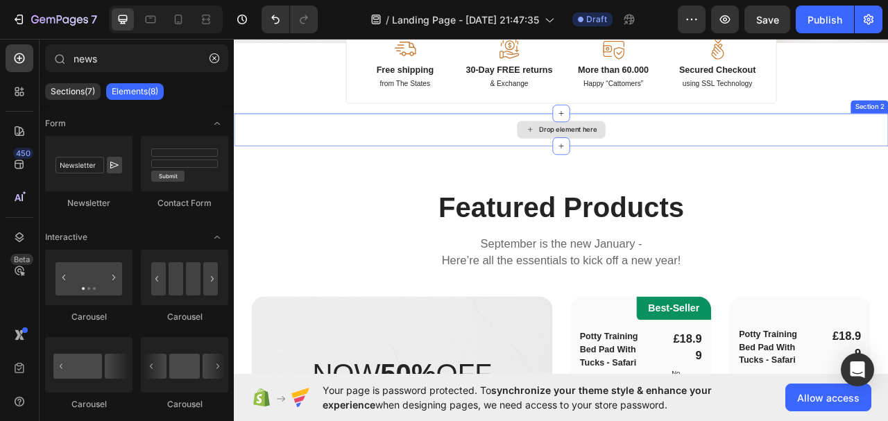
click at [705, 161] on div "Drop element here" at bounding box center [650, 156] width 833 height 42
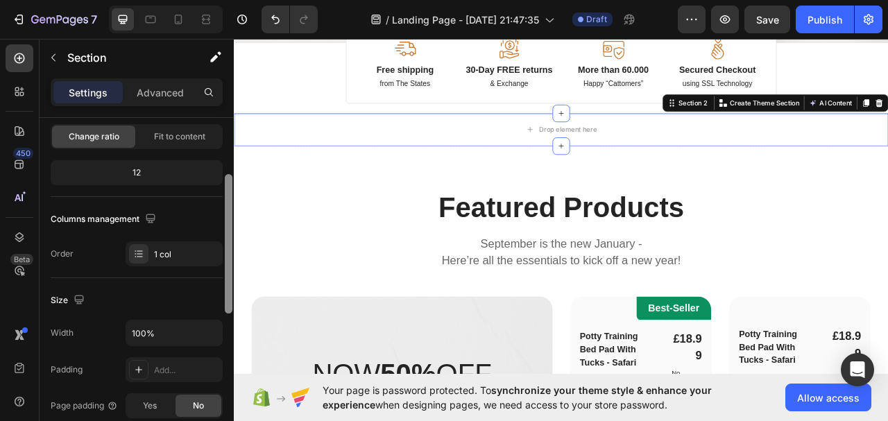
scroll to position [0, 0]
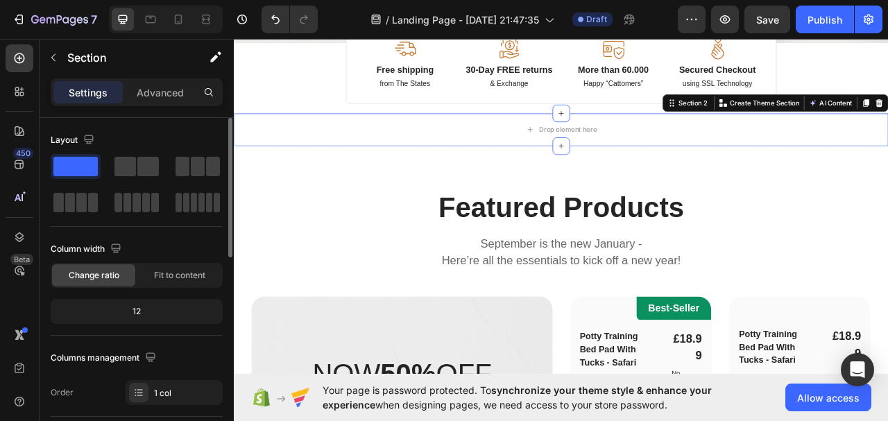
click at [110, 277] on span "Change ratio" at bounding box center [94, 275] width 51 height 12
click at [170, 274] on span "Fit to content" at bounding box center [179, 275] width 51 height 12
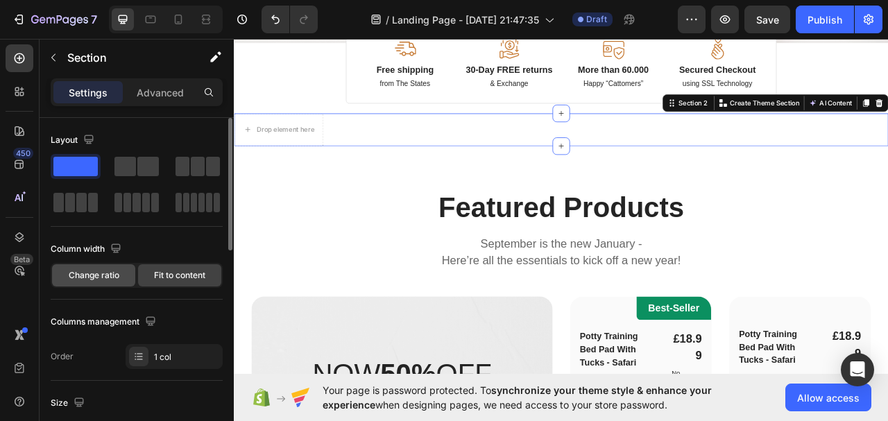
click at [85, 270] on span "Change ratio" at bounding box center [94, 275] width 51 height 12
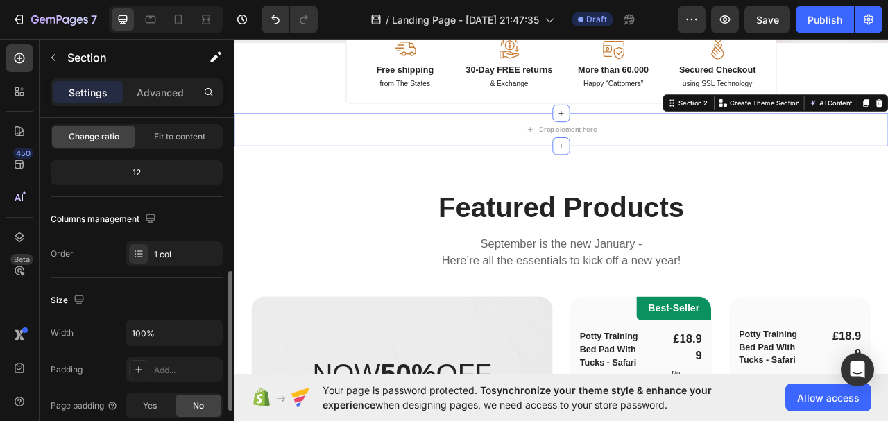
scroll to position [208, 0]
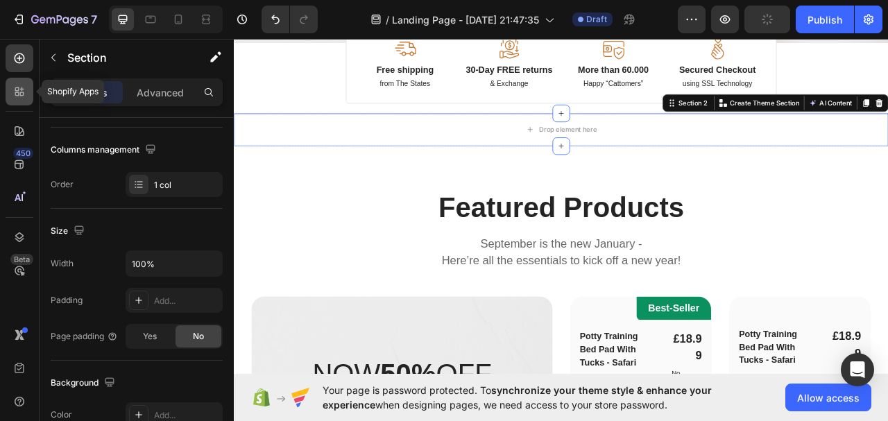
click at [13, 90] on icon at bounding box center [19, 92] width 14 height 14
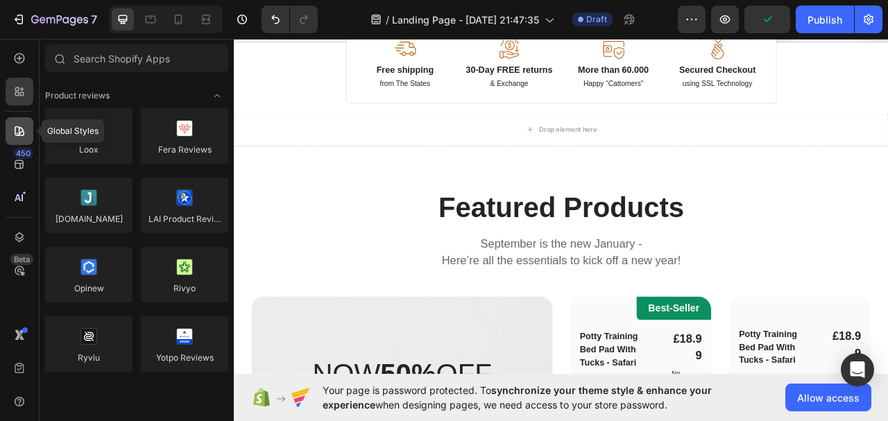
click at [17, 124] on icon at bounding box center [19, 131] width 14 height 14
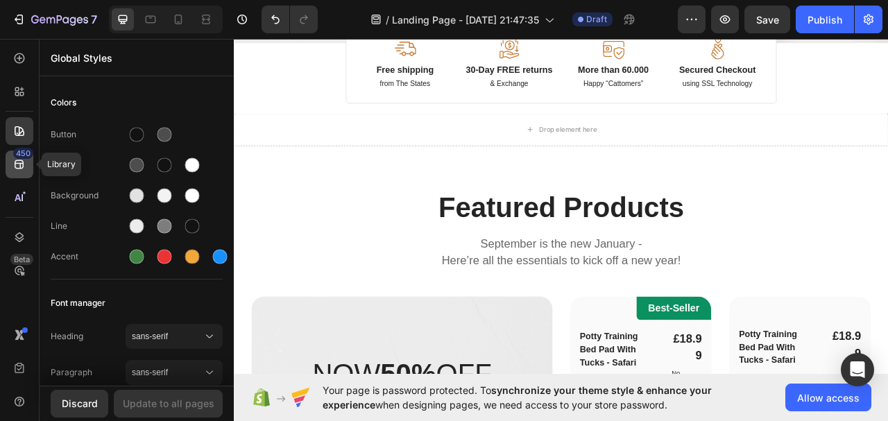
click at [19, 167] on icon at bounding box center [19, 165] width 14 height 14
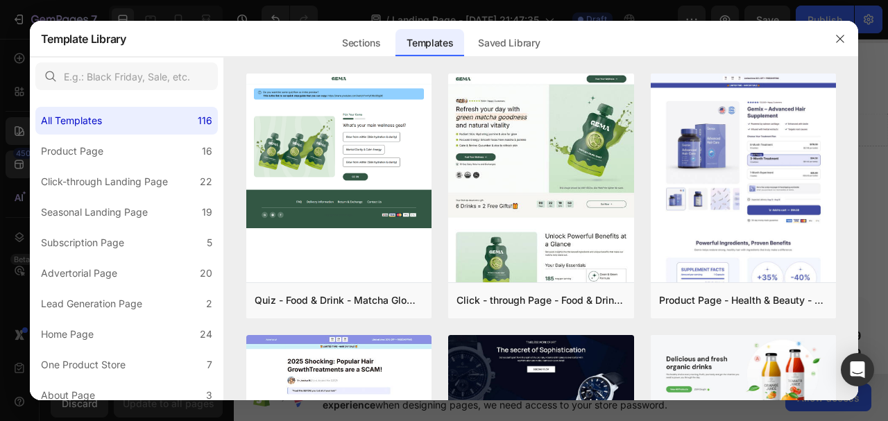
click at [844, 36] on icon "button" at bounding box center [840, 38] width 11 height 11
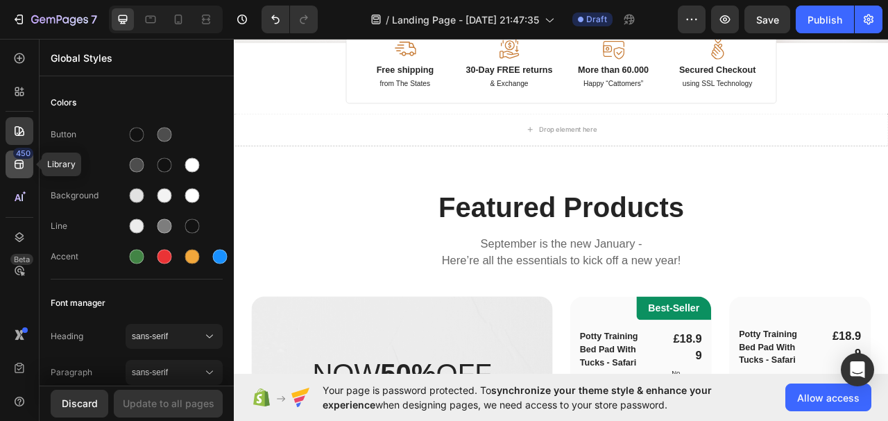
click at [12, 167] on icon at bounding box center [19, 165] width 14 height 14
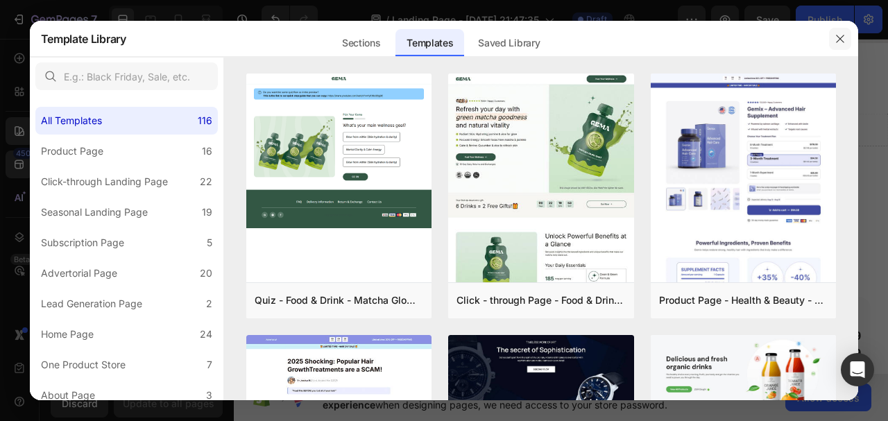
drag, startPoint x: 838, startPoint y: 39, endPoint x: 715, endPoint y: 17, distance: 125.5
click at [838, 39] on icon "button" at bounding box center [840, 38] width 11 height 11
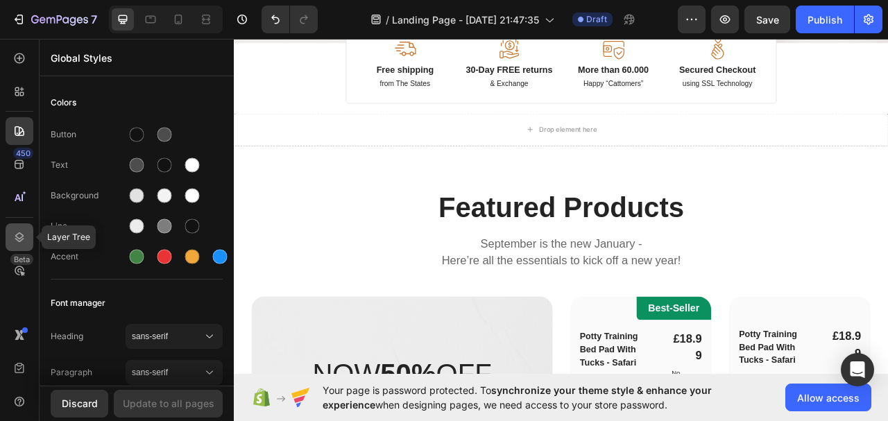
click at [23, 235] on icon at bounding box center [19, 238] width 9 height 10
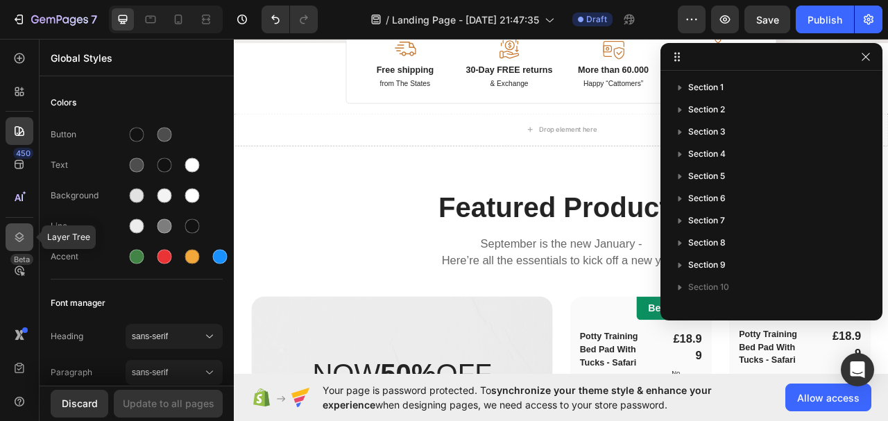
click at [23, 235] on icon at bounding box center [19, 238] width 9 height 10
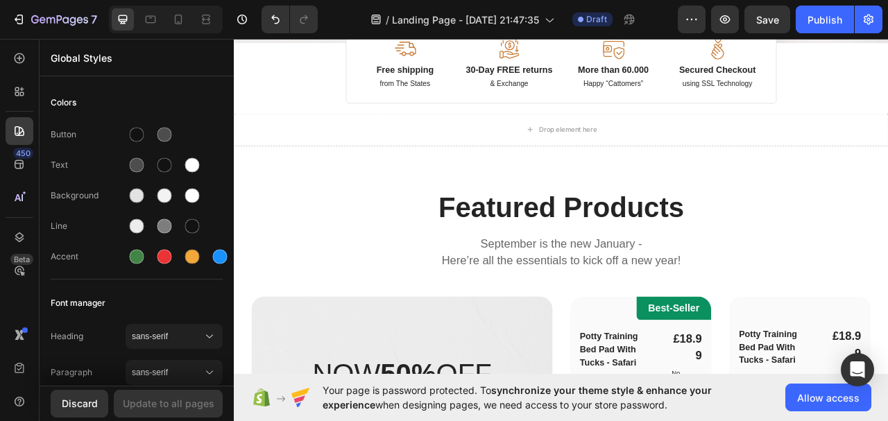
click at [26, 290] on div "450 Beta" at bounding box center [20, 182] width 28 height 277
click at [449, 248] on p "Featured Products" at bounding box center [651, 254] width 786 height 42
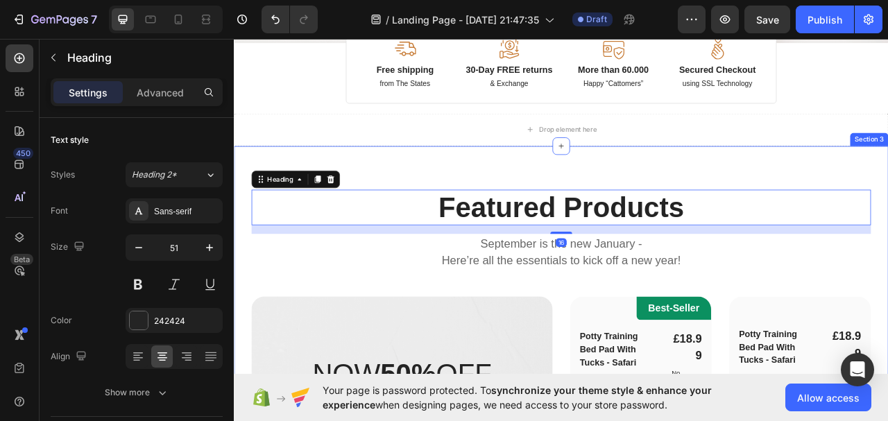
click at [402, 174] on div "Drop element here" at bounding box center [650, 156] width 833 height 42
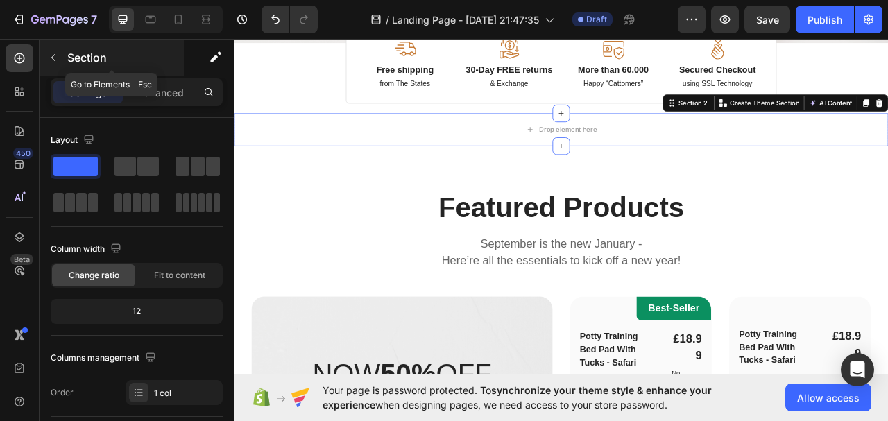
click at [51, 58] on icon "button" at bounding box center [53, 57] width 11 height 11
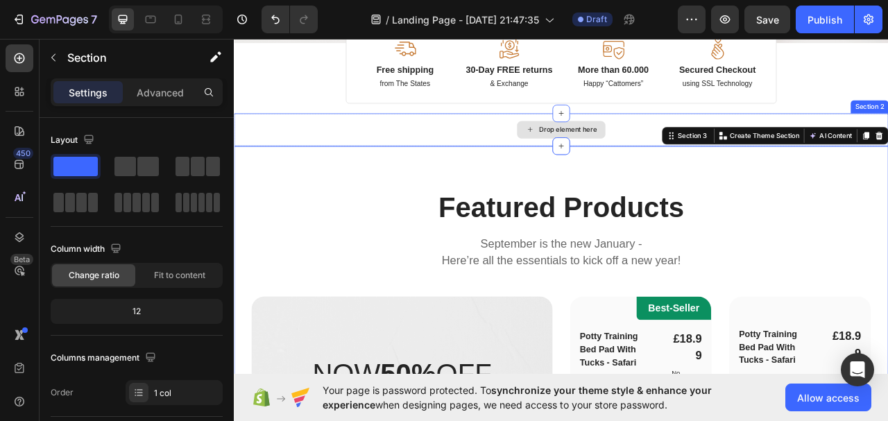
click at [644, 156] on div "Drop element here" at bounding box center [659, 155] width 74 height 11
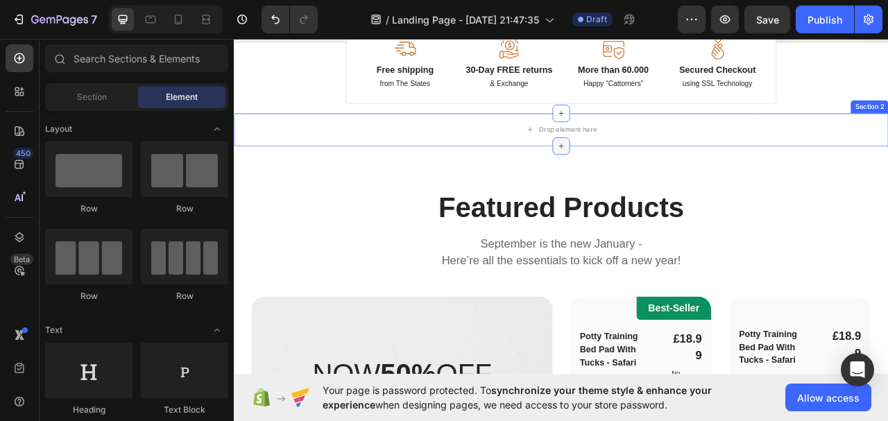
click at [648, 174] on icon at bounding box center [650, 176] width 11 height 11
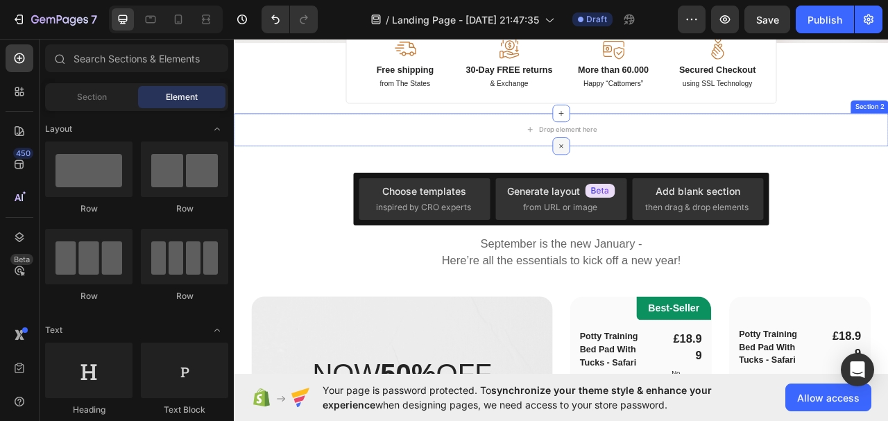
click at [648, 174] on icon at bounding box center [651, 176] width 16 height 16
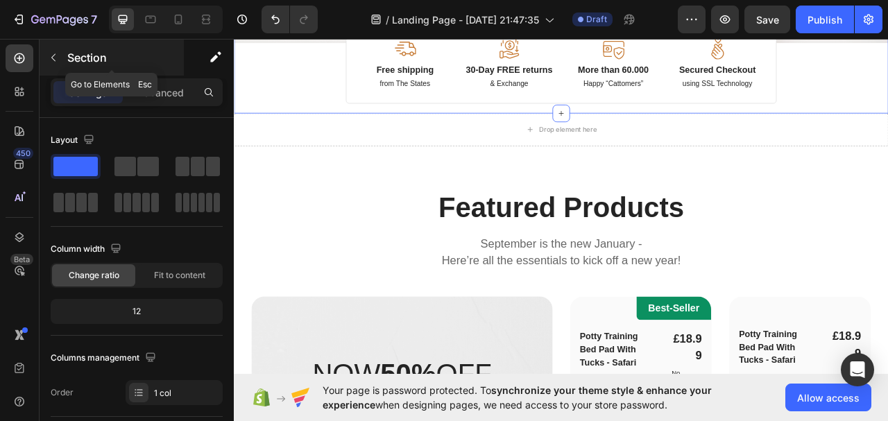
click at [52, 58] on icon "button" at bounding box center [53, 58] width 4 height 8
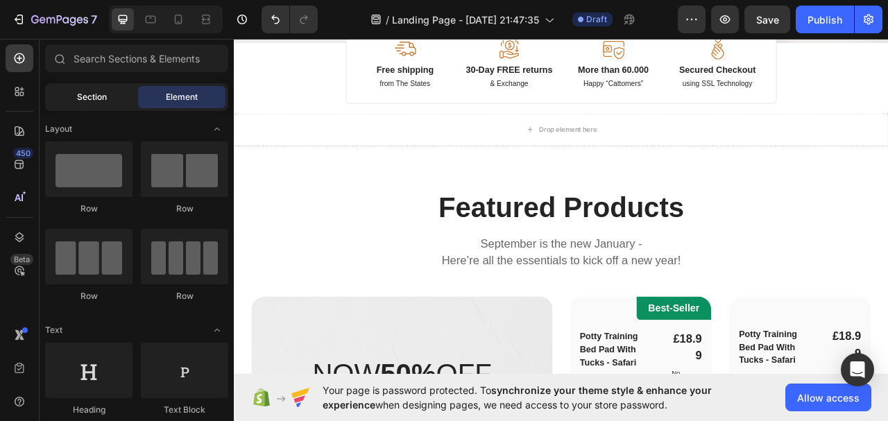
click at [82, 92] on span "Section" at bounding box center [92, 97] width 30 height 12
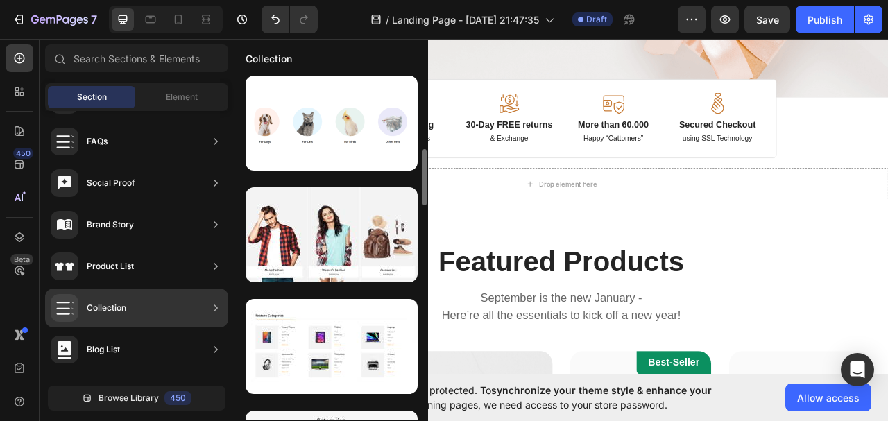
scroll to position [382, 0]
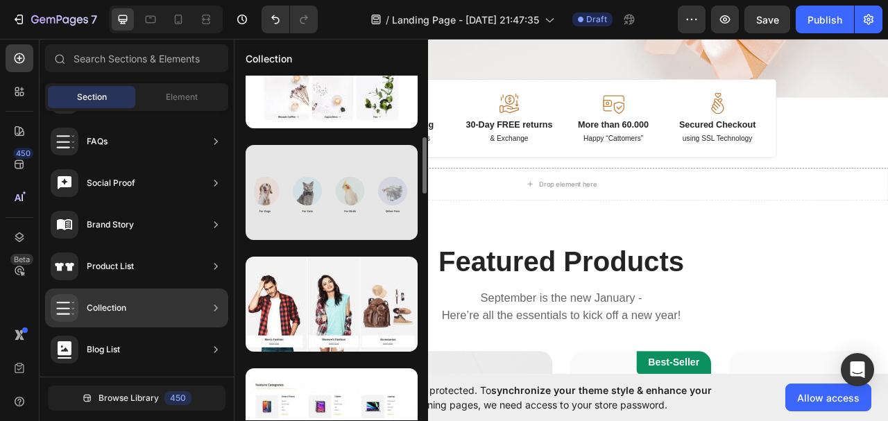
click at [339, 164] on div at bounding box center [332, 192] width 172 height 95
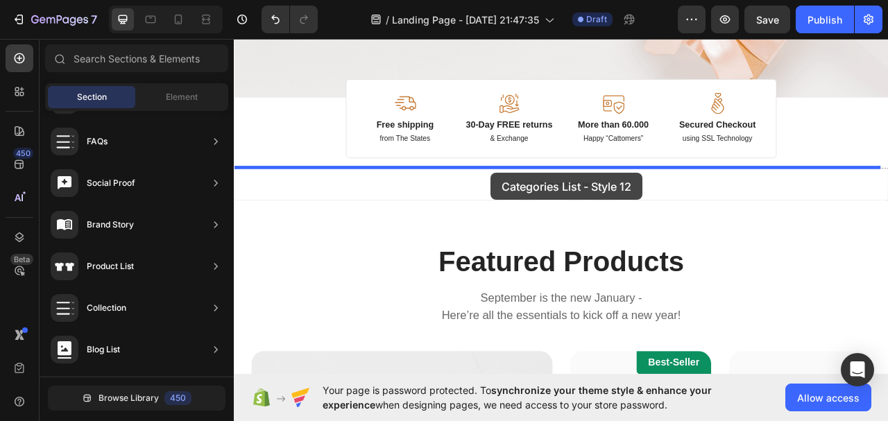
drag, startPoint x: 556, startPoint y: 200, endPoint x: 560, endPoint y: 210, distance: 11.2
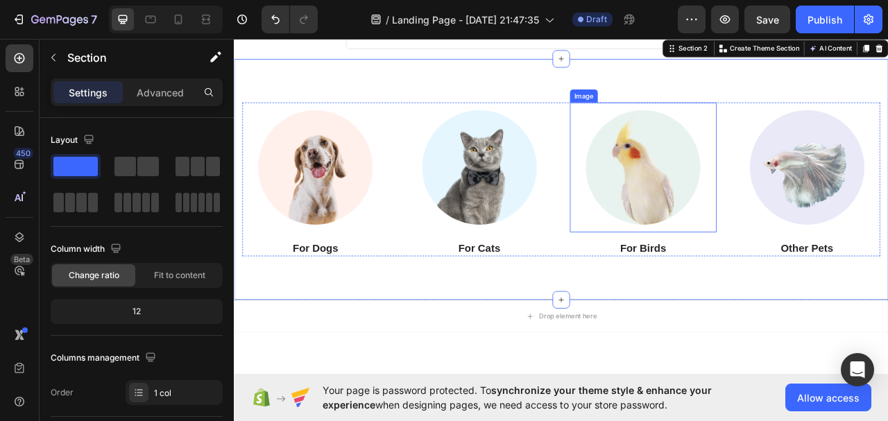
scroll to position [416, 0]
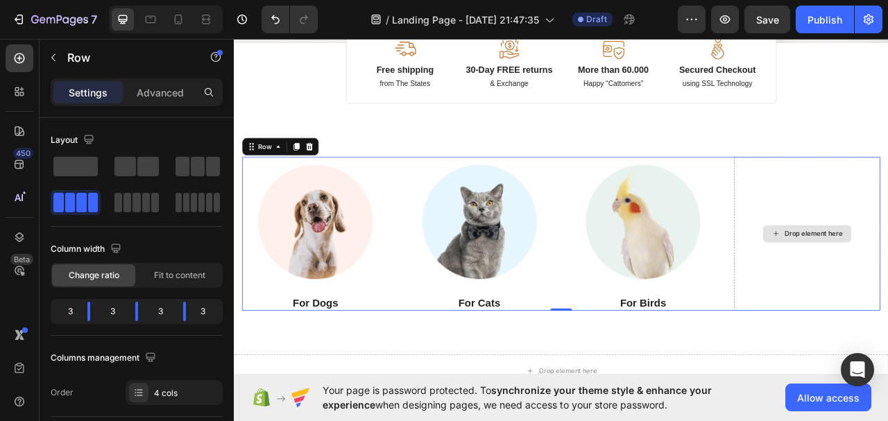
click at [328, 178] on icon at bounding box center [329, 176] width 11 height 11
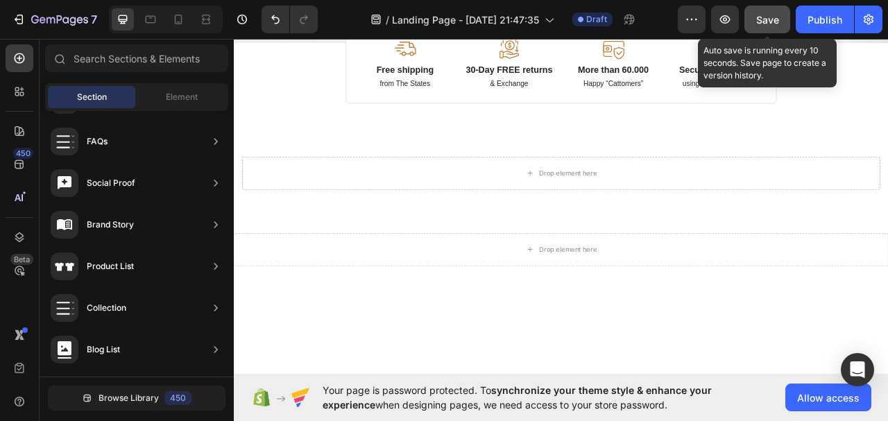
click at [757, 26] on div "Save" at bounding box center [768, 19] width 23 height 15
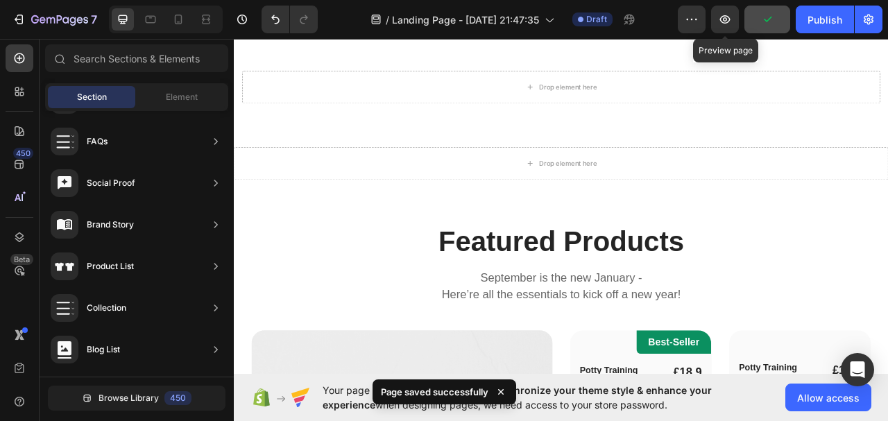
scroll to position [486, 0]
